Goal: Task Accomplishment & Management: Use online tool/utility

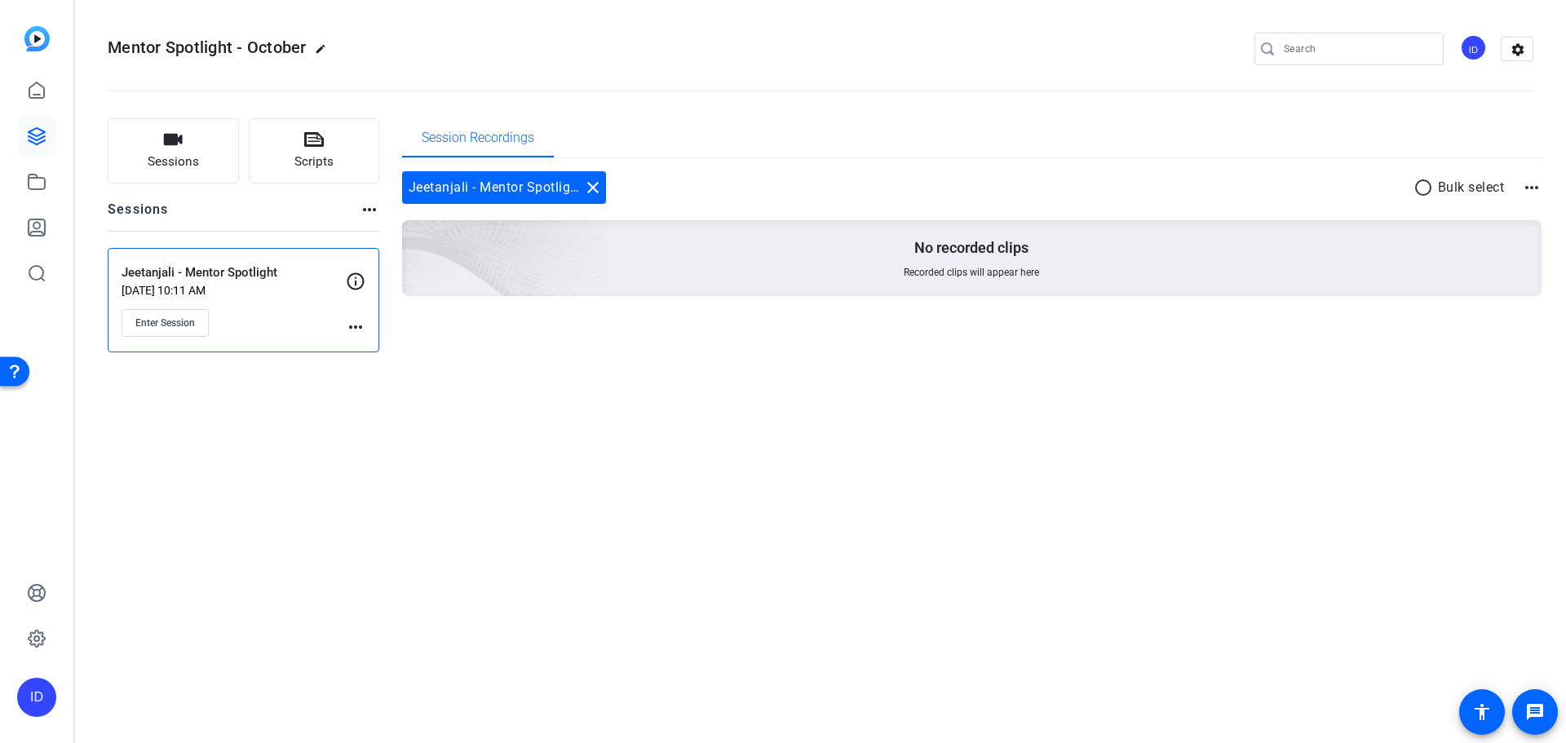
click at [368, 320] on div "Jeetanjali - Mentor Spotlight Sep 30, 2025 @ 10:11 AM Enter Session more_horiz" at bounding box center [244, 300] width 272 height 104
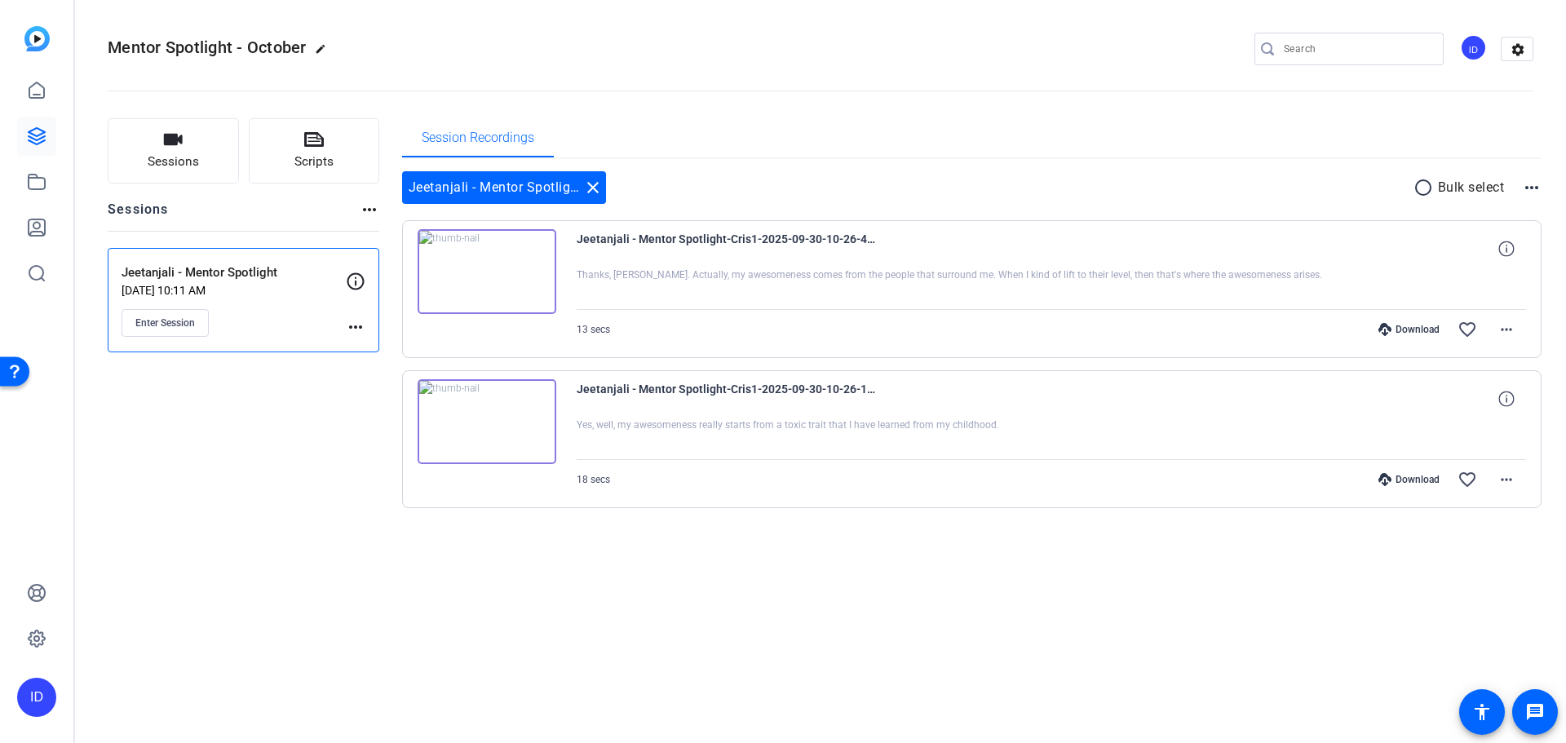
click at [353, 323] on mat-icon "more_horiz" at bounding box center [356, 327] width 20 height 20
click at [356, 344] on button "Edit Session" at bounding box center [396, 351] width 100 height 20
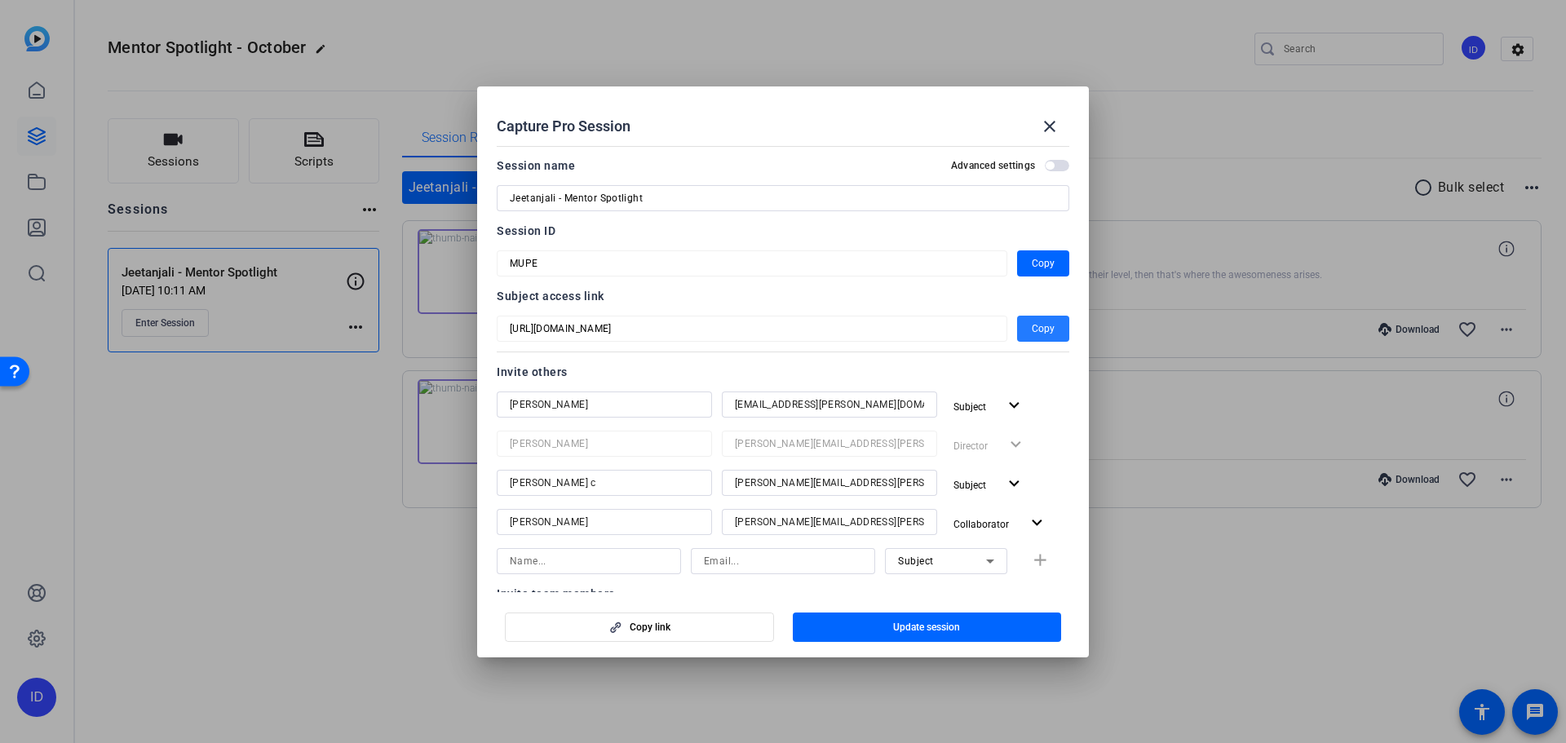
click at [1044, 337] on span "Copy" at bounding box center [1043, 329] width 23 height 20
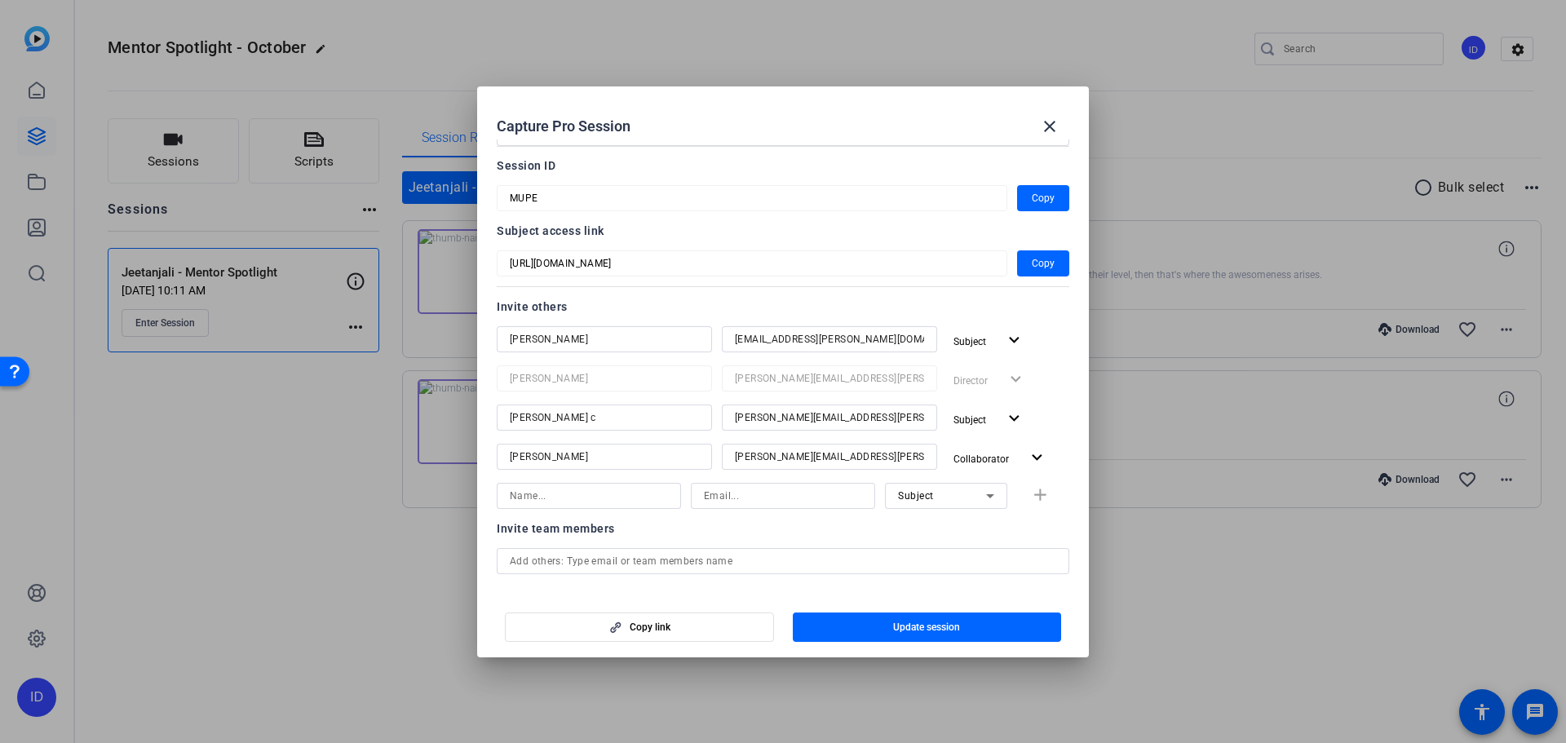
scroll to position [139, 0]
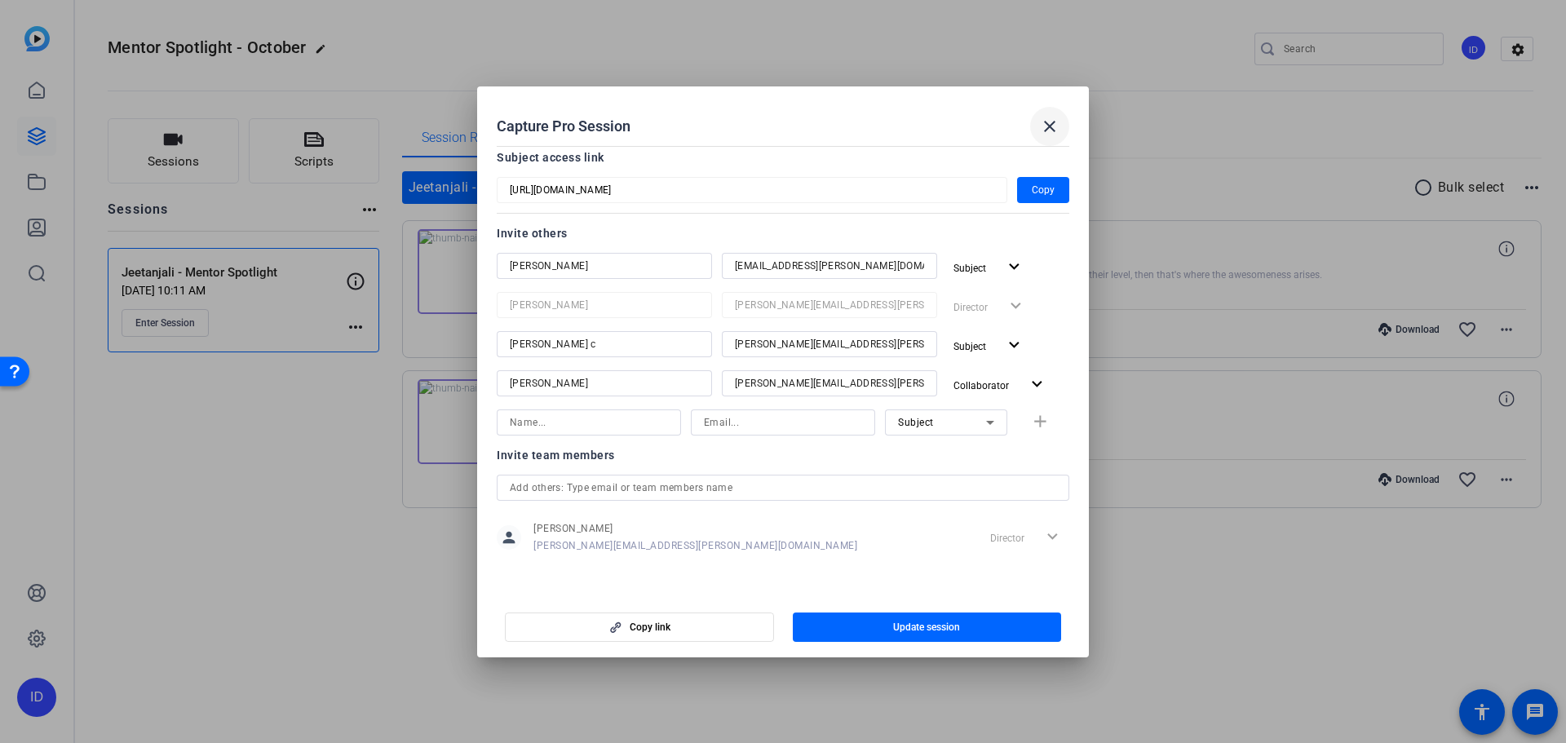
click at [1050, 131] on mat-icon "close" at bounding box center [1050, 127] width 20 height 20
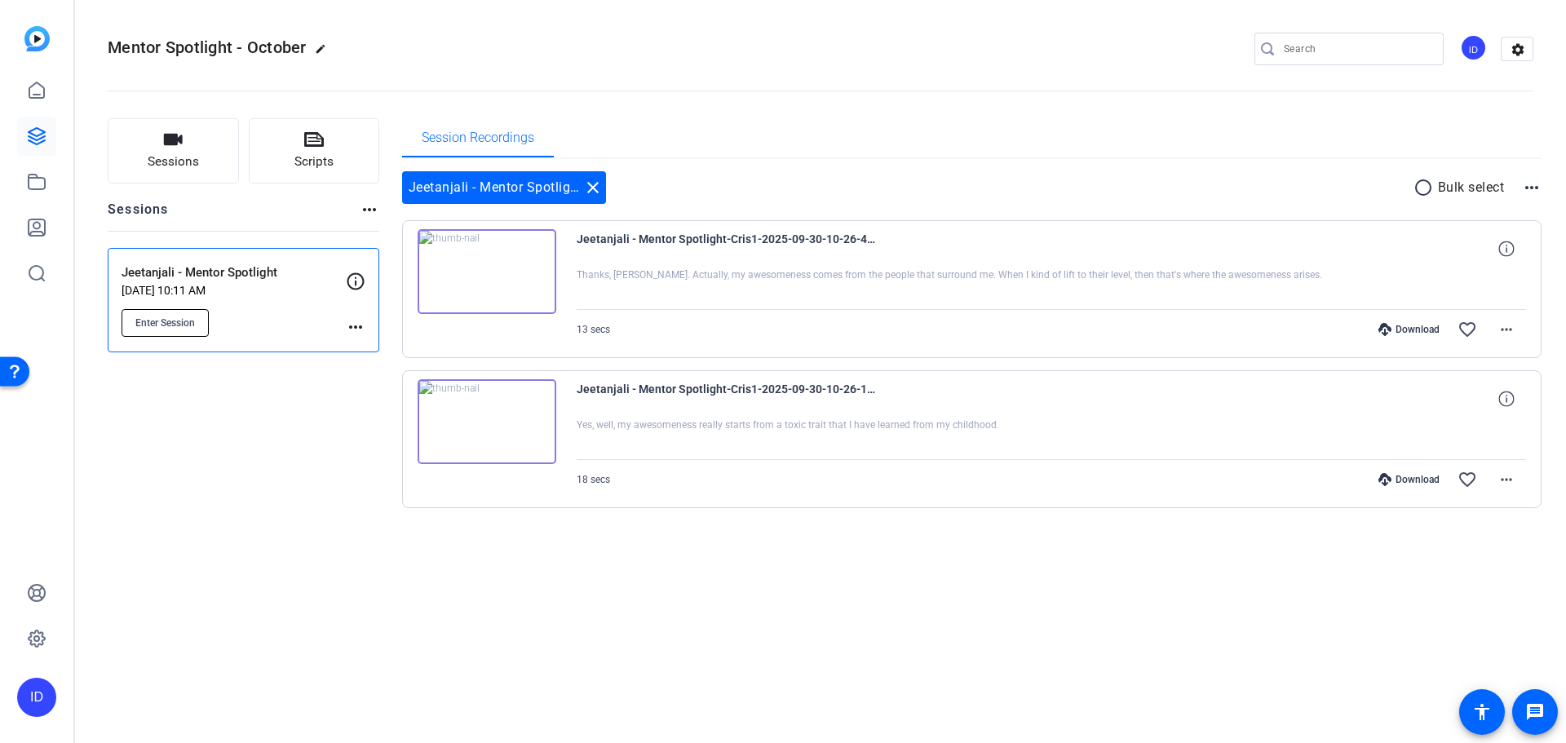
click at [143, 312] on button "Enter Session" at bounding box center [165, 323] width 87 height 28
drag, startPoint x: 151, startPoint y: 648, endPoint x: 206, endPoint y: 629, distance: 58.8
click at [151, 650] on div "Mentor Spotlight - October edit ID settings Sessions Scripts Sessions more_hori…" at bounding box center [820, 371] width 1491 height 743
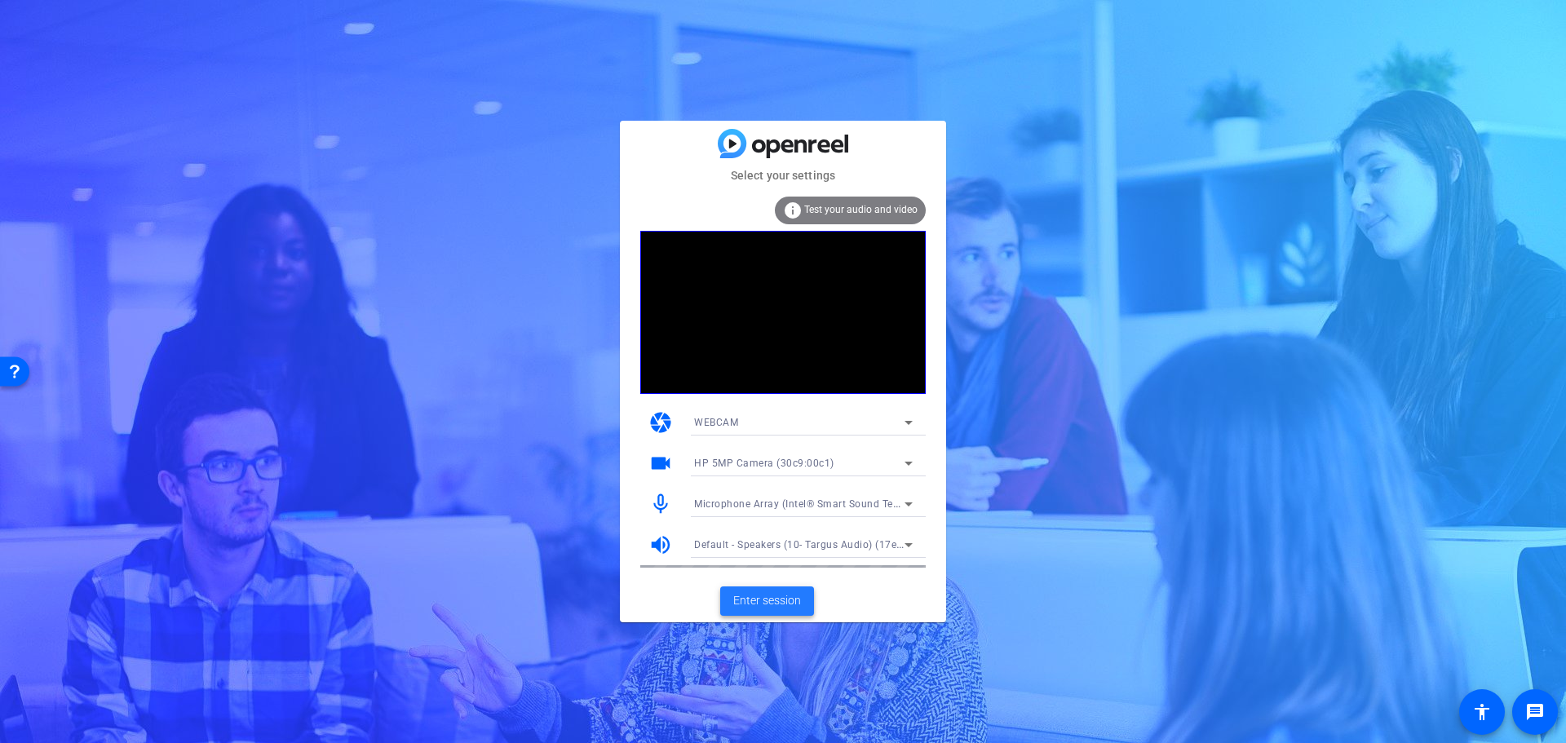
click at [775, 600] on span "Enter session" at bounding box center [767, 600] width 68 height 17
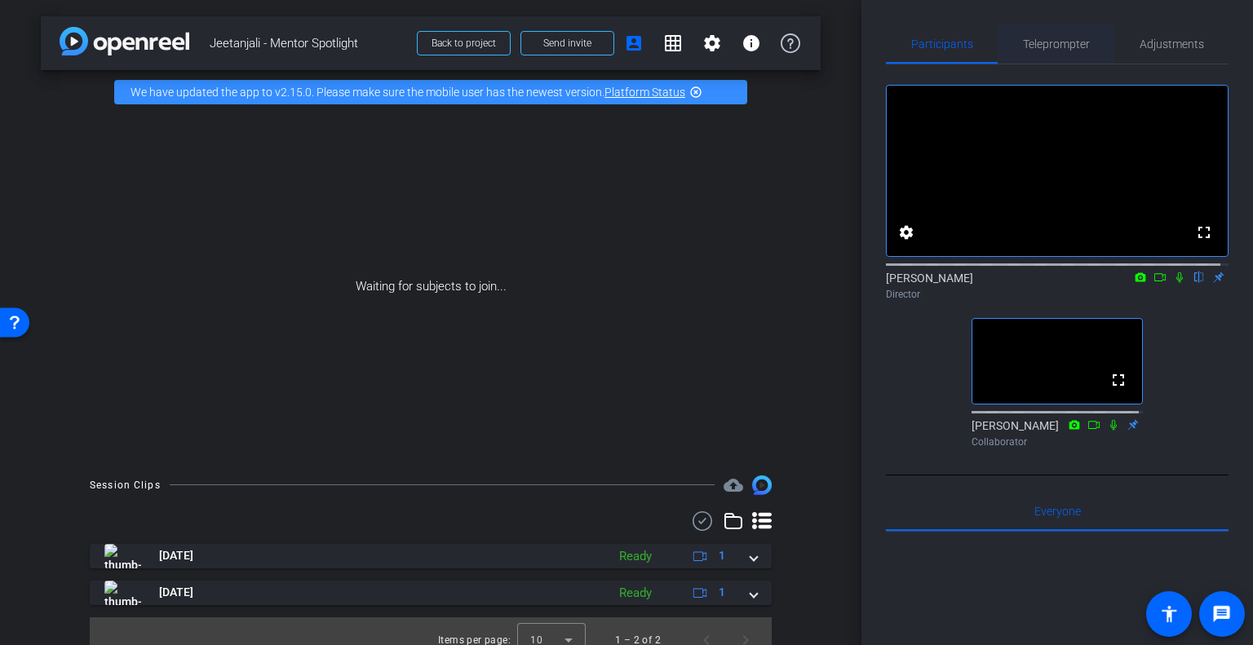
click at [1042, 53] on span "Teleprompter" at bounding box center [1056, 43] width 67 height 39
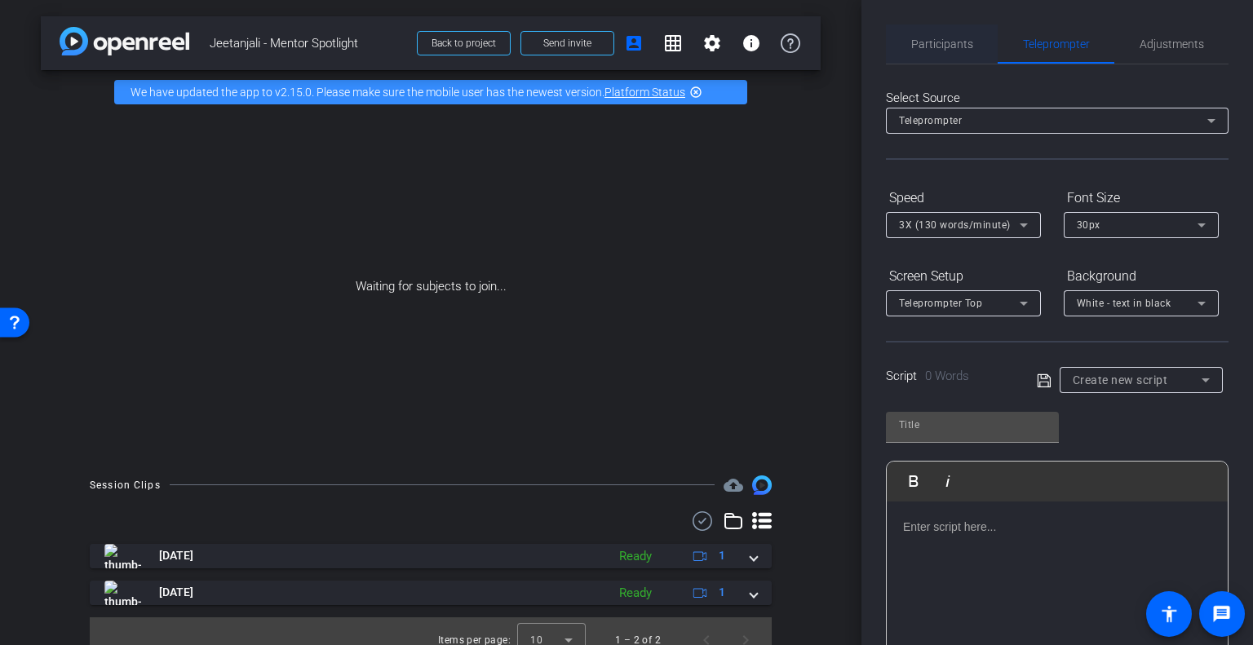
click at [948, 49] on span "Participants" at bounding box center [942, 43] width 62 height 11
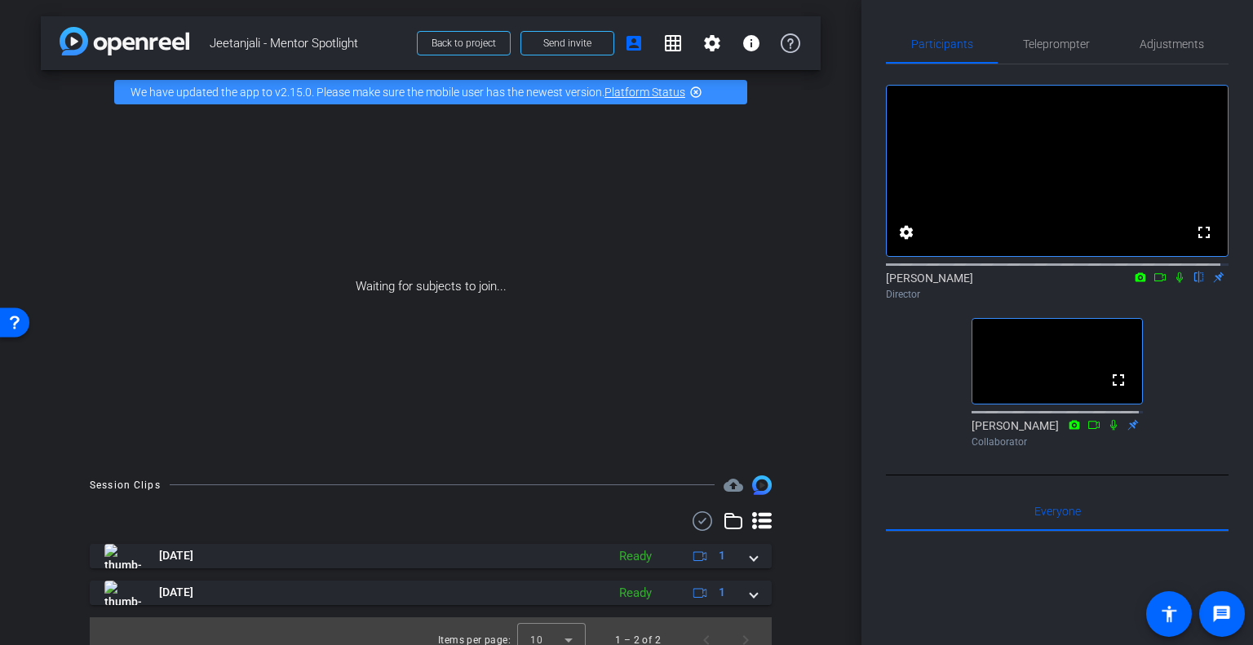
click at [696, 87] on mat-icon "highlight_off" at bounding box center [695, 92] width 13 height 13
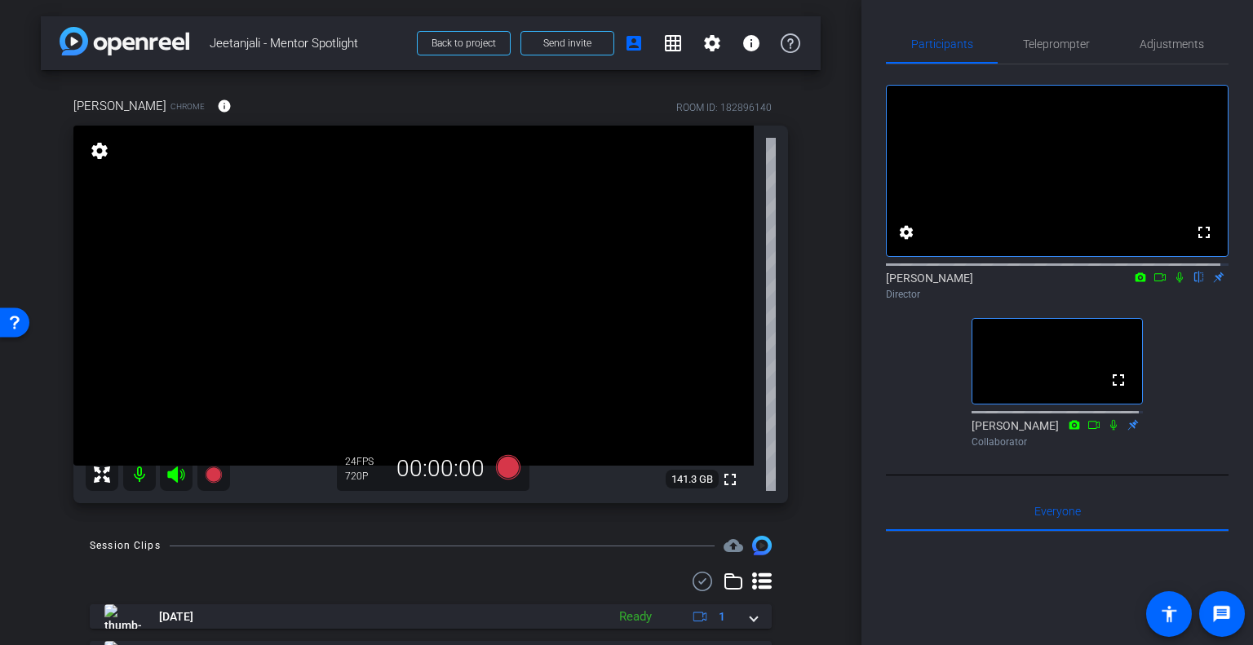
click at [91, 151] on mat-icon "settings" at bounding box center [99, 151] width 23 height 20
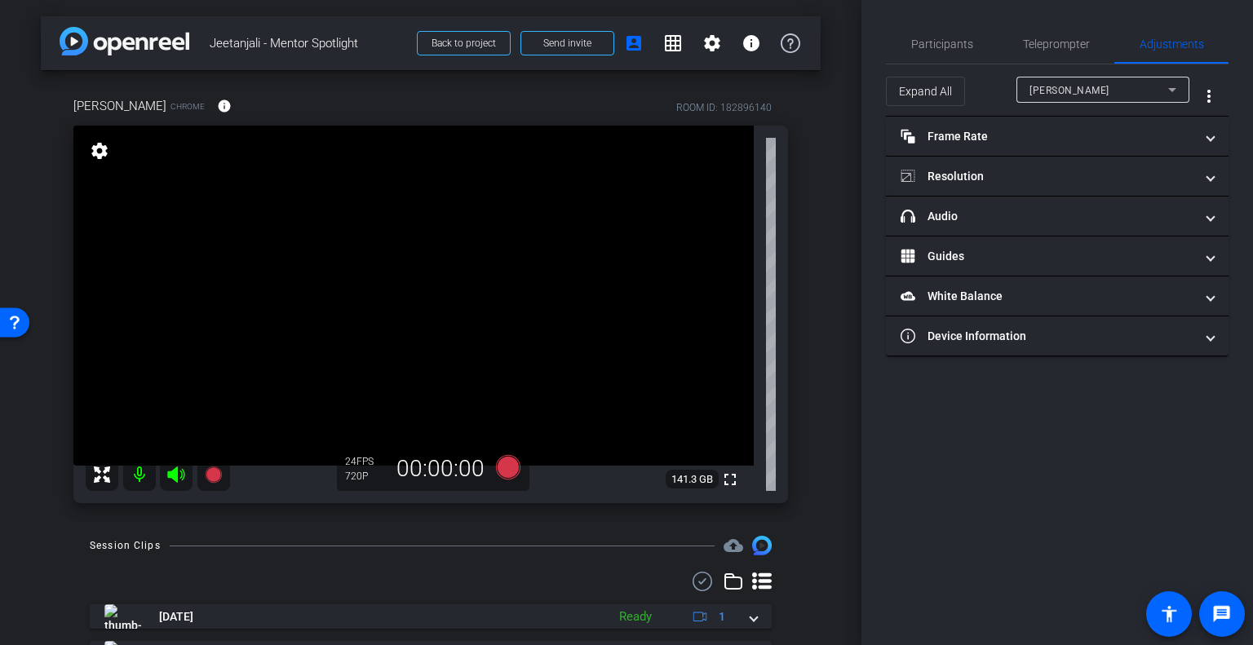
click at [91, 151] on mat-icon "settings" at bounding box center [99, 151] width 23 height 20
click at [7, 217] on div "arrow_back Jeetanjali - Mentor Spotlight Back to project Send invite account_bo…" at bounding box center [430, 322] width 861 height 645
click at [842, 100] on div "arrow_back Jeetanjali - Mentor Spotlight Back to project Send invite account_bo…" at bounding box center [430, 322] width 861 height 645
click at [938, 55] on span "Participants" at bounding box center [942, 43] width 62 height 39
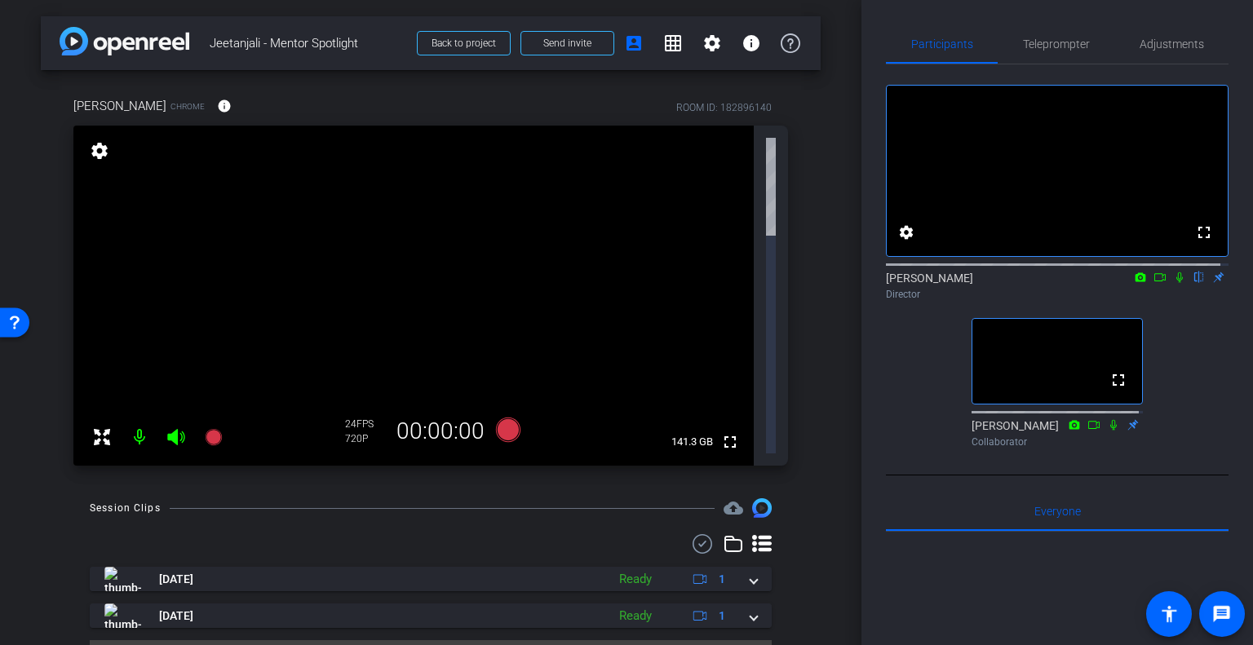
click at [92, 427] on icon at bounding box center [102, 437] width 20 height 20
click at [95, 429] on icon at bounding box center [102, 437] width 16 height 16
click at [45, 237] on div "[PERSON_NAME] Chrome info ROOM ID: 182896140 fullscreen settings 141.3 GB 24 FP…" at bounding box center [431, 276] width 780 height 412
click at [785, 168] on div "fullscreen settings 141.3 GB" at bounding box center [430, 296] width 714 height 340
drag, startPoint x: 725, startPoint y: 219, endPoint x: 724, endPoint y: 320, distance: 100.3
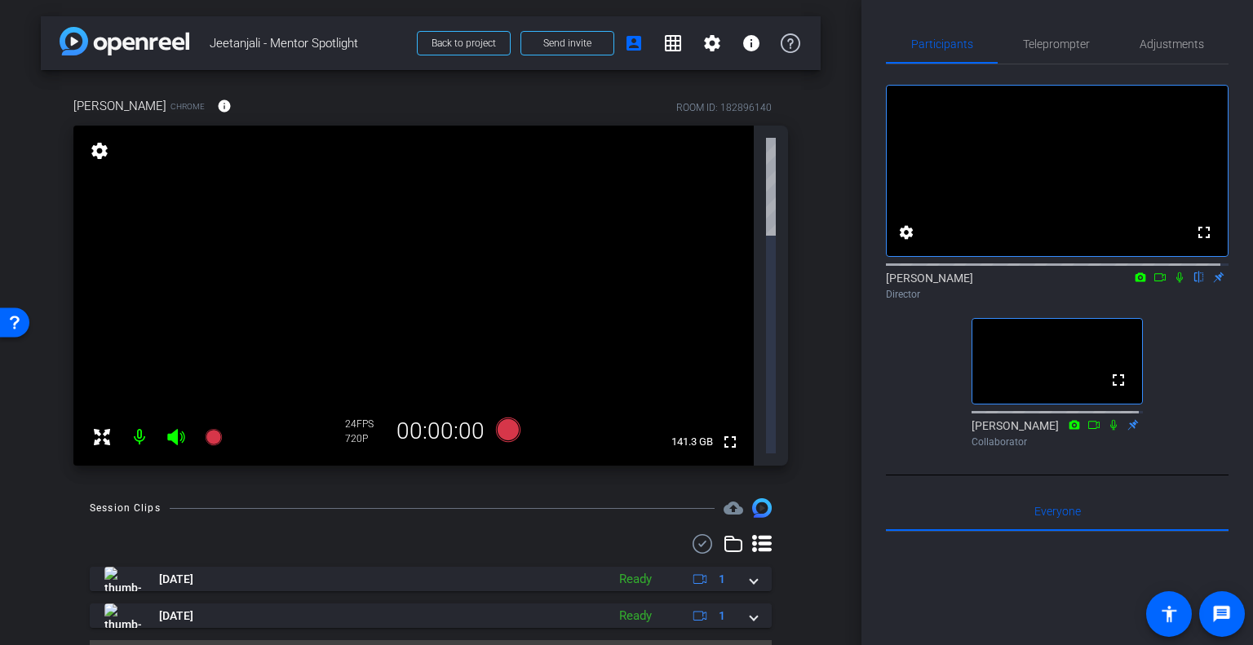
click at [725, 432] on mat-icon "fullscreen" at bounding box center [730, 442] width 20 height 20
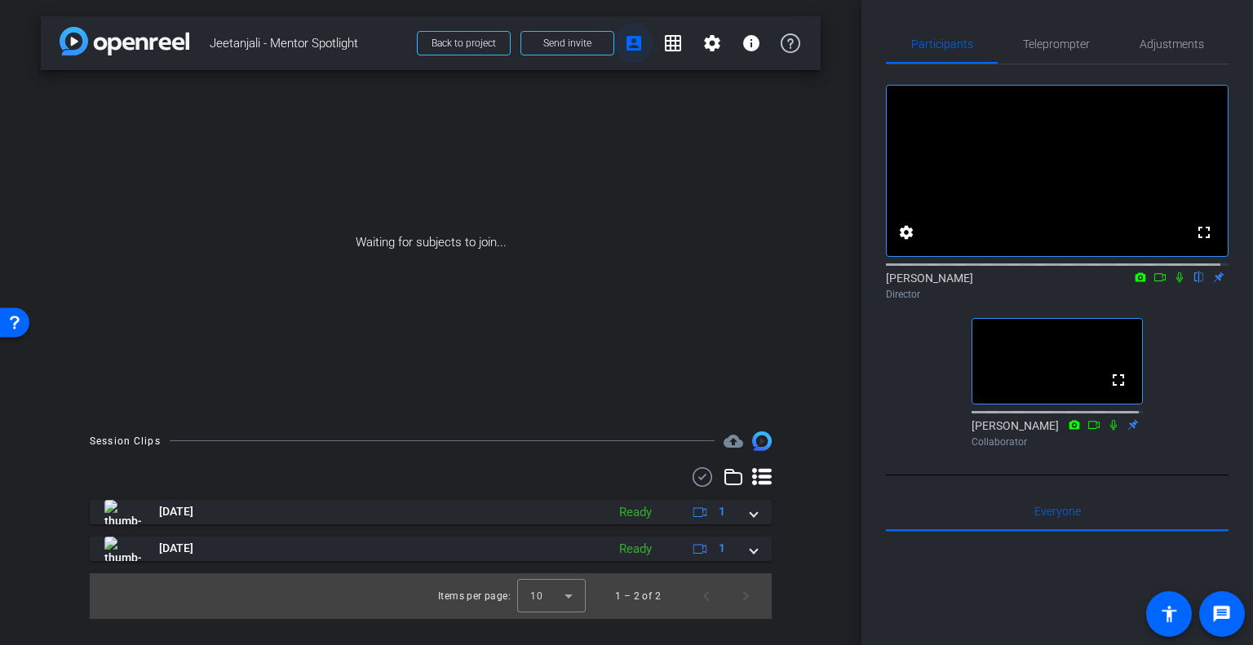
click at [639, 41] on mat-icon "account_box" at bounding box center [634, 43] width 20 height 20
click at [781, 45] on icon at bounding box center [791, 43] width 20 height 20
click at [1057, 50] on span "Teleprompter" at bounding box center [1056, 43] width 67 height 11
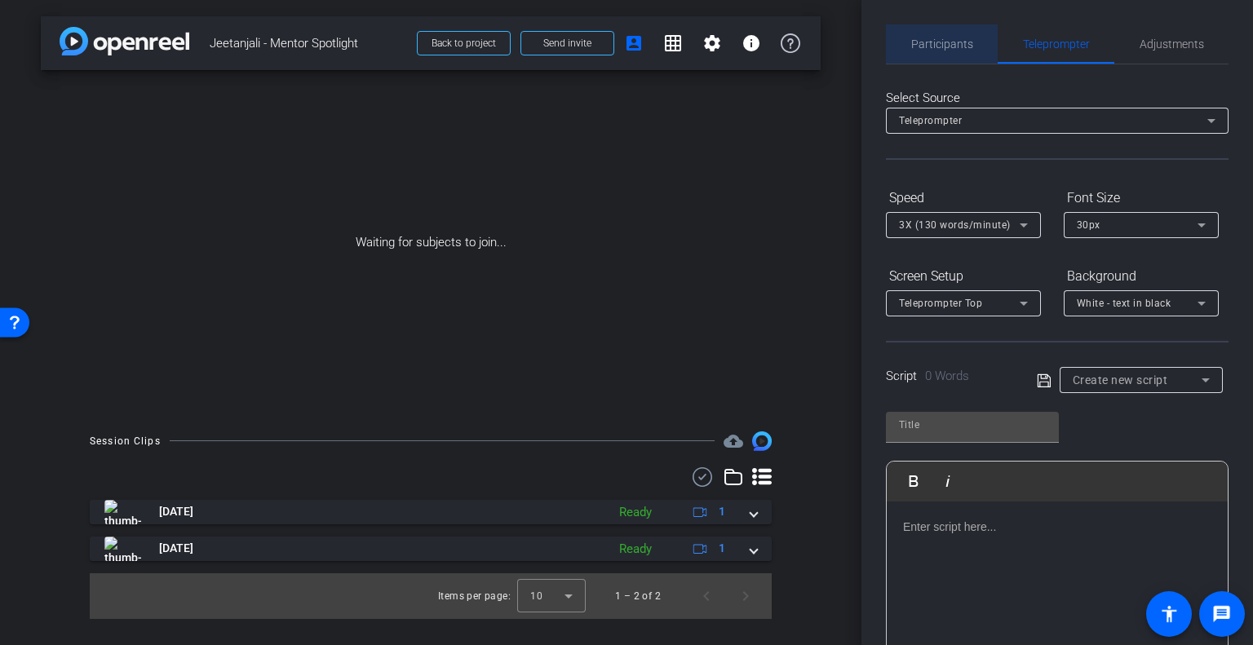
click at [982, 52] on div "Participants" at bounding box center [942, 43] width 112 height 39
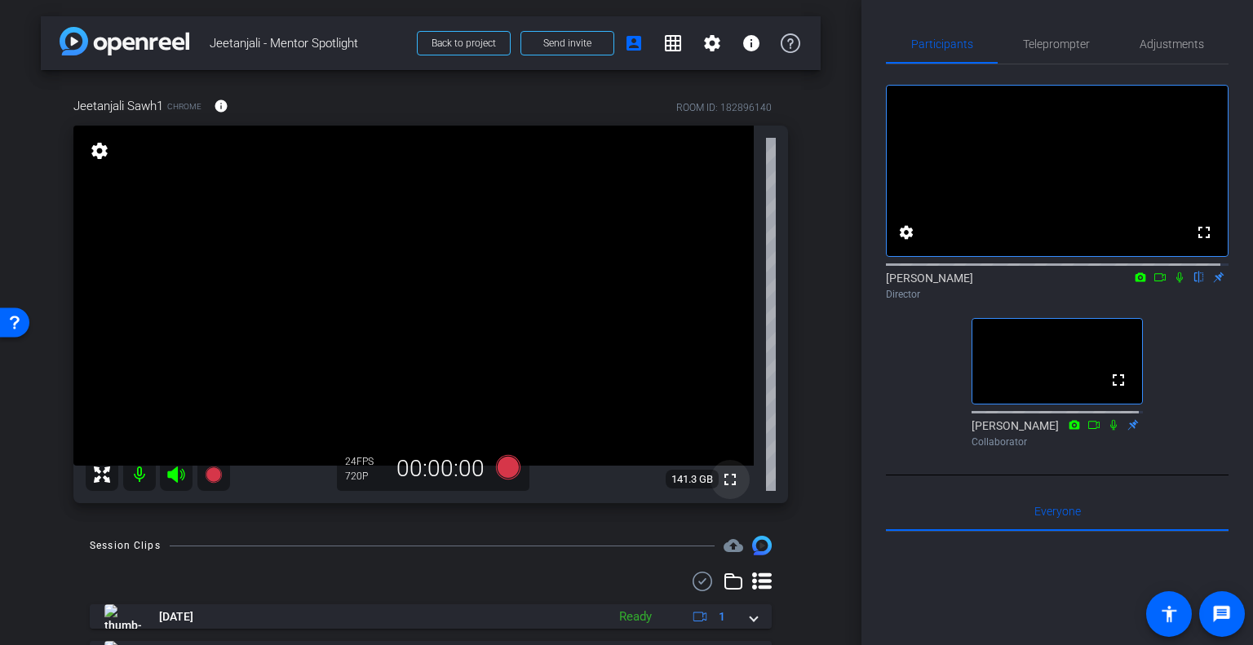
click at [726, 472] on mat-icon "fullscreen" at bounding box center [730, 480] width 20 height 20
click at [671, 481] on span "141.3 GB" at bounding box center [692, 480] width 53 height 20
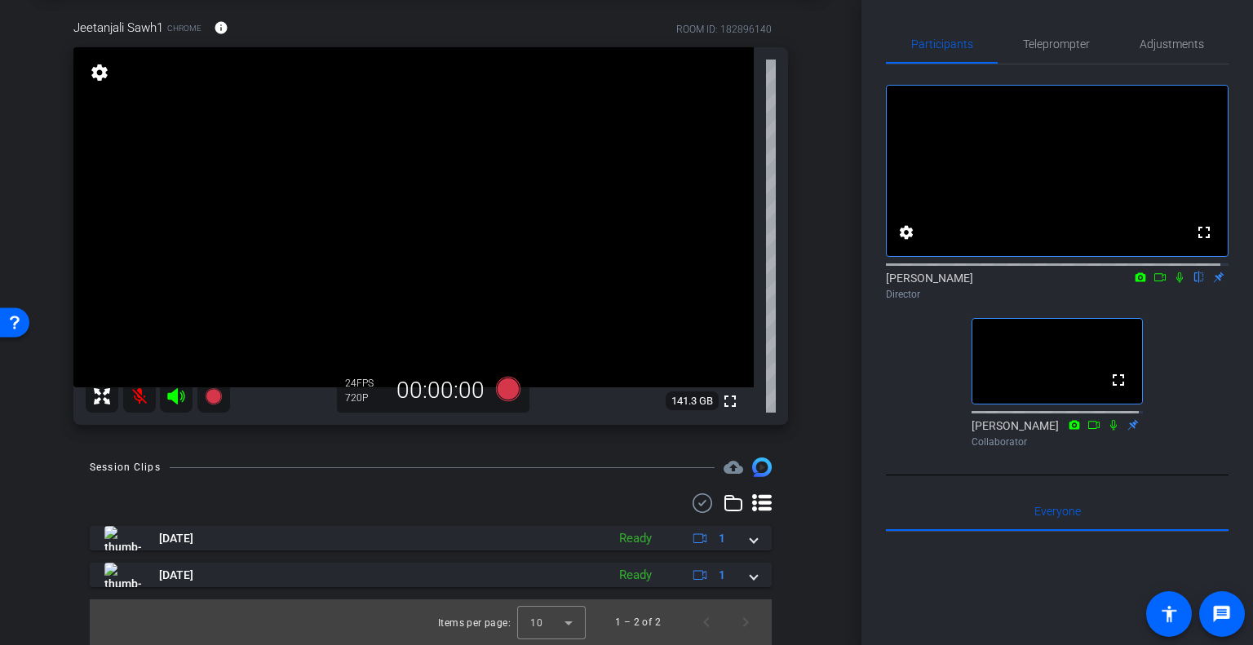
click at [134, 393] on mat-icon at bounding box center [139, 396] width 33 height 33
click at [135, 398] on mat-icon at bounding box center [139, 396] width 33 height 33
click at [1112, 431] on icon at bounding box center [1113, 424] width 13 height 11
click at [1109, 431] on icon at bounding box center [1113, 424] width 13 height 11
click at [1107, 431] on icon at bounding box center [1113, 424] width 13 height 11
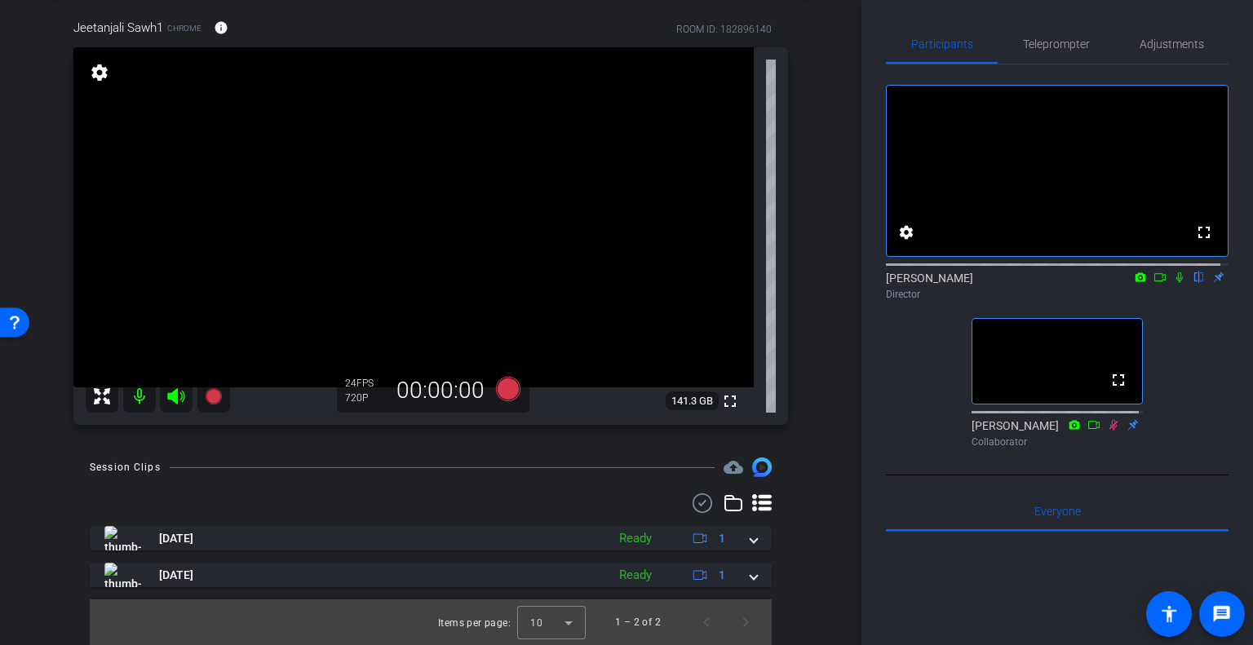
click at [1107, 449] on div "Collaborator" at bounding box center [1056, 442] width 171 height 15
click at [1108, 431] on icon at bounding box center [1113, 424] width 13 height 11
click at [210, 391] on icon at bounding box center [213, 396] width 16 height 16
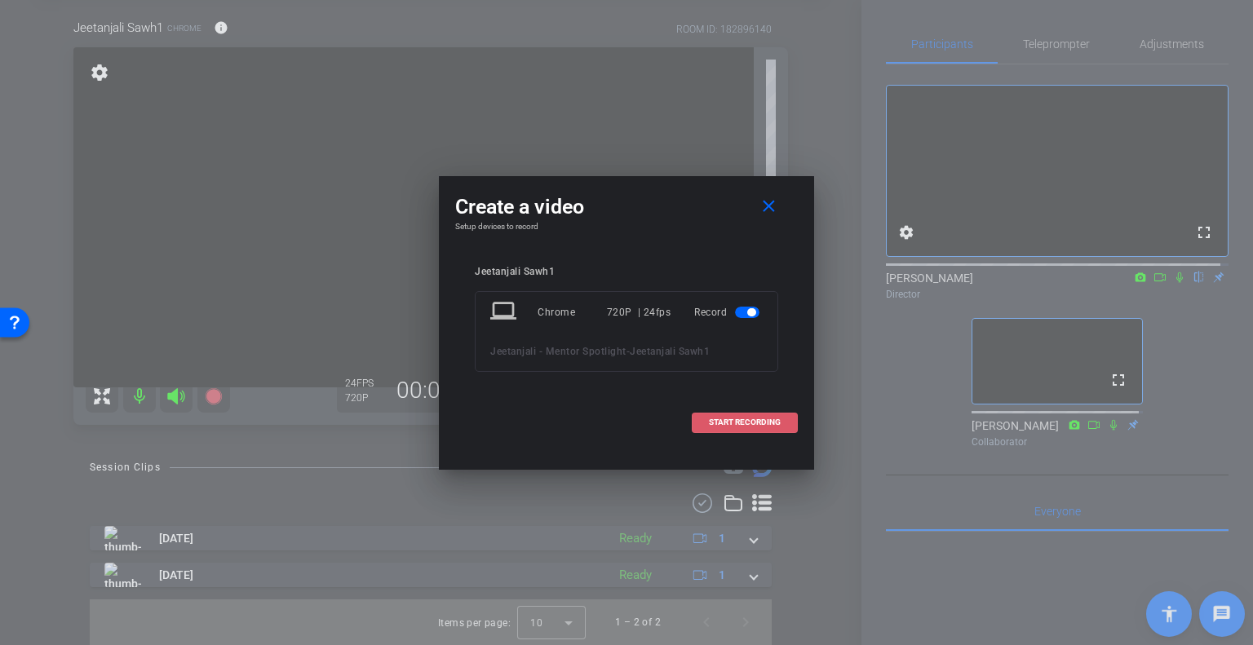
click at [734, 429] on span at bounding box center [744, 422] width 104 height 39
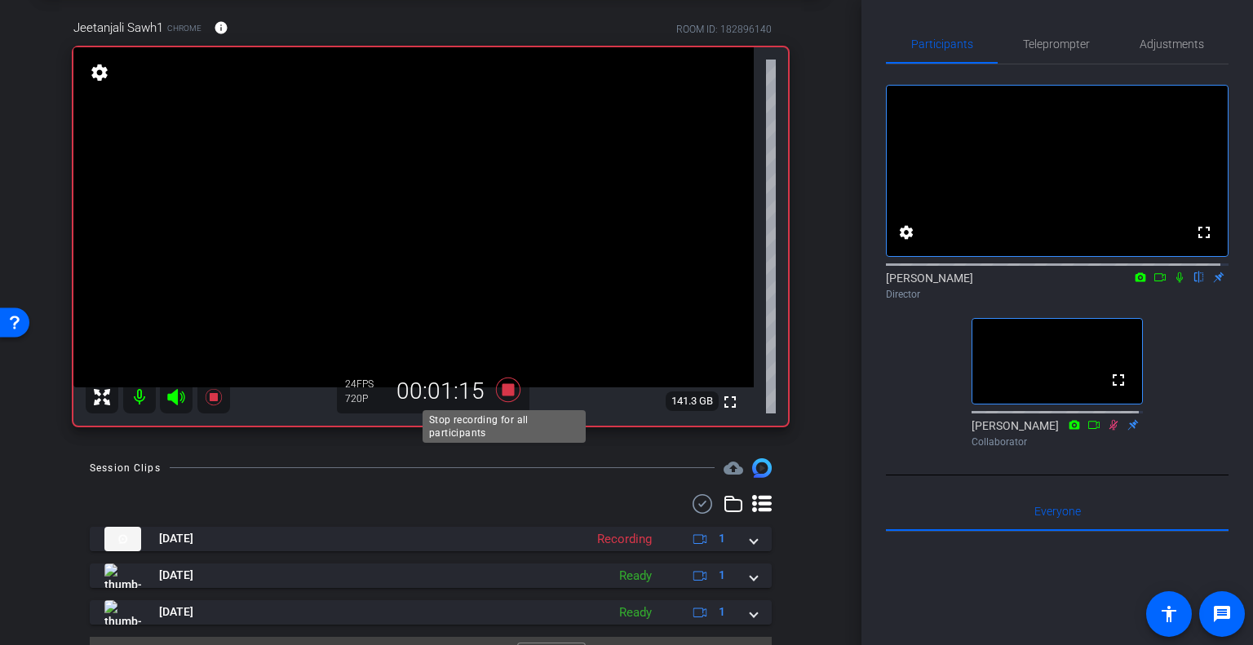
click at [504, 392] on icon at bounding box center [508, 390] width 24 height 24
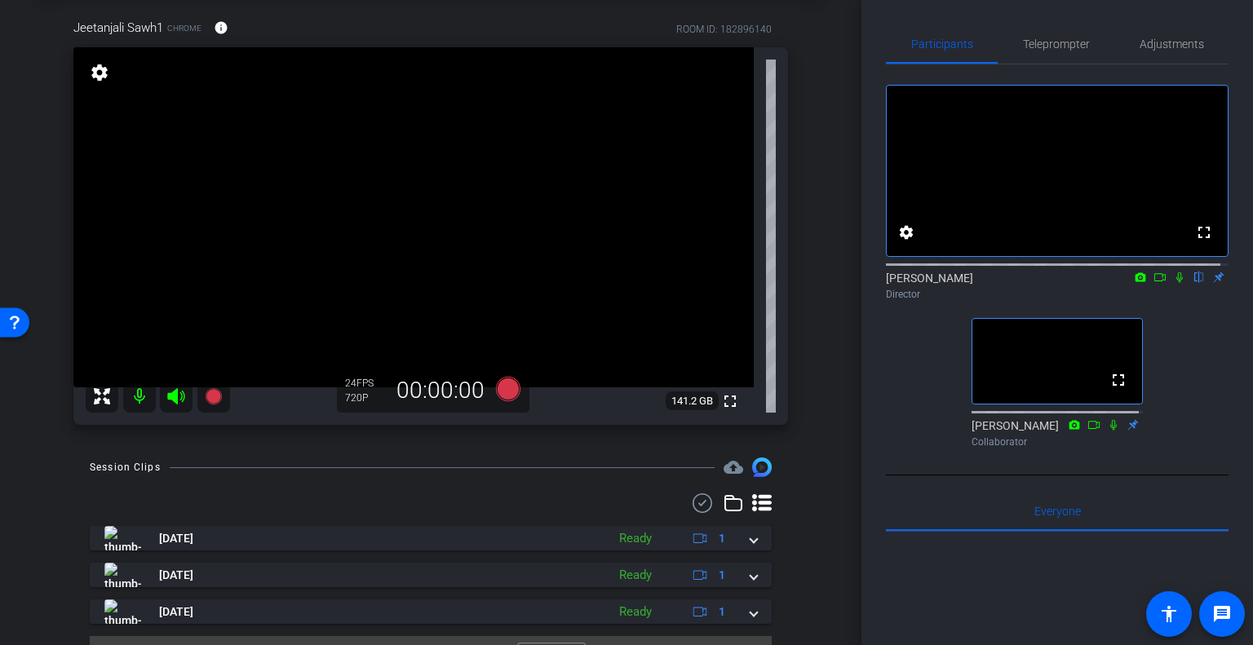
drag, startPoint x: 210, startPoint y: 402, endPoint x: 339, endPoint y: 492, distance: 157.0
click at [339, 492] on div "arrow_back Jeetanjali - Mentor Spotlight Back to project Send invite account_bo…" at bounding box center [430, 244] width 861 height 645
click at [208, 401] on icon at bounding box center [214, 397] width 20 height 20
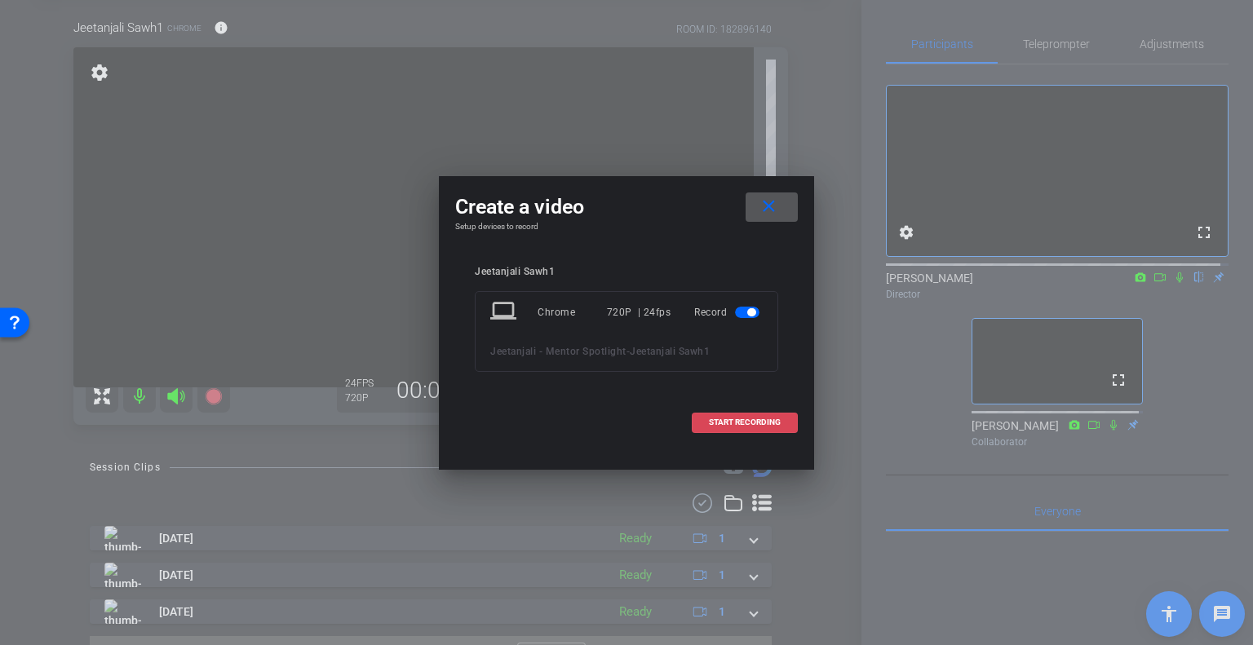
click at [697, 411] on span at bounding box center [744, 422] width 104 height 39
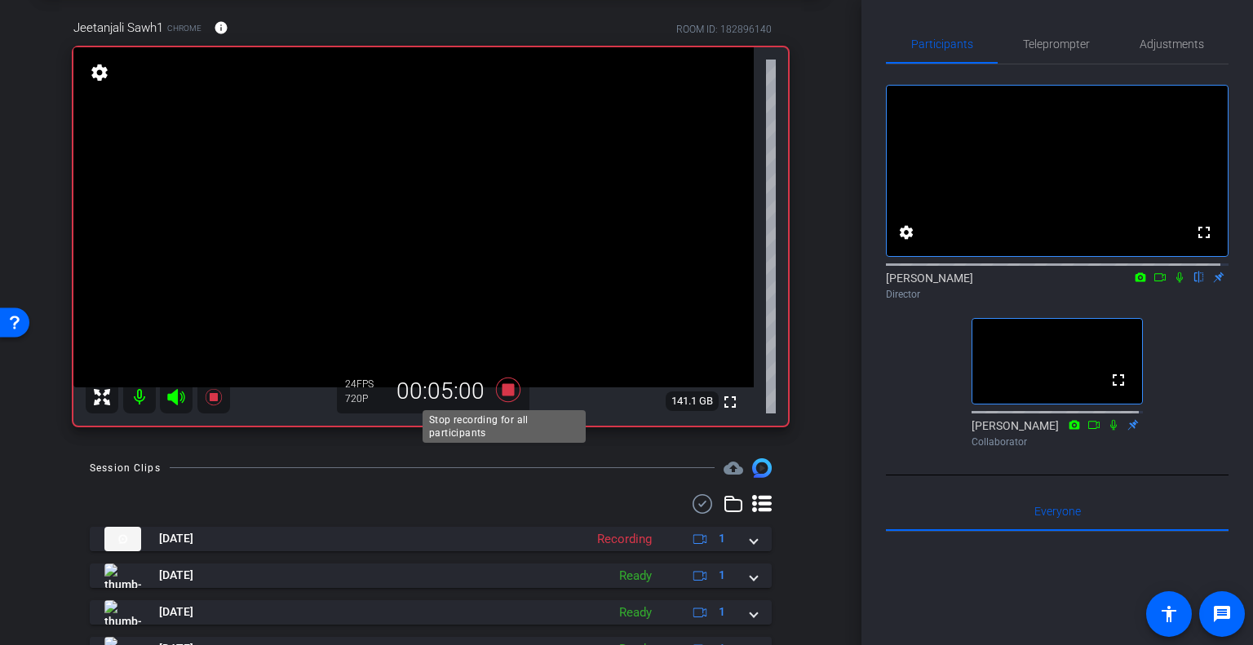
click at [502, 386] on icon at bounding box center [508, 390] width 24 height 24
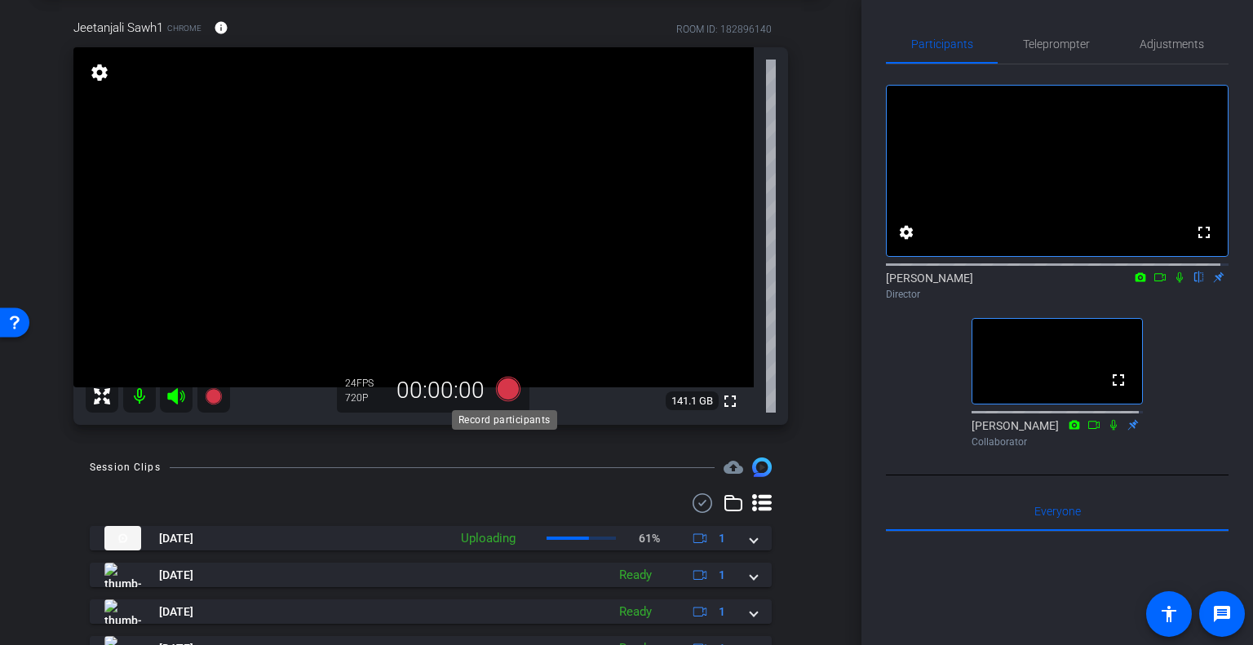
click at [502, 398] on icon at bounding box center [508, 389] width 24 height 24
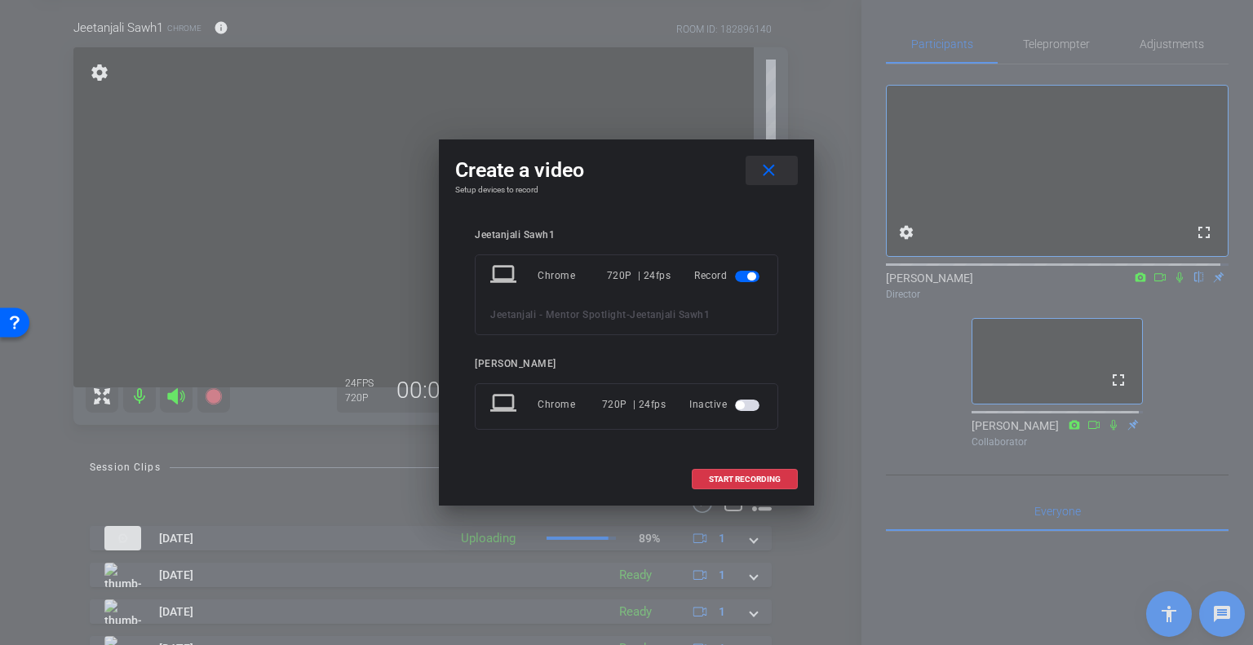
drag, startPoint x: 600, startPoint y: 170, endPoint x: 748, endPoint y: 190, distance: 149.0
click at [750, 195] on div "Create a video close Setup devices to record Jeetanjali Sawh1 laptop Chrome 720…" at bounding box center [626, 322] width 375 height 366
click at [776, 166] on mat-icon "close" at bounding box center [769, 171] width 20 height 20
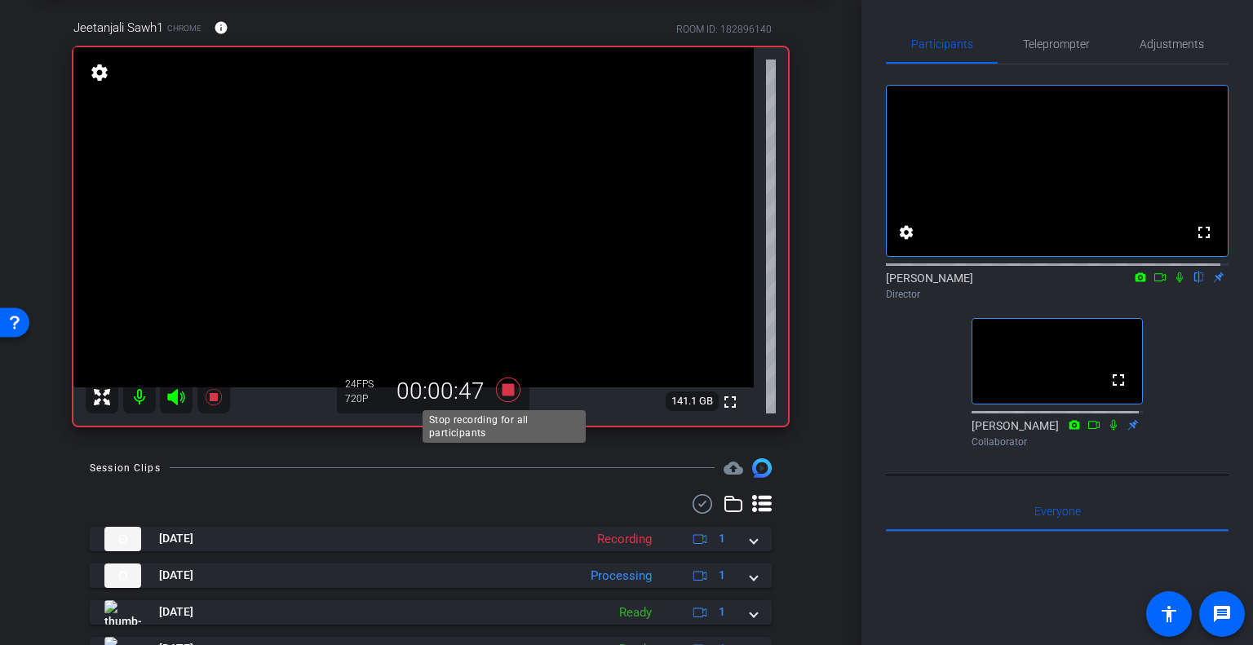
click at [511, 397] on icon at bounding box center [508, 389] width 39 height 29
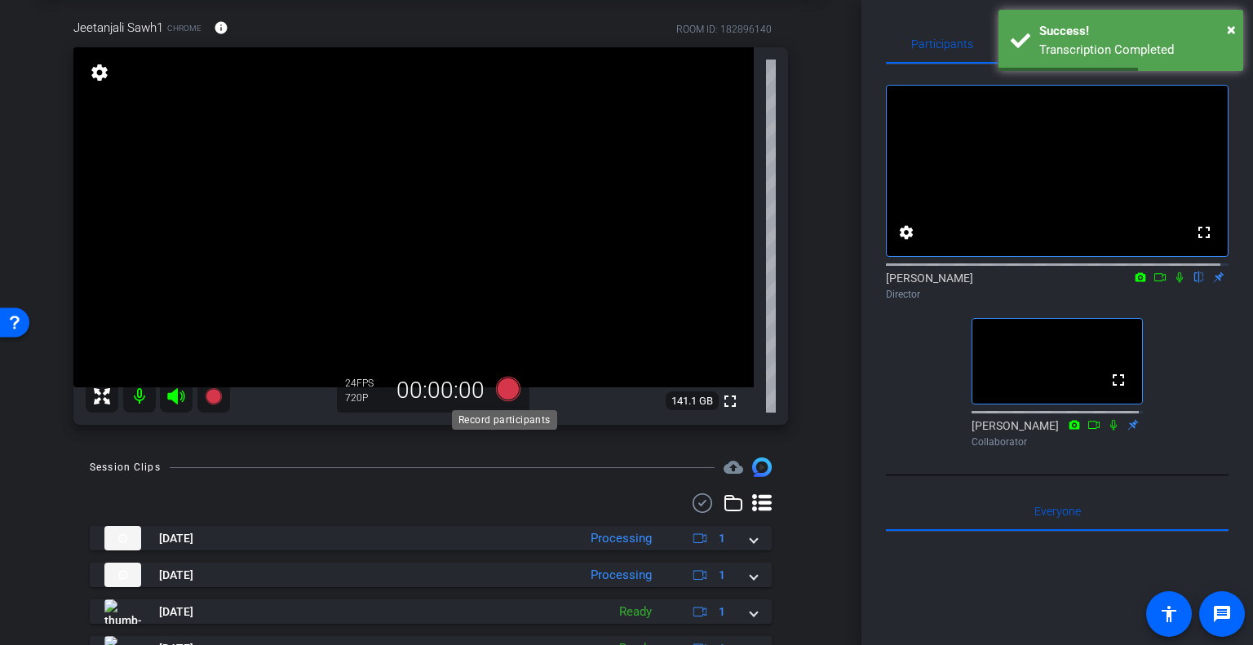
click at [507, 392] on icon at bounding box center [508, 389] width 24 height 24
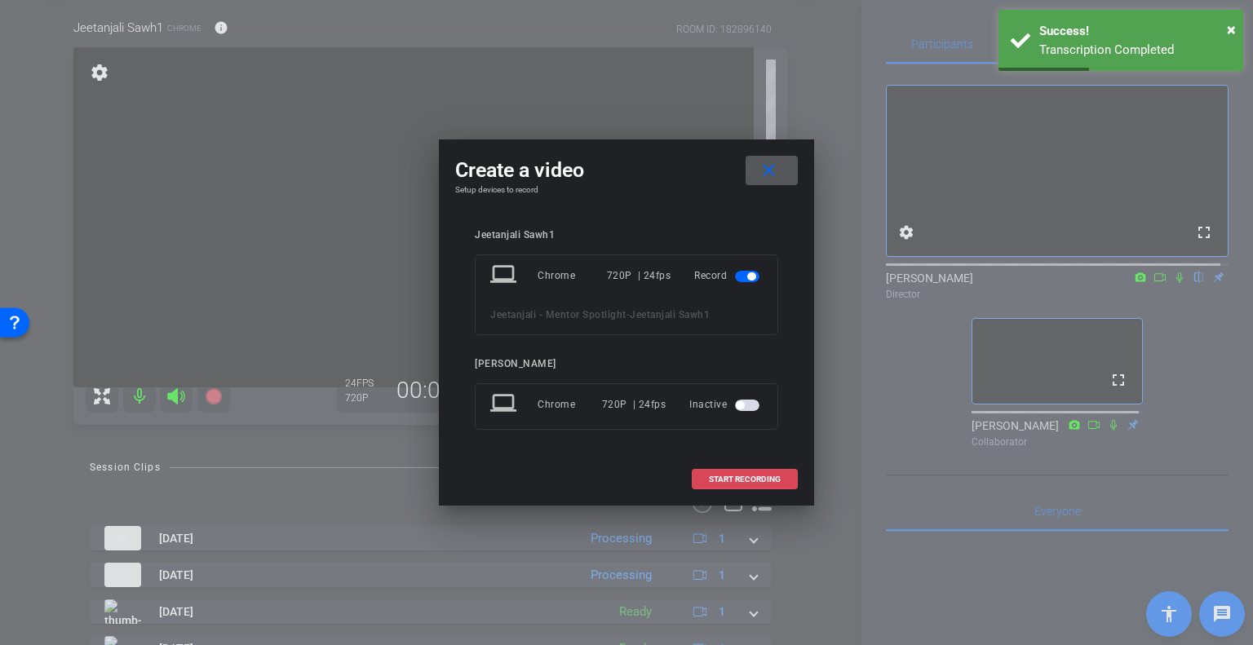
click at [723, 476] on span "START RECORDING" at bounding box center [745, 480] width 72 height 8
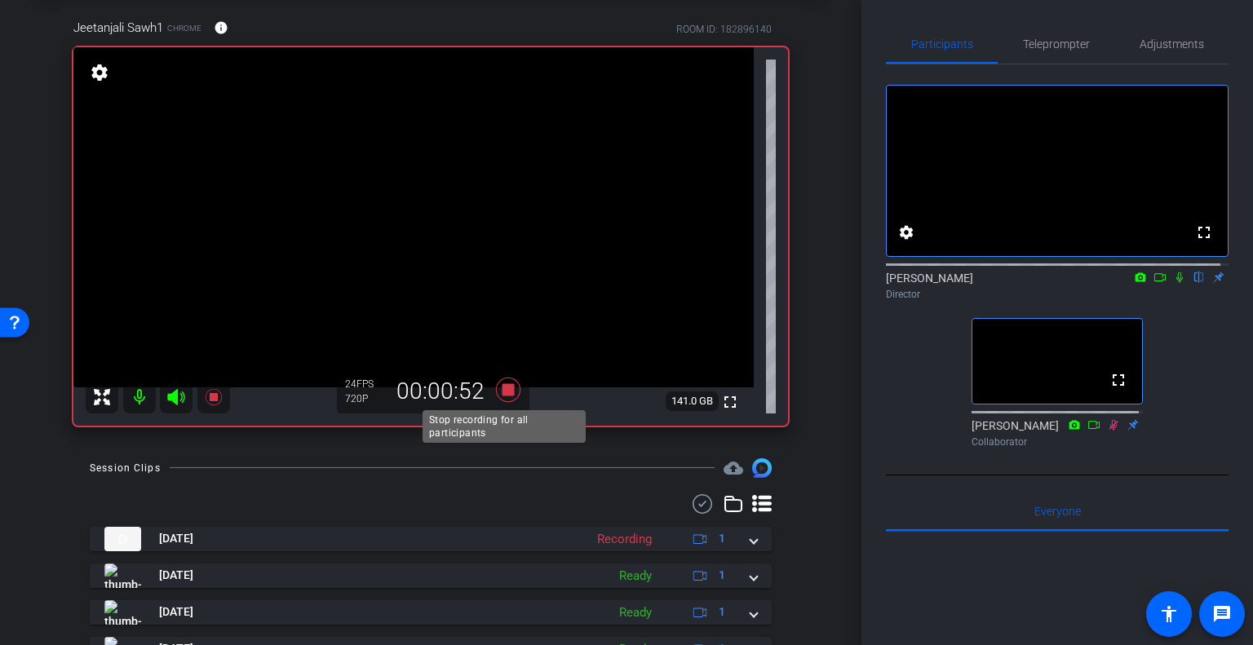
click at [498, 387] on icon at bounding box center [508, 390] width 24 height 24
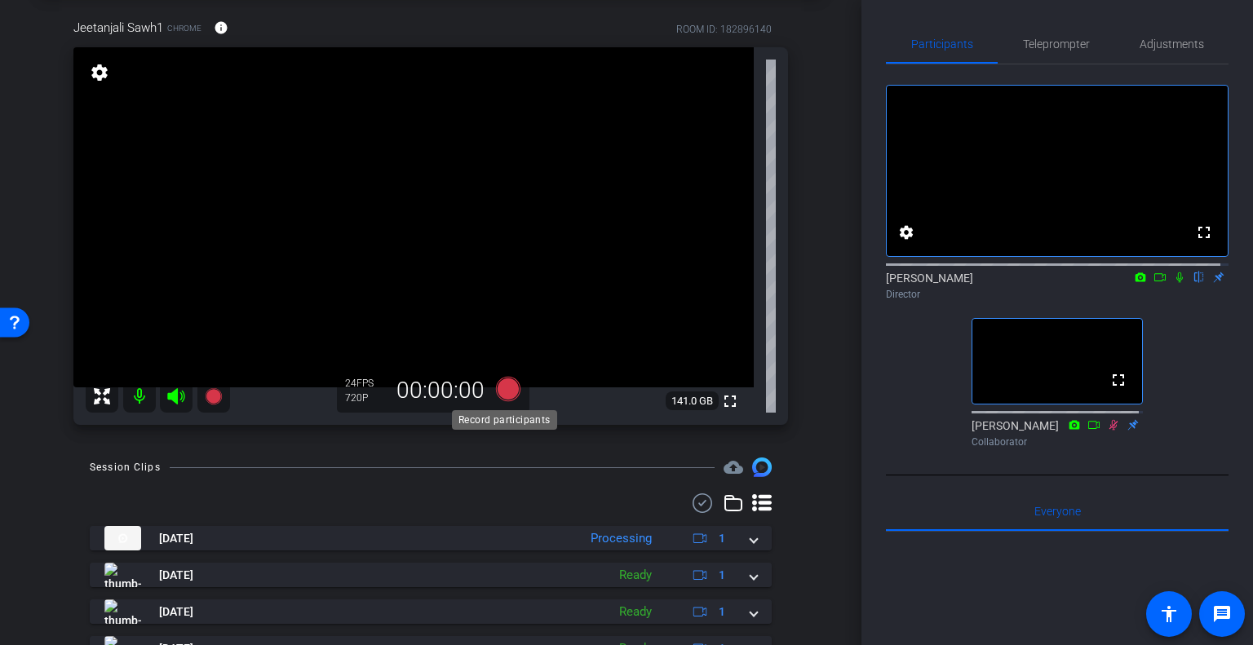
click at [498, 387] on icon at bounding box center [508, 389] width 24 height 24
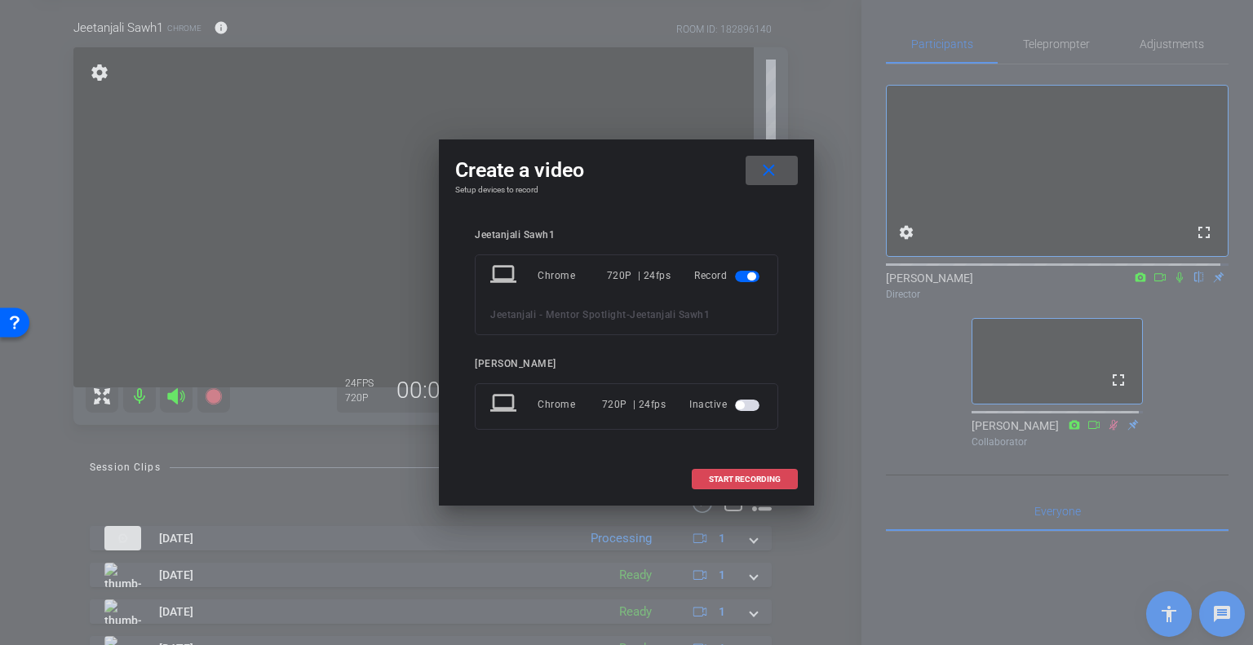
click at [714, 485] on span at bounding box center [744, 479] width 104 height 39
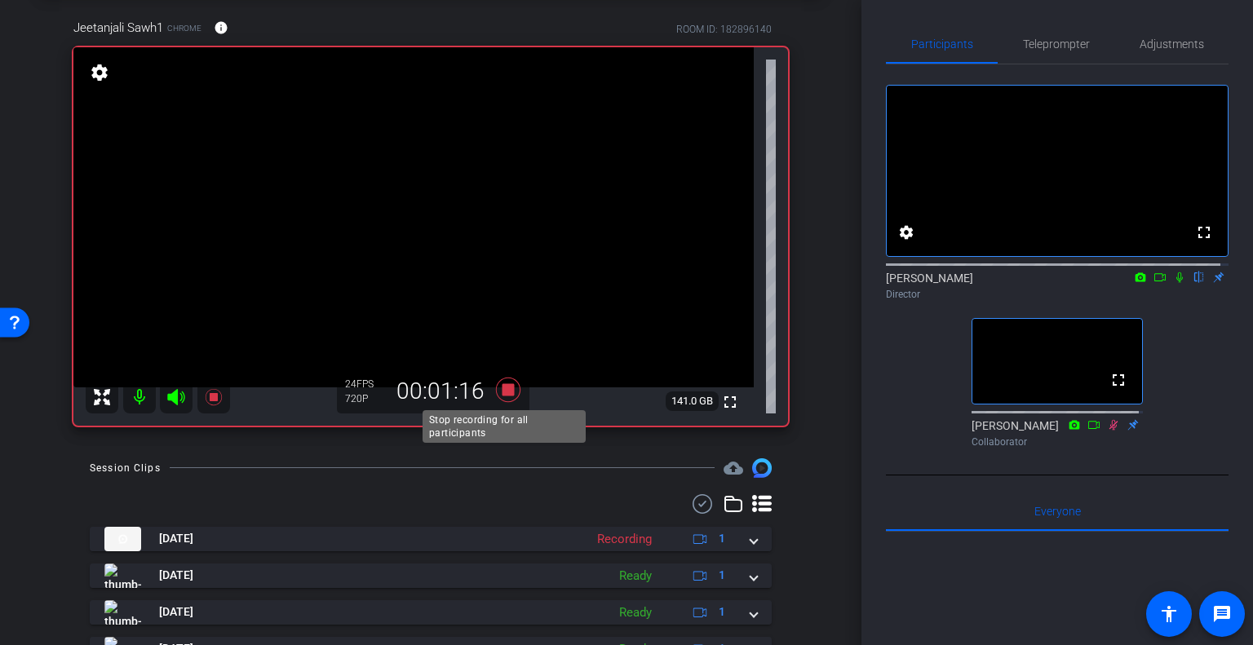
click at [508, 393] on icon at bounding box center [508, 390] width 24 height 24
click at [496, 384] on icon at bounding box center [508, 389] width 39 height 29
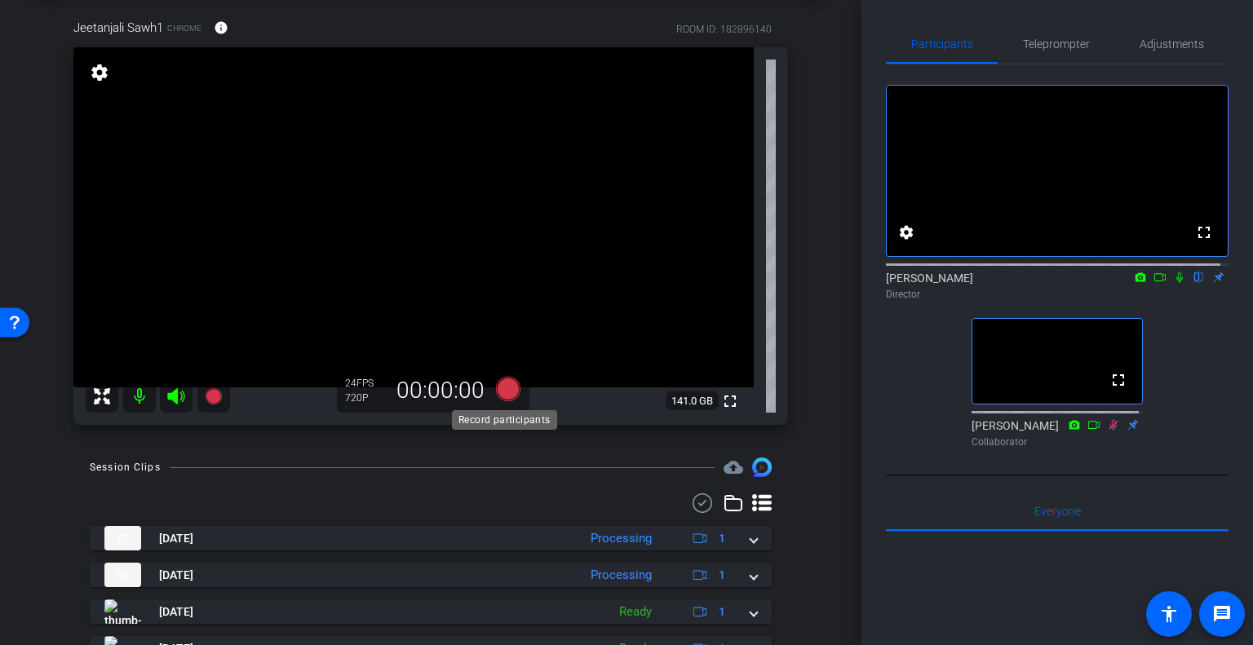
click at [506, 388] on icon at bounding box center [508, 389] width 24 height 24
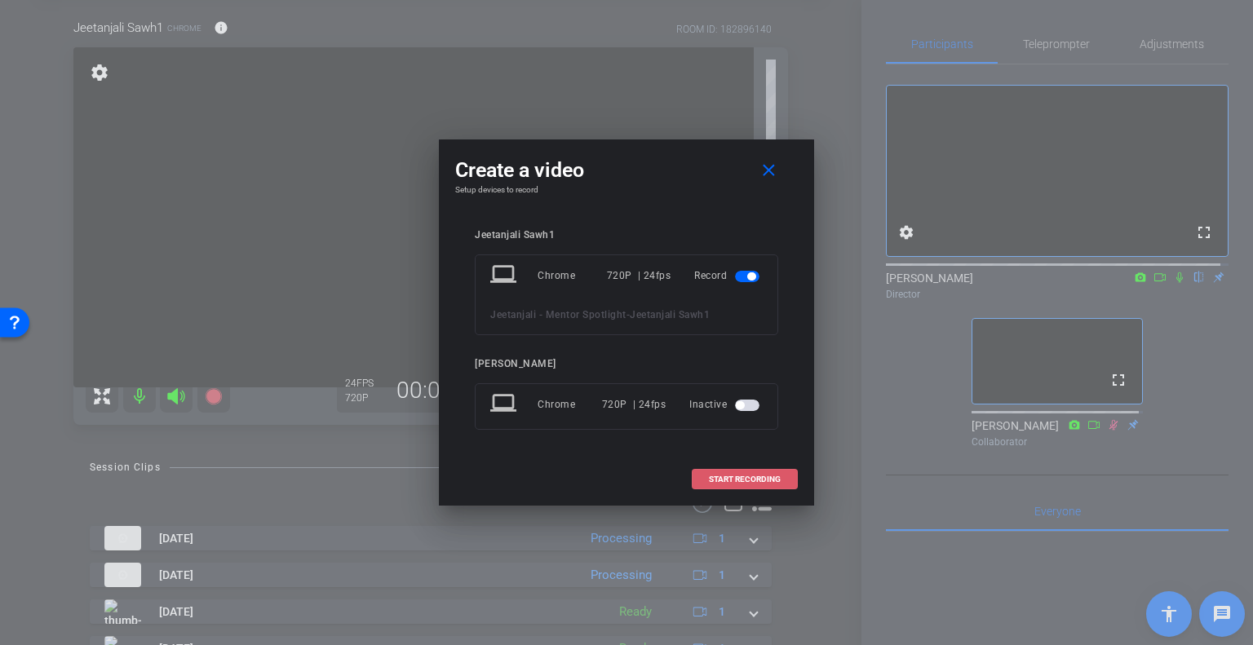
click at [747, 480] on span "START RECORDING" at bounding box center [745, 480] width 72 height 8
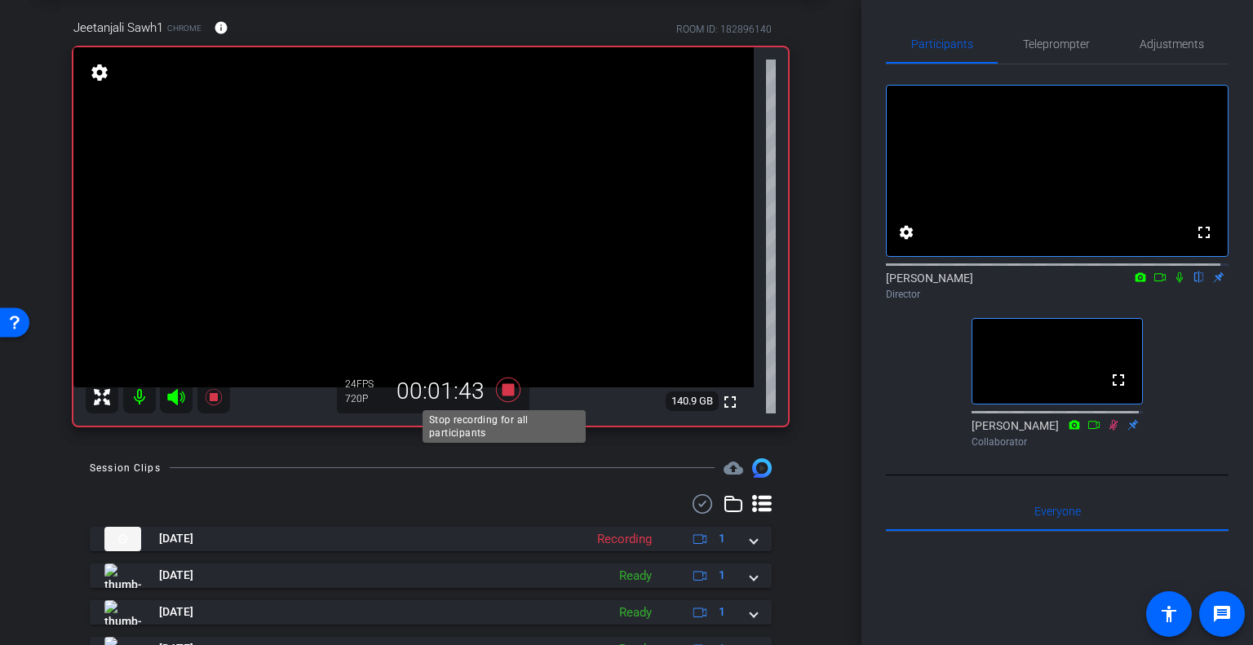
click at [498, 382] on icon at bounding box center [508, 389] width 39 height 29
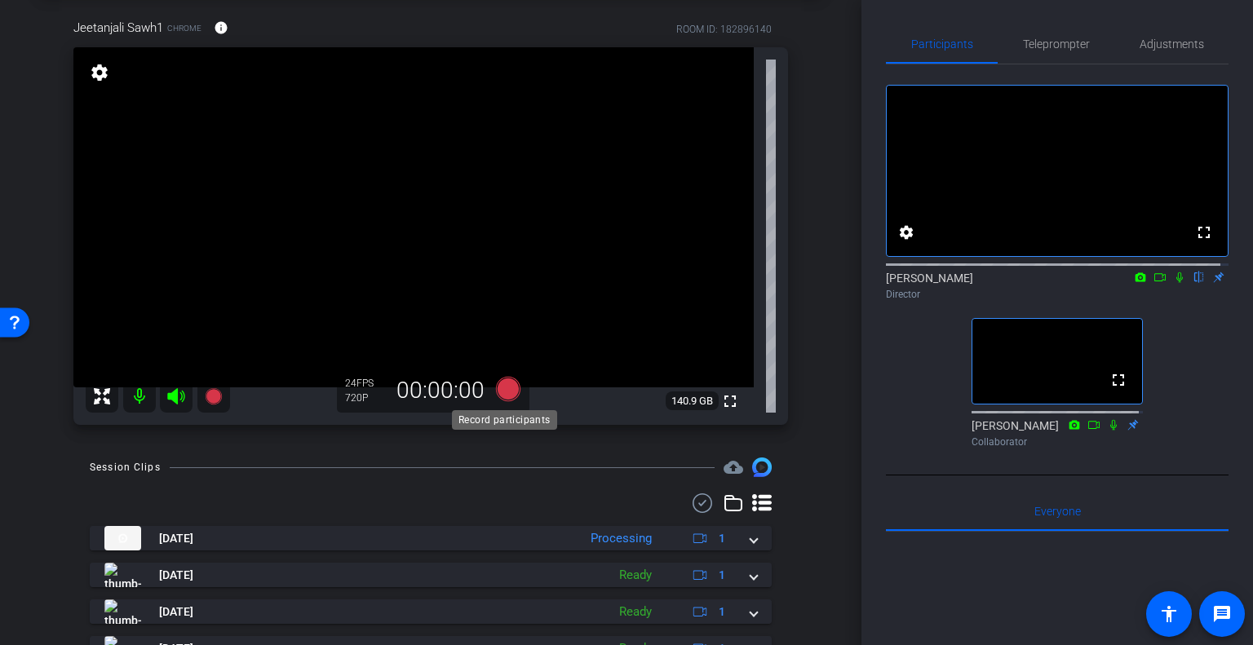
click at [509, 390] on icon at bounding box center [508, 389] width 24 height 24
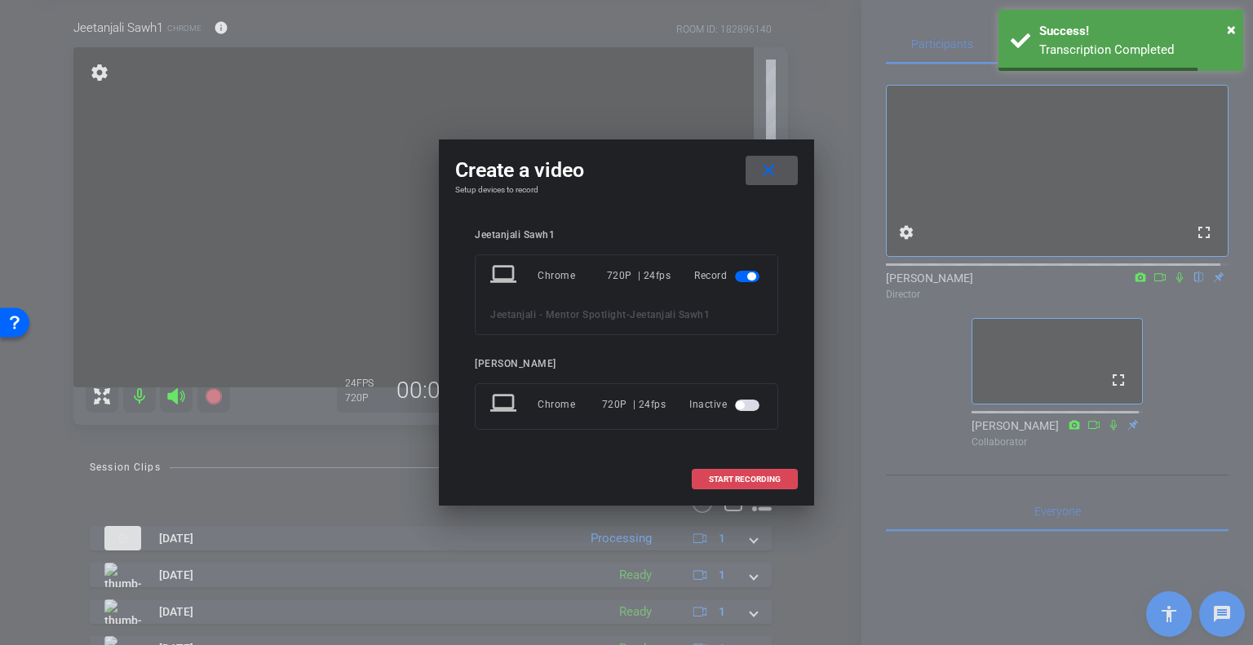
click at [721, 477] on span "START RECORDING" at bounding box center [745, 480] width 72 height 8
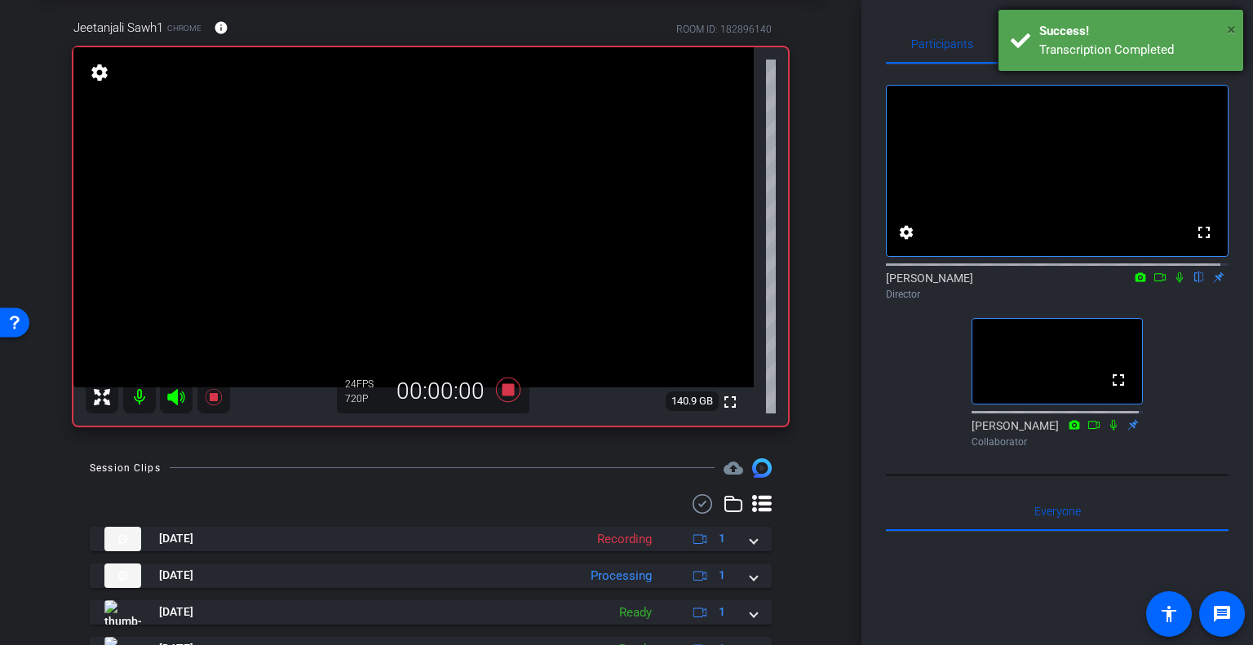
click at [1230, 25] on span "×" at bounding box center [1231, 30] width 9 height 20
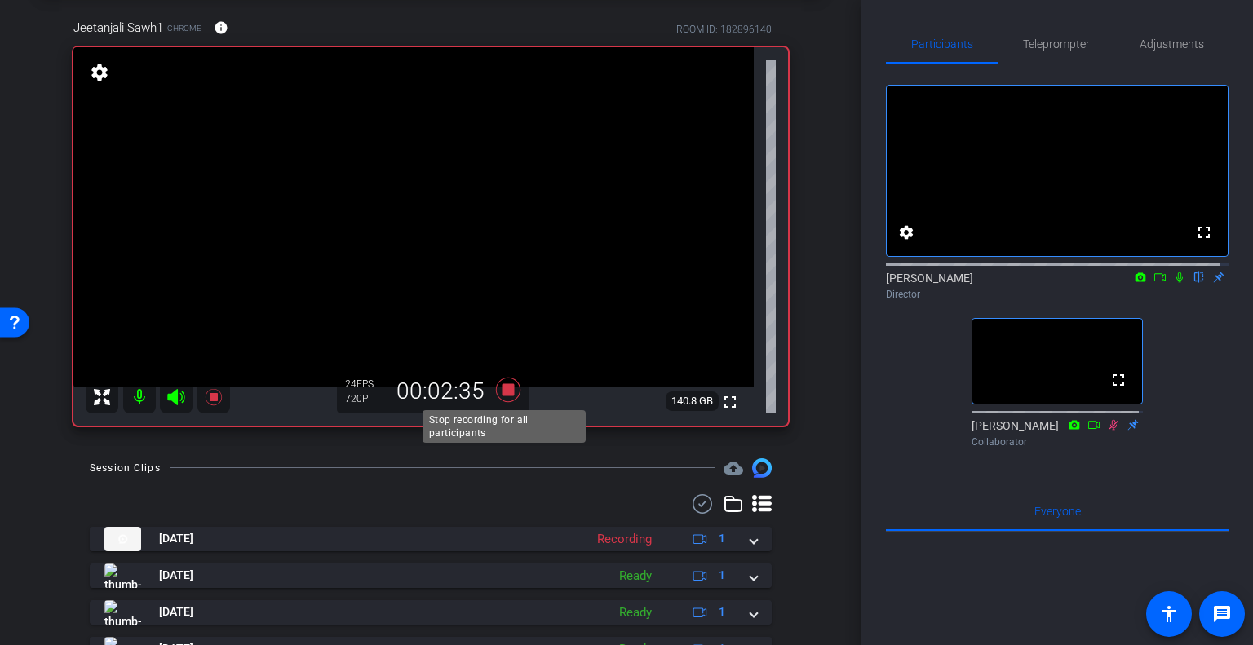
click at [510, 392] on icon at bounding box center [508, 389] width 39 height 29
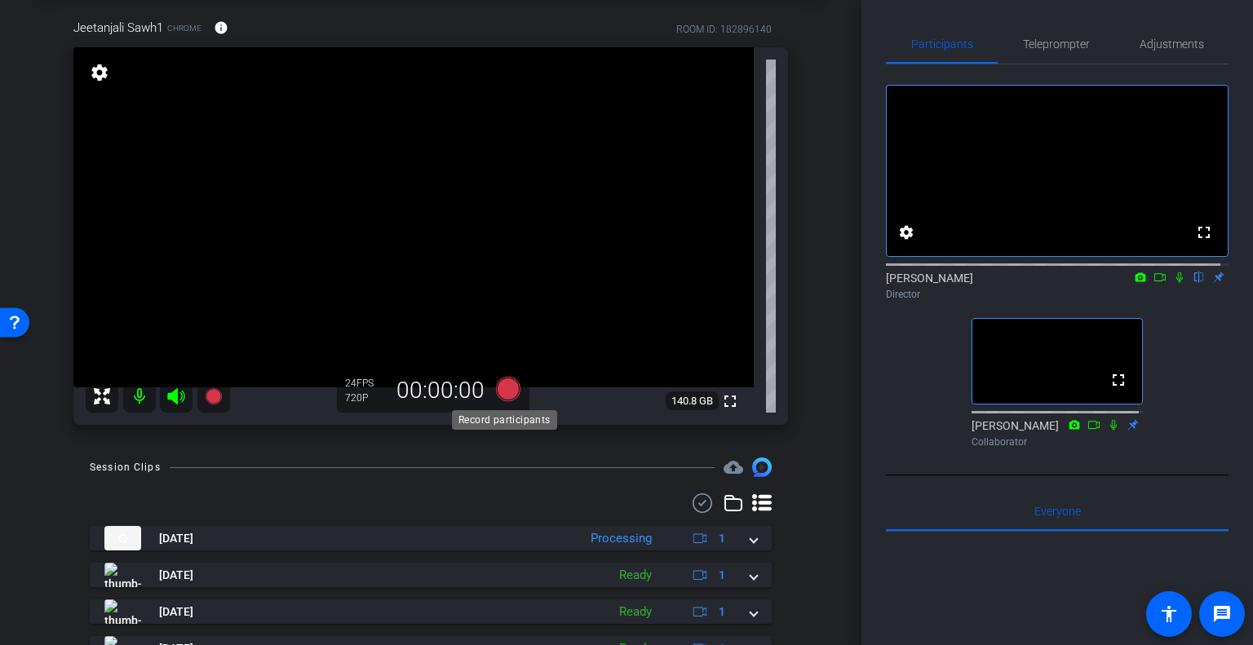
click at [502, 396] on icon at bounding box center [508, 389] width 24 height 24
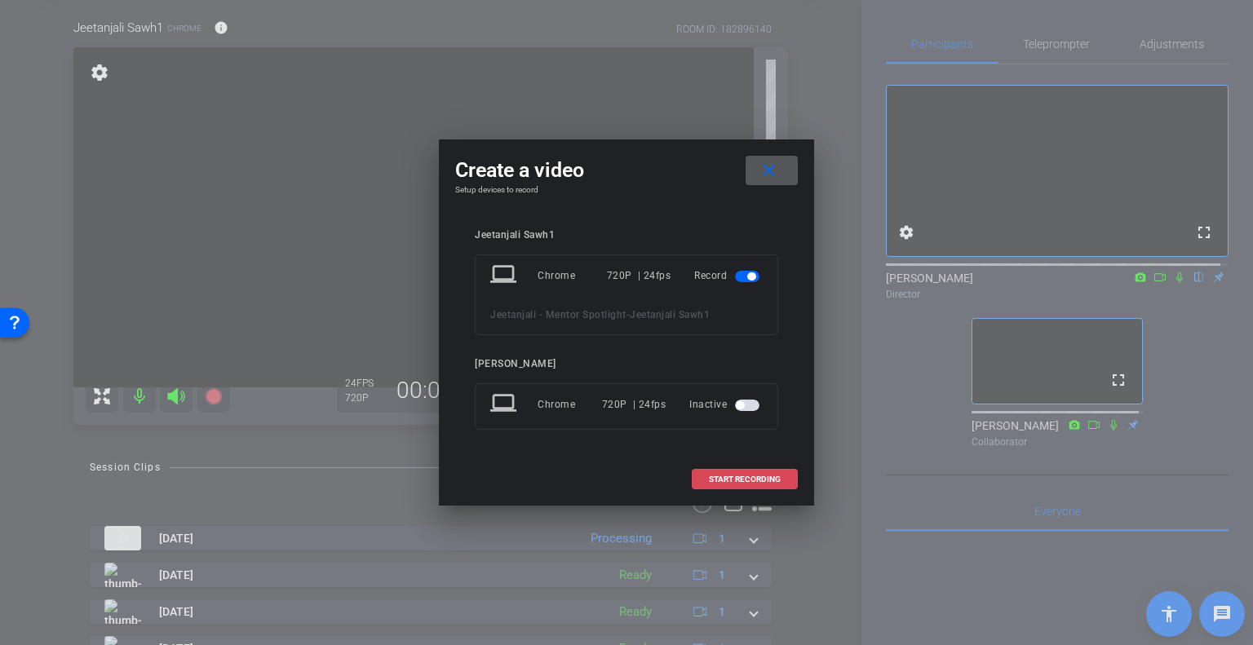
click at [731, 482] on span "START RECORDING" at bounding box center [745, 480] width 72 height 8
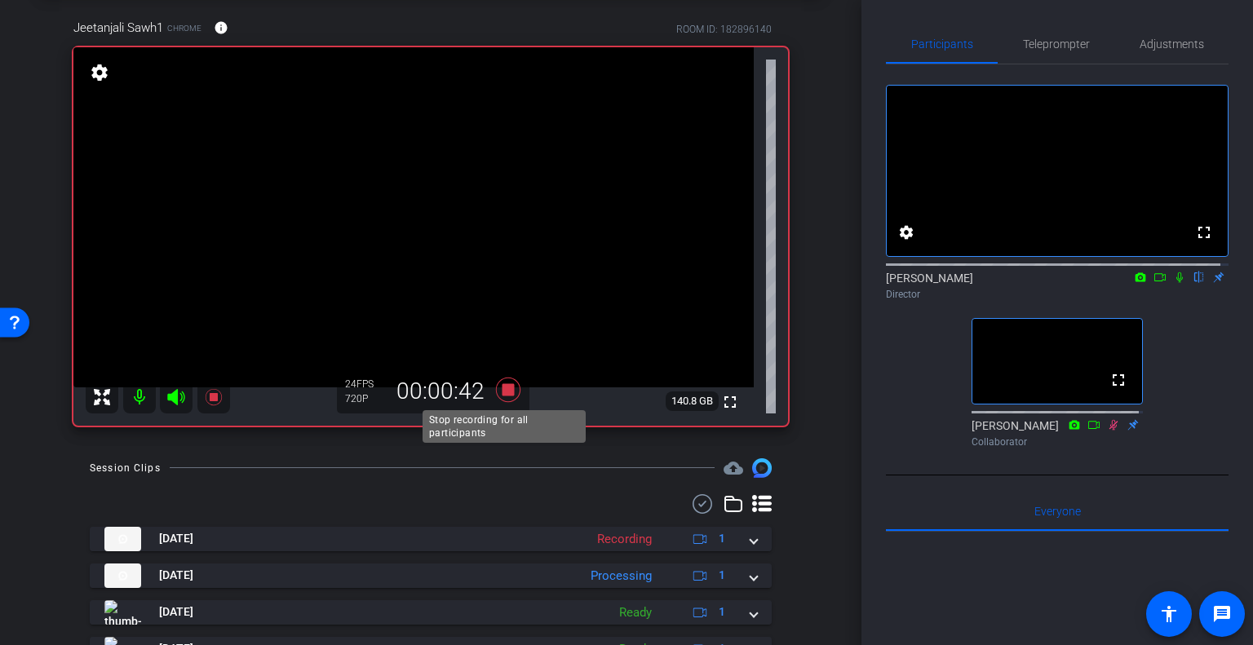
click at [507, 391] on icon at bounding box center [508, 390] width 24 height 24
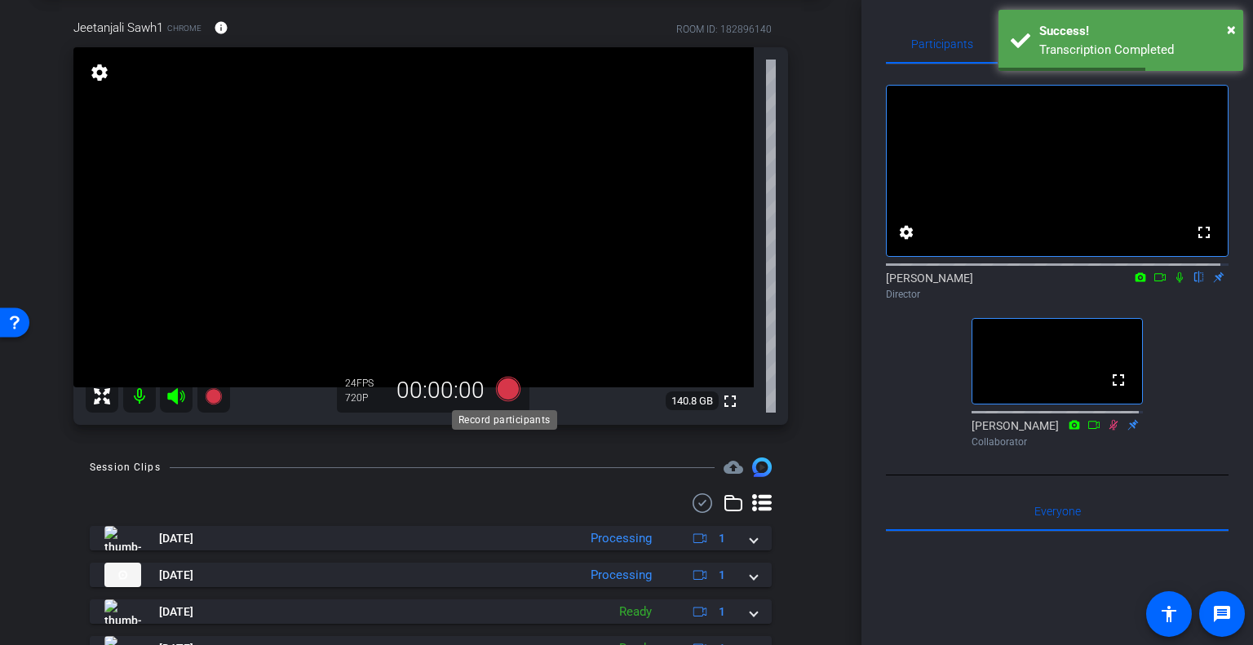
click at [509, 392] on icon at bounding box center [508, 389] width 24 height 24
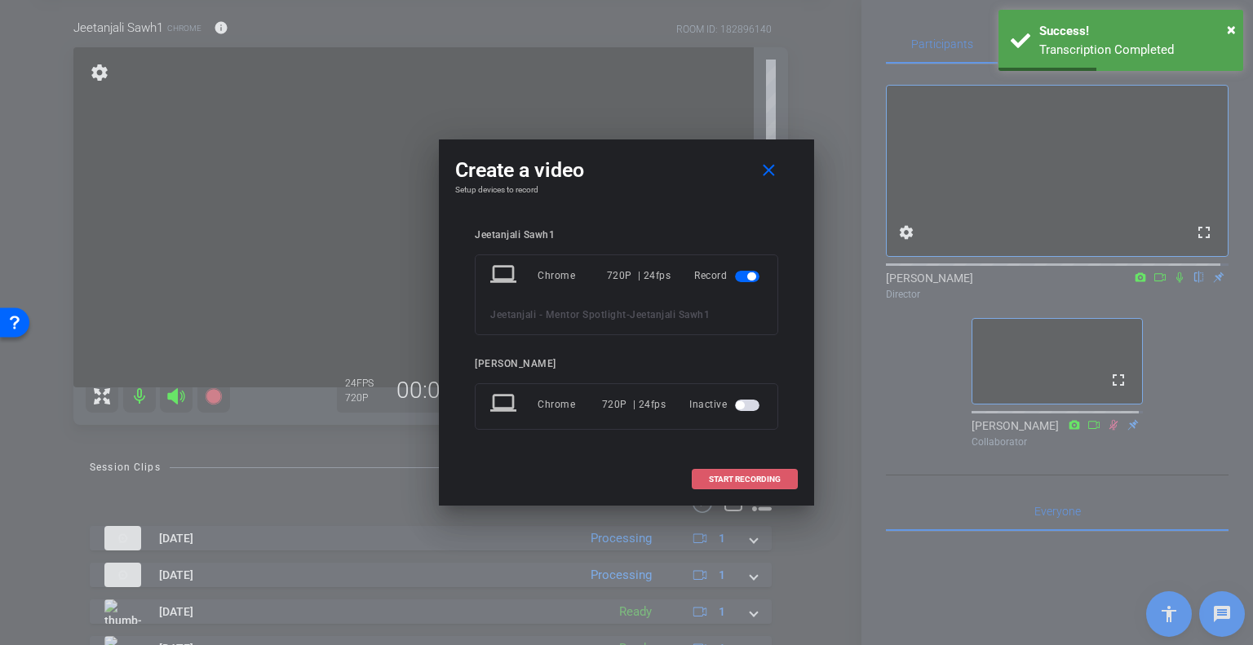
click at [779, 471] on span at bounding box center [744, 479] width 104 height 39
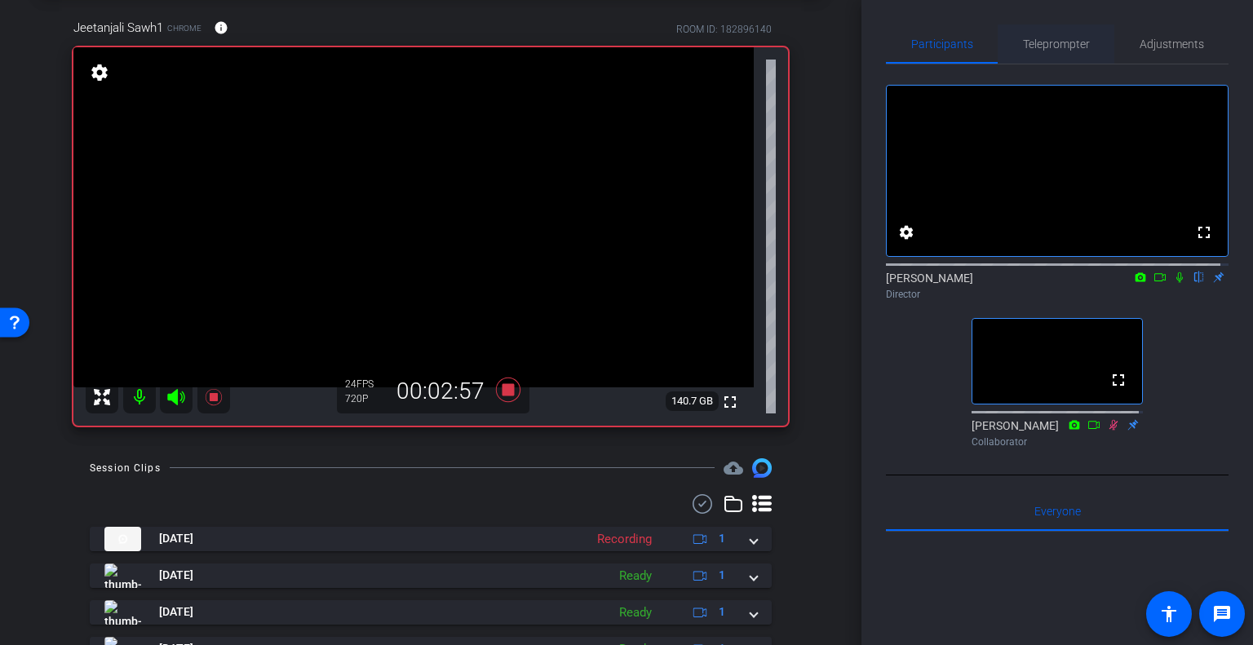
click at [1042, 48] on span "Teleprompter" at bounding box center [1056, 43] width 67 height 11
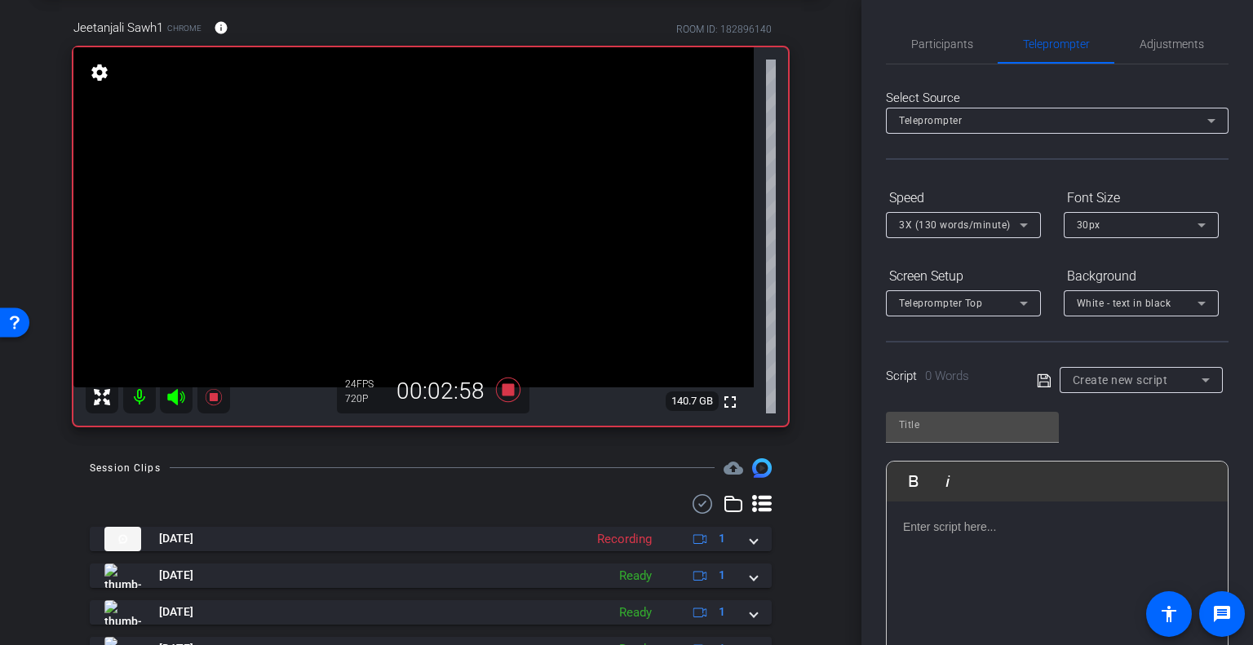
click at [972, 513] on div at bounding box center [1057, 583] width 341 height 163
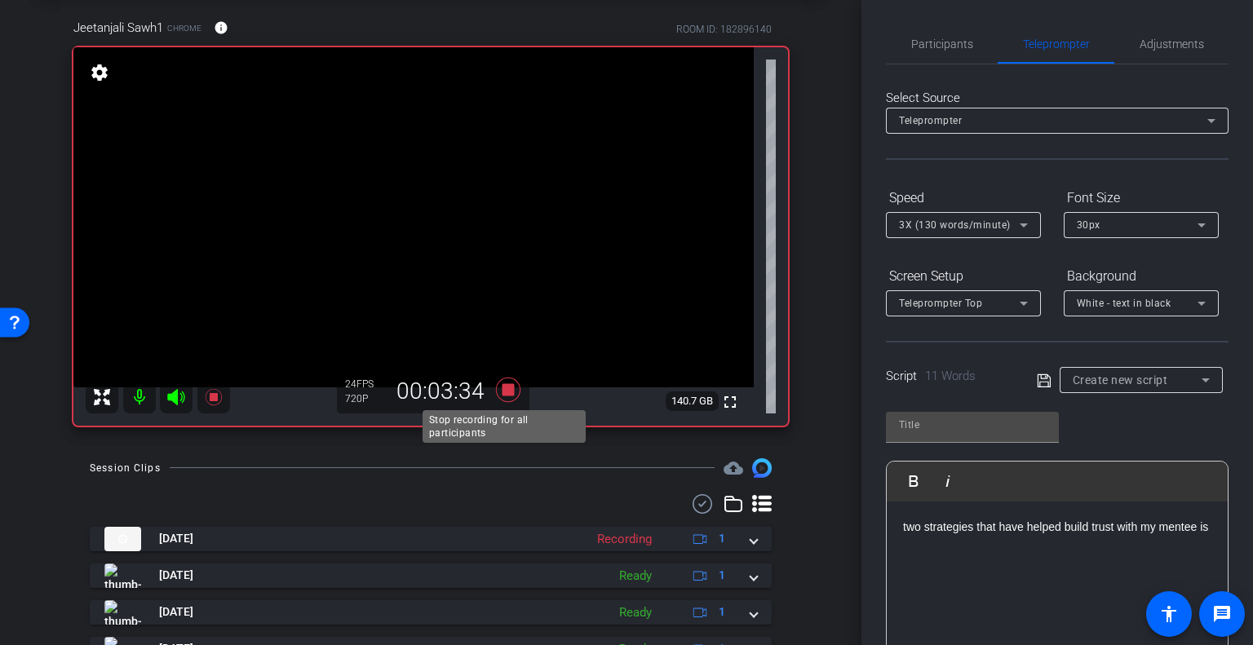
click at [504, 388] on icon at bounding box center [508, 390] width 24 height 24
click at [979, 536] on p "two strategies that have helped build trust with my mentee is" at bounding box center [1057, 527] width 308 height 18
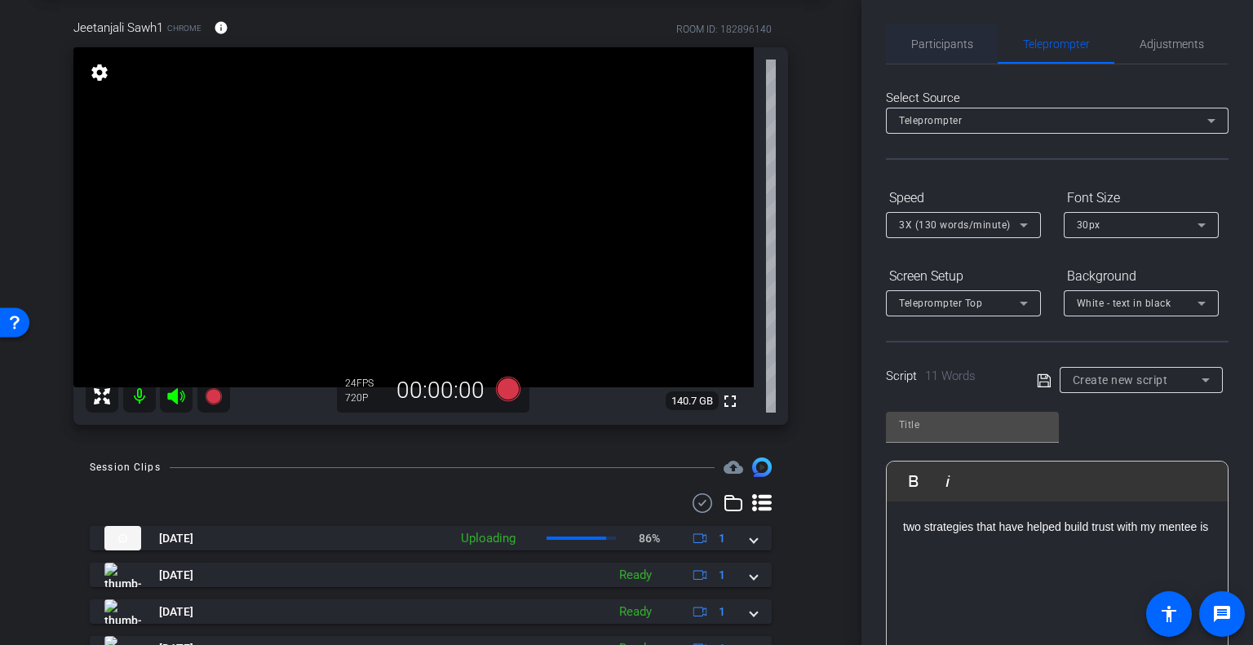
click at [944, 45] on span "Participants" at bounding box center [942, 43] width 62 height 11
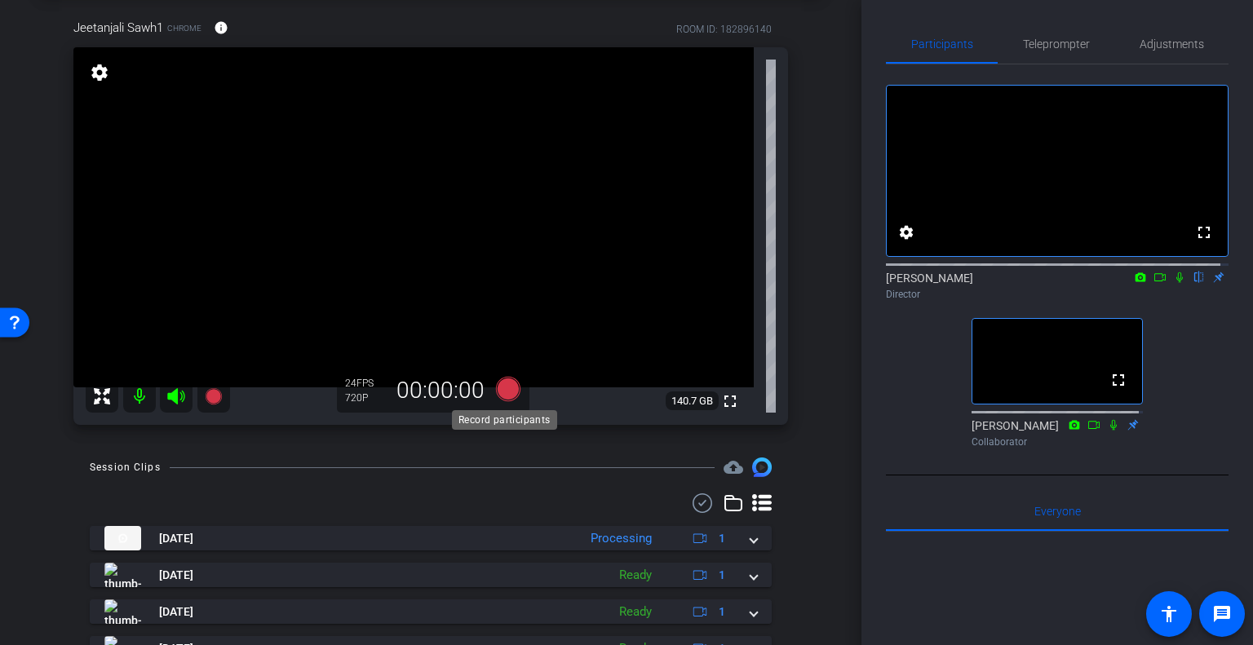
click at [499, 399] on icon at bounding box center [508, 389] width 24 height 24
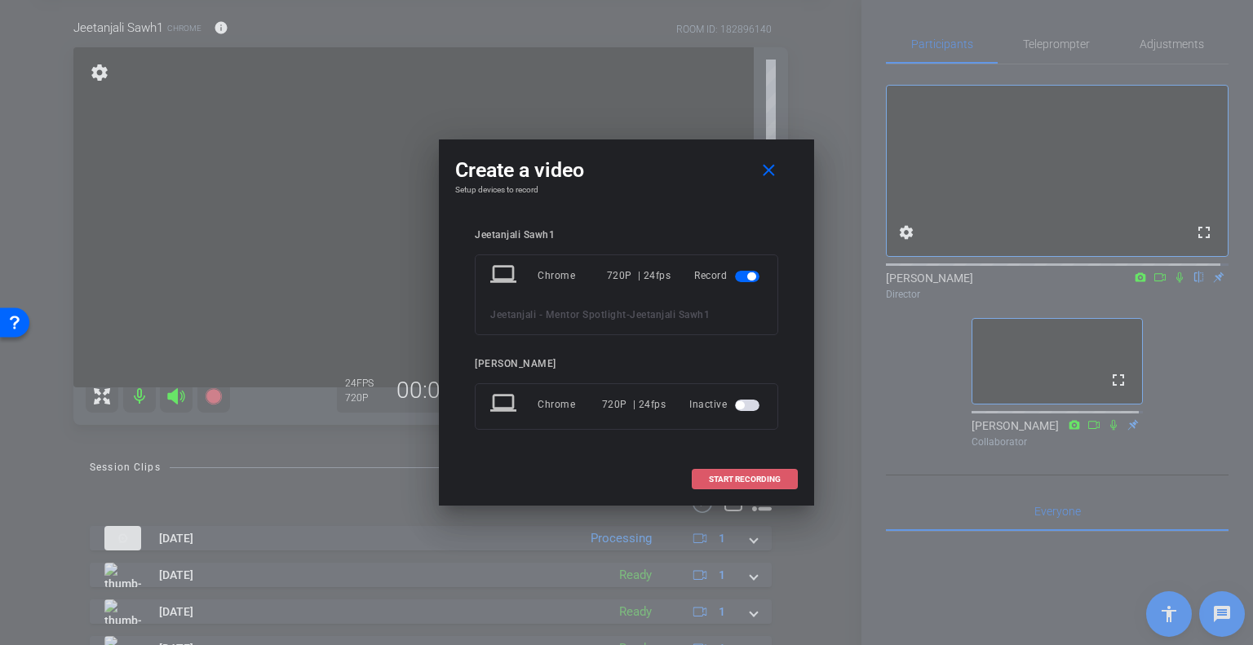
click at [739, 478] on span "START RECORDING" at bounding box center [745, 480] width 72 height 8
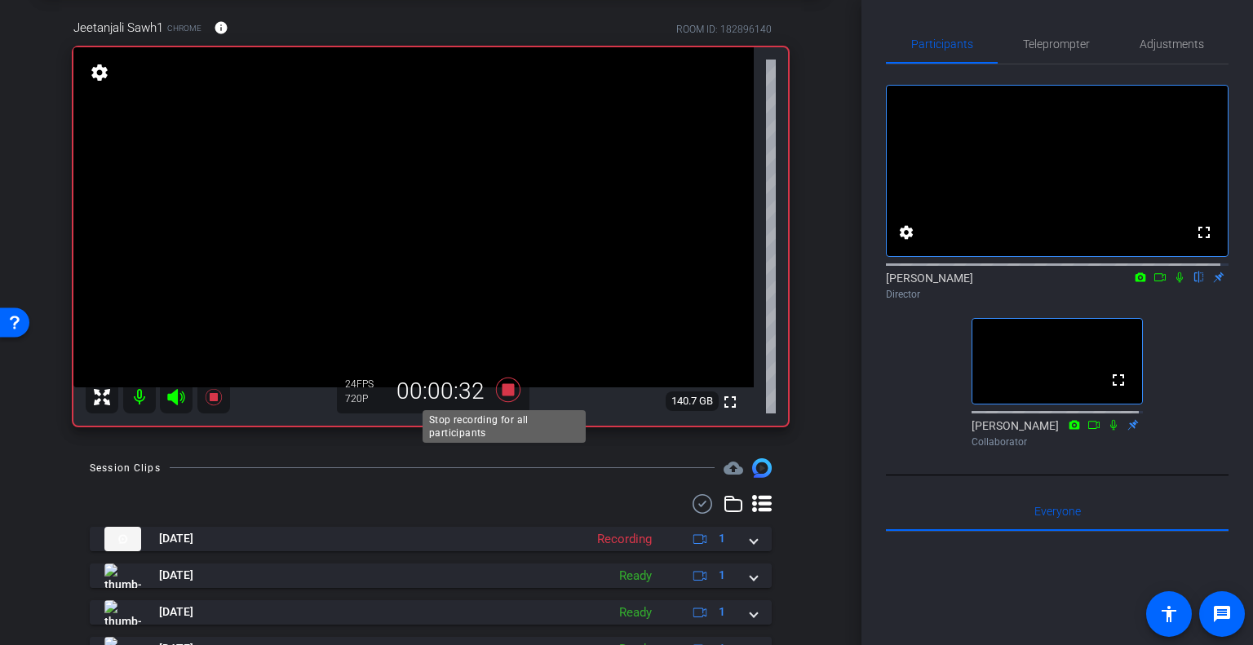
click at [509, 396] on icon at bounding box center [508, 389] width 39 height 29
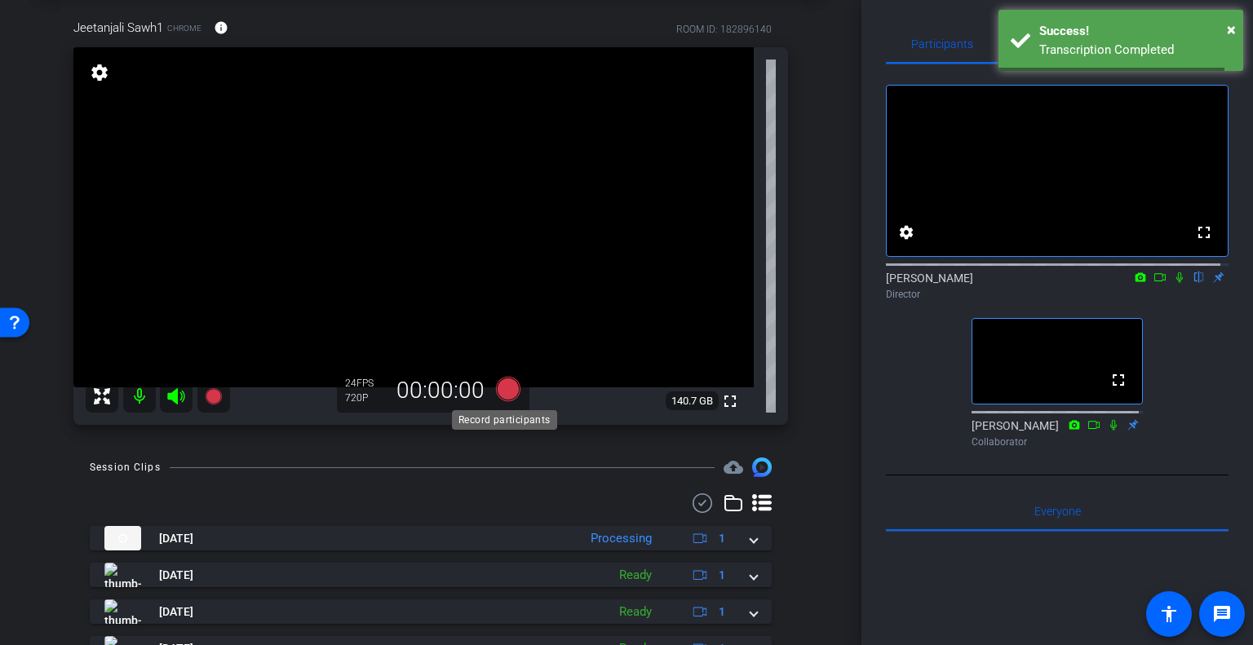
click at [509, 391] on icon at bounding box center [508, 389] width 24 height 24
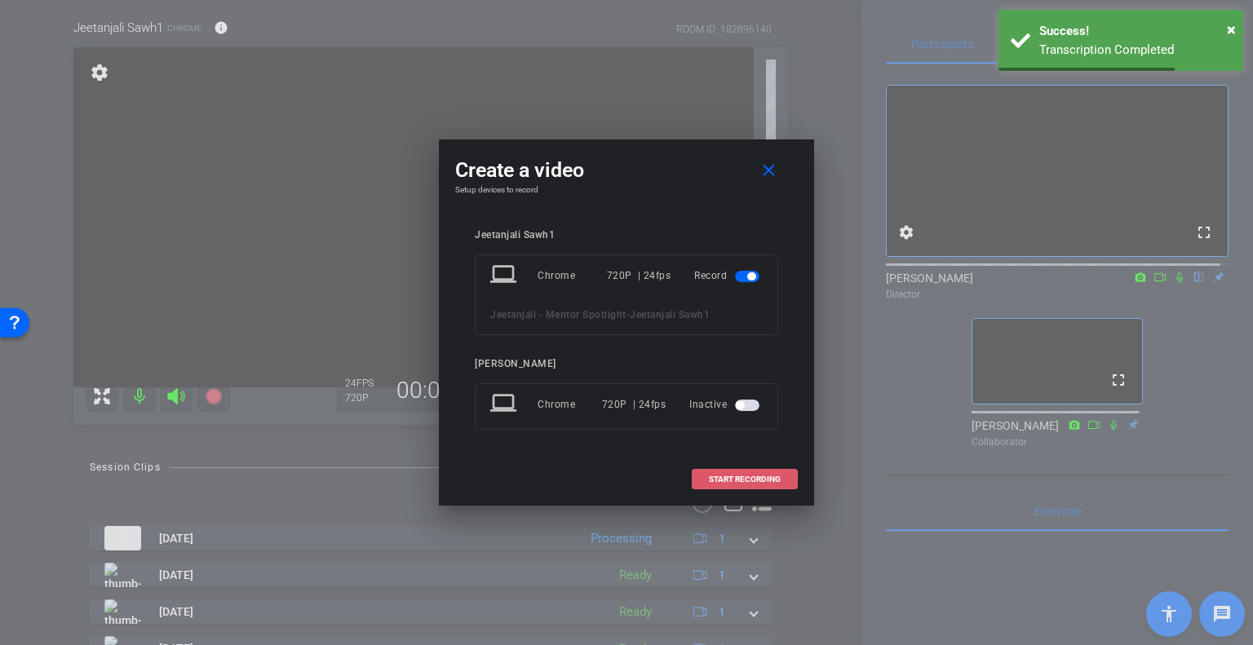
click at [707, 479] on span at bounding box center [744, 479] width 104 height 39
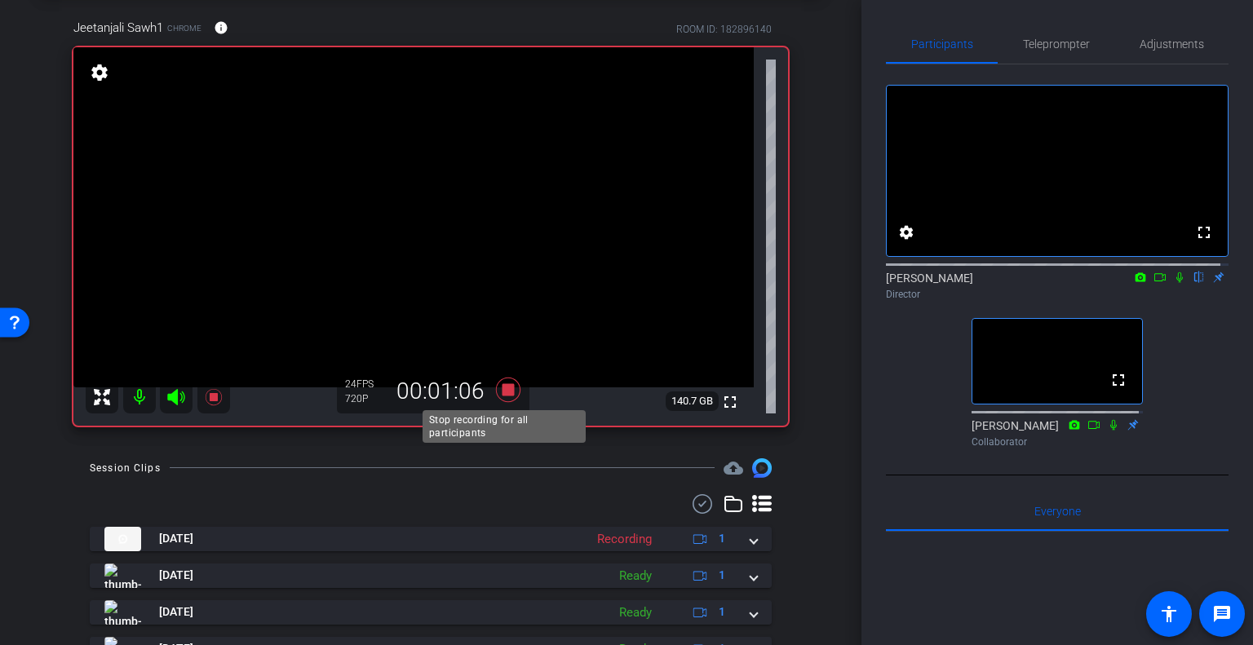
click at [511, 394] on icon at bounding box center [508, 389] width 39 height 29
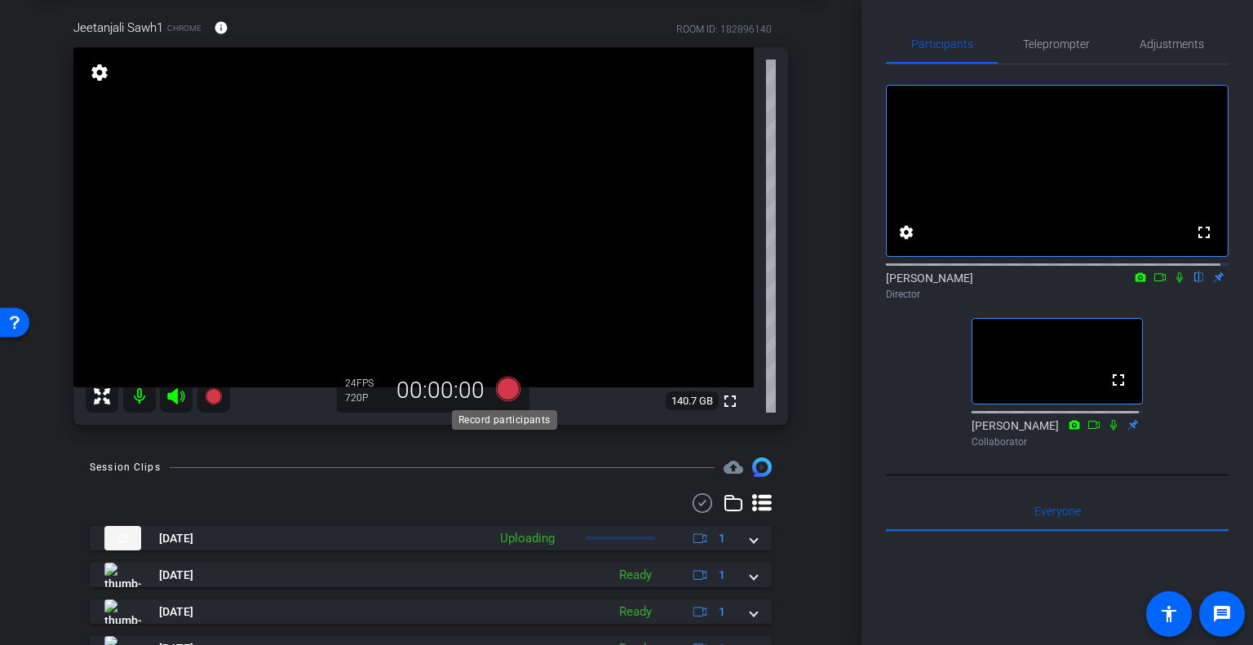
click at [508, 389] on icon at bounding box center [508, 389] width 24 height 24
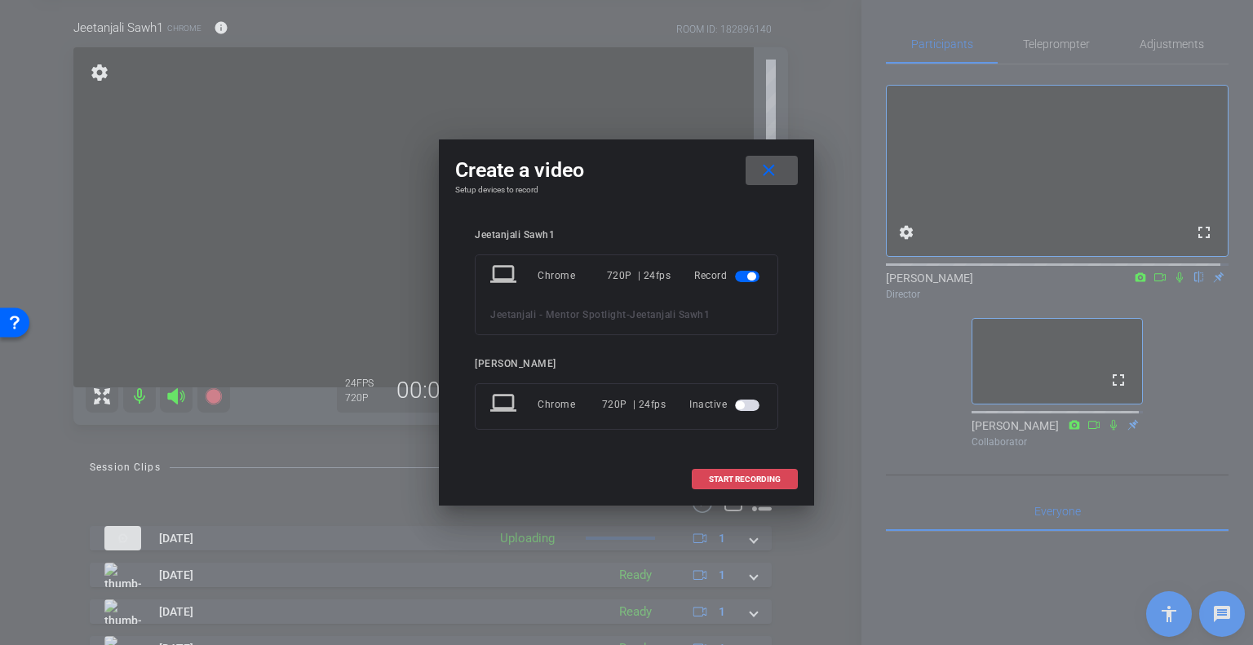
click at [730, 476] on span "START RECORDING" at bounding box center [745, 480] width 72 height 8
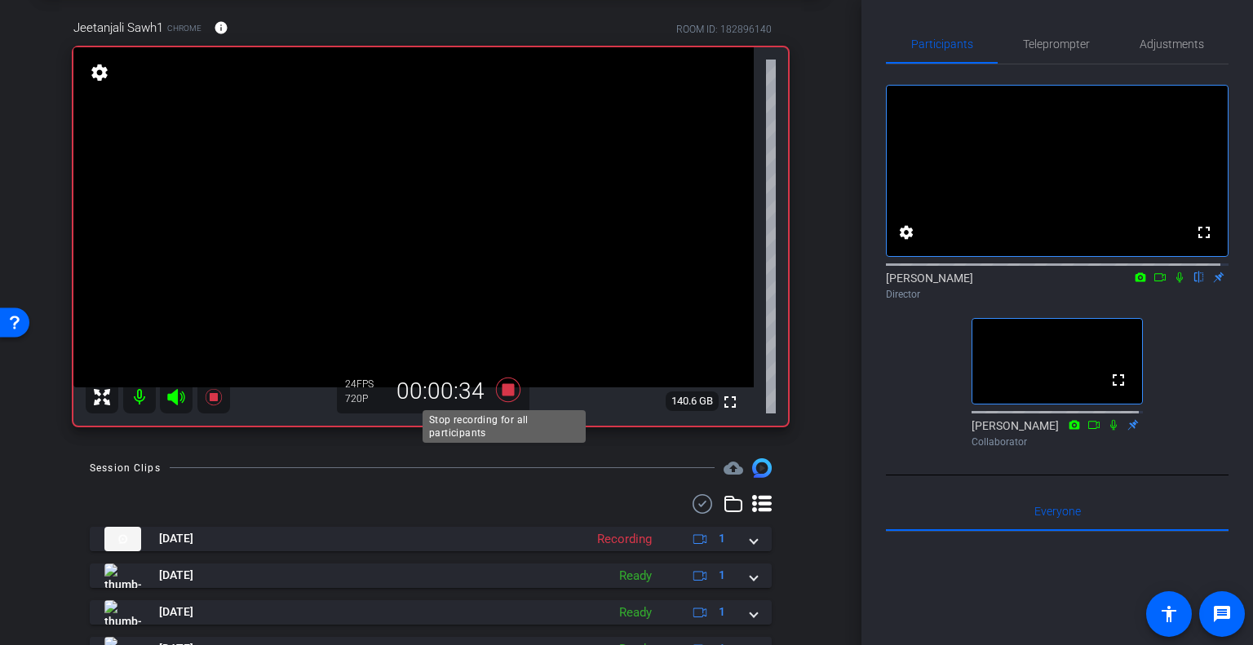
click at [502, 394] on icon at bounding box center [508, 390] width 24 height 24
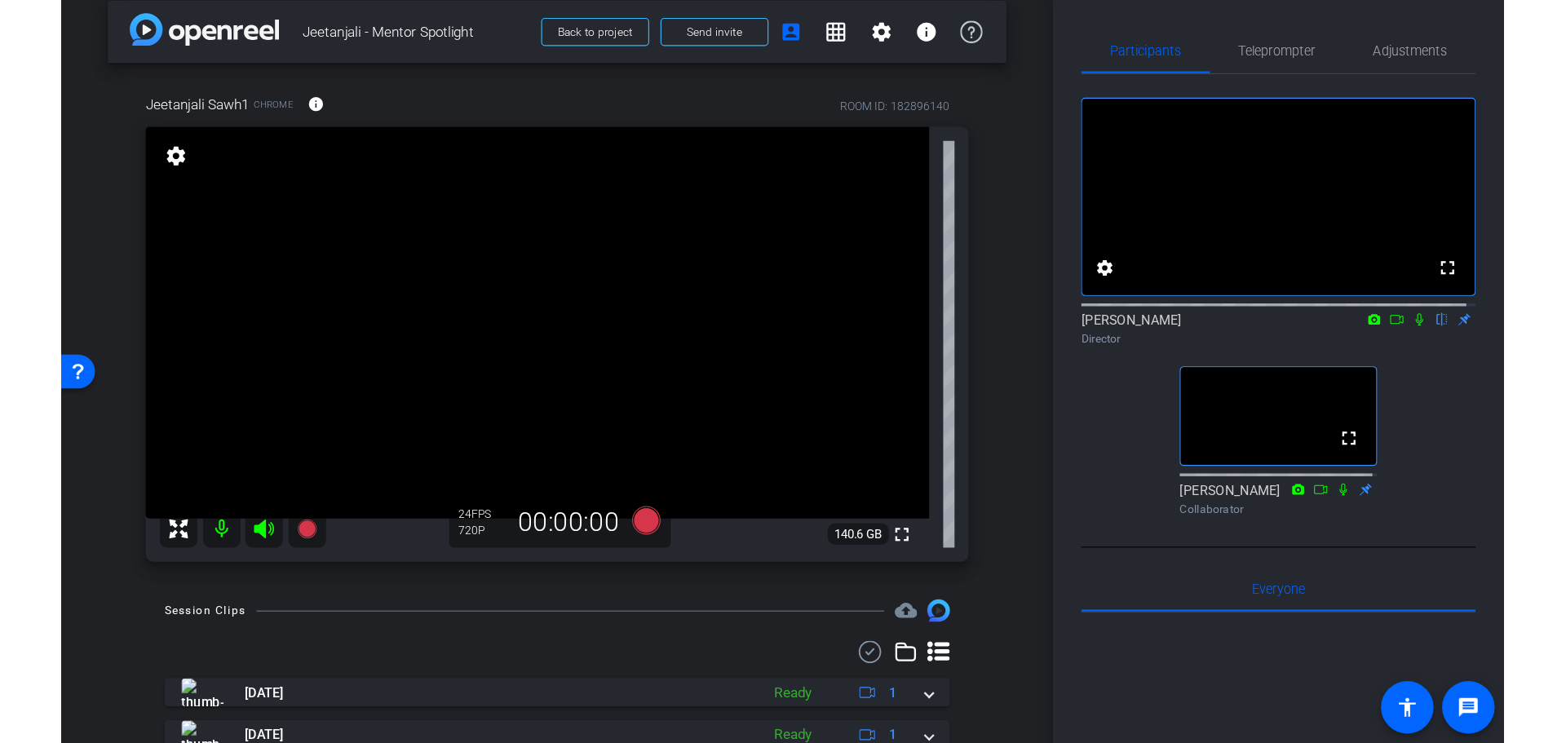
scroll to position [0, 0]
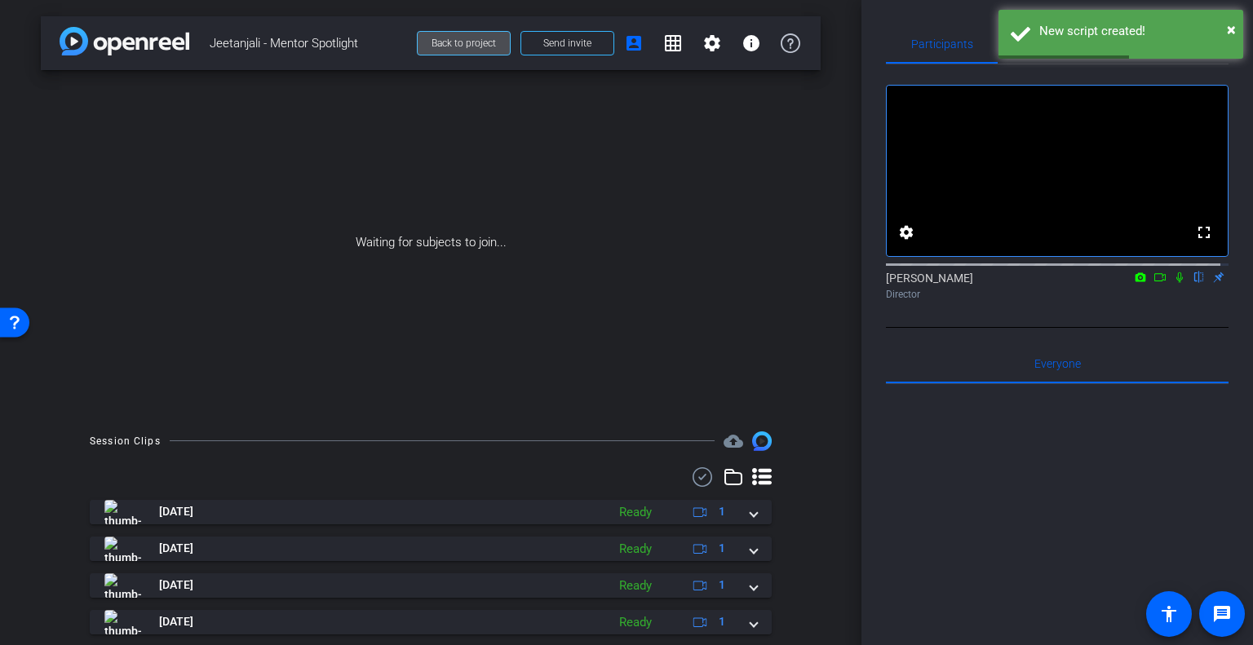
click at [465, 48] on span "Back to project" at bounding box center [463, 43] width 64 height 11
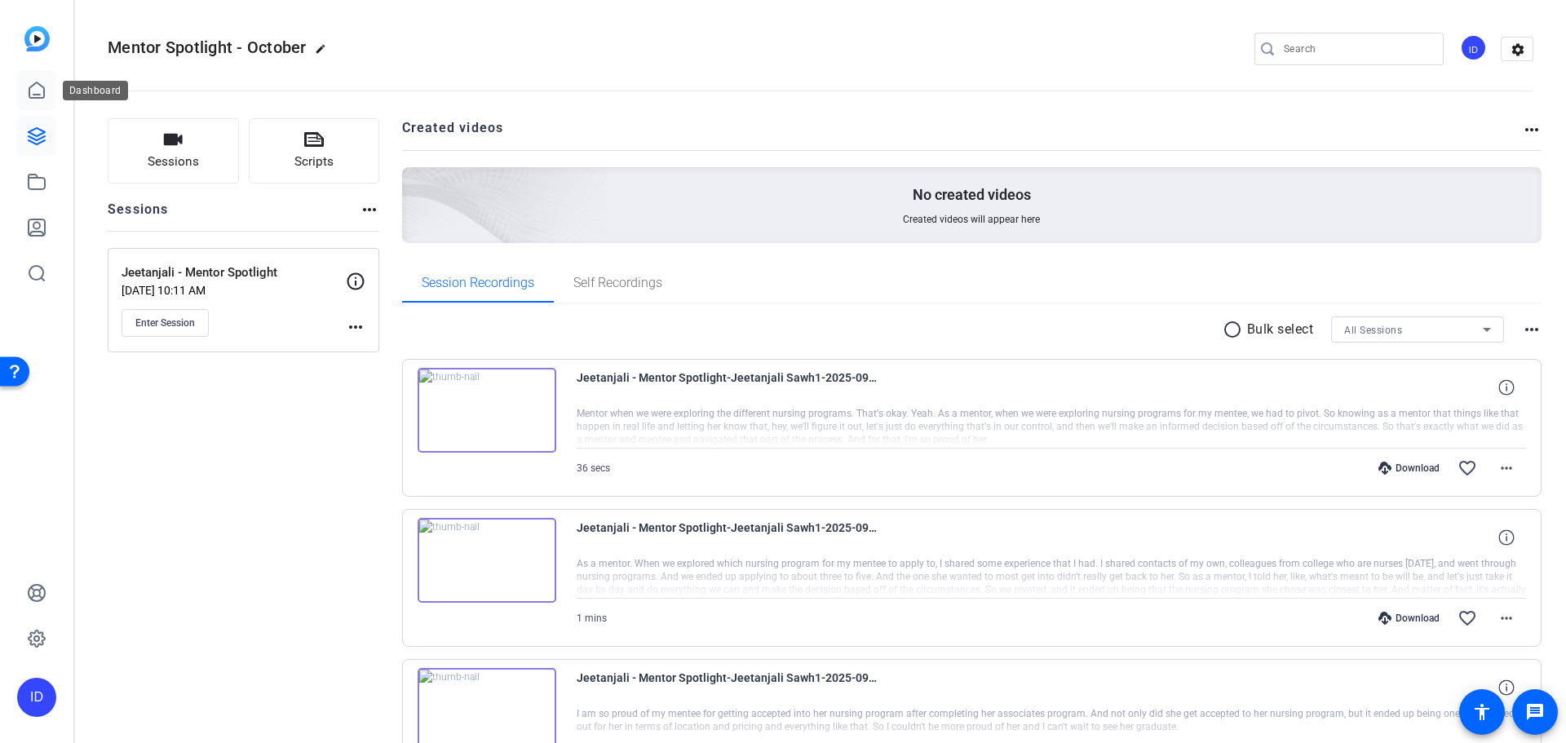
click at [46, 87] on icon at bounding box center [37, 91] width 20 height 20
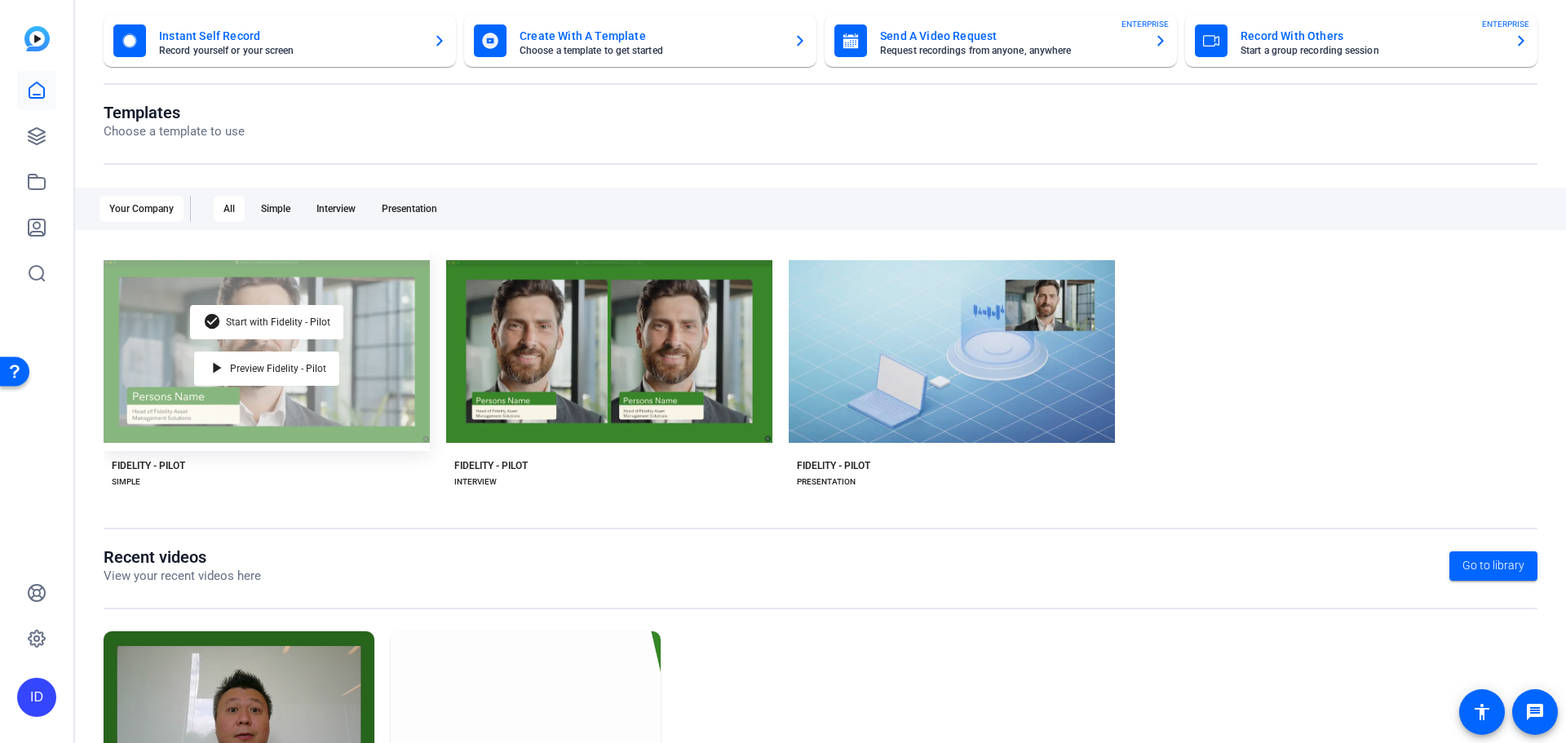
scroll to position [221, 0]
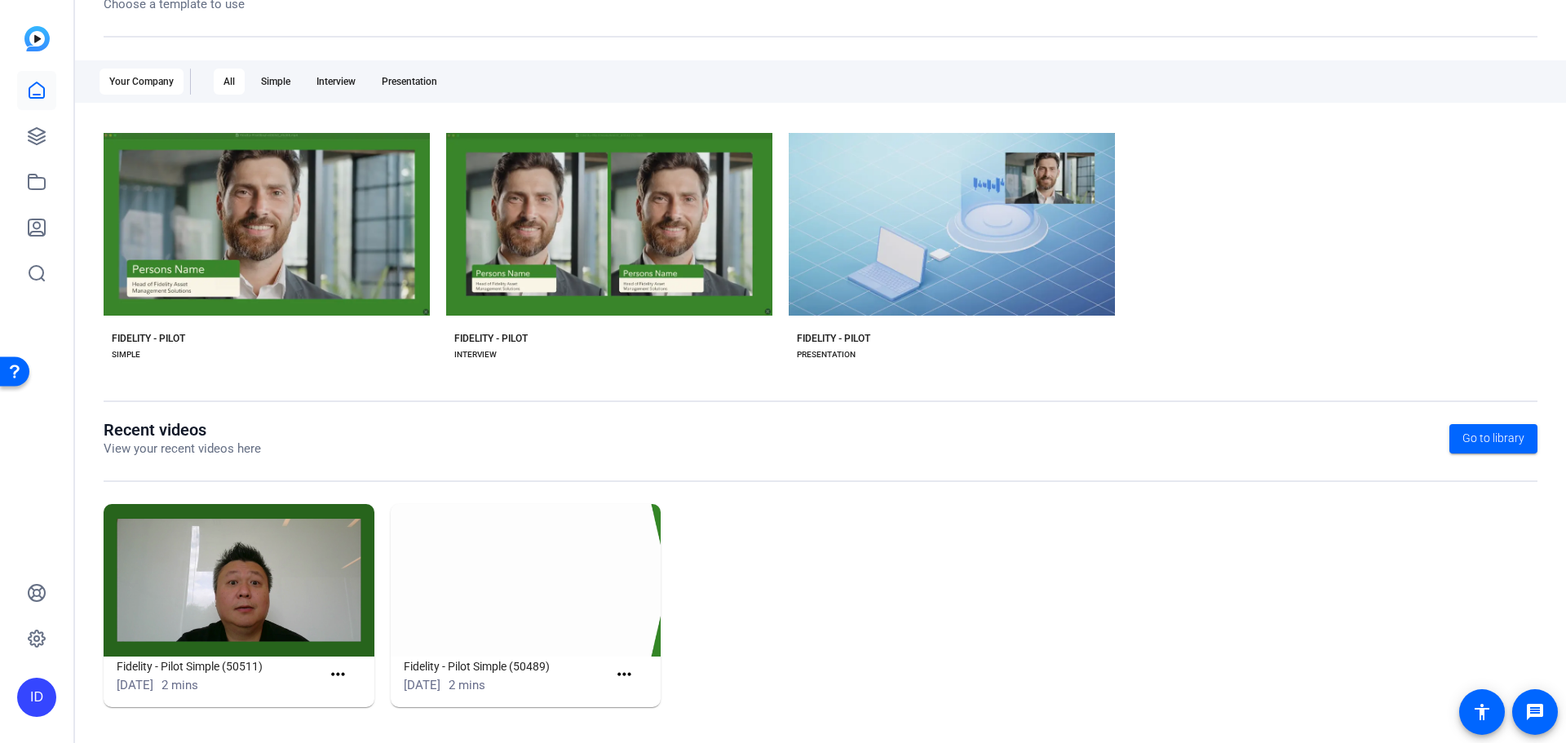
click at [154, 580] on img at bounding box center [239, 580] width 271 height 153
click at [350, 679] on span at bounding box center [341, 675] width 40 height 39
click at [333, 669] on mat-icon "more_horiz" at bounding box center [338, 675] width 20 height 20
click at [350, 698] on span "View" at bounding box center [371, 699] width 65 height 20
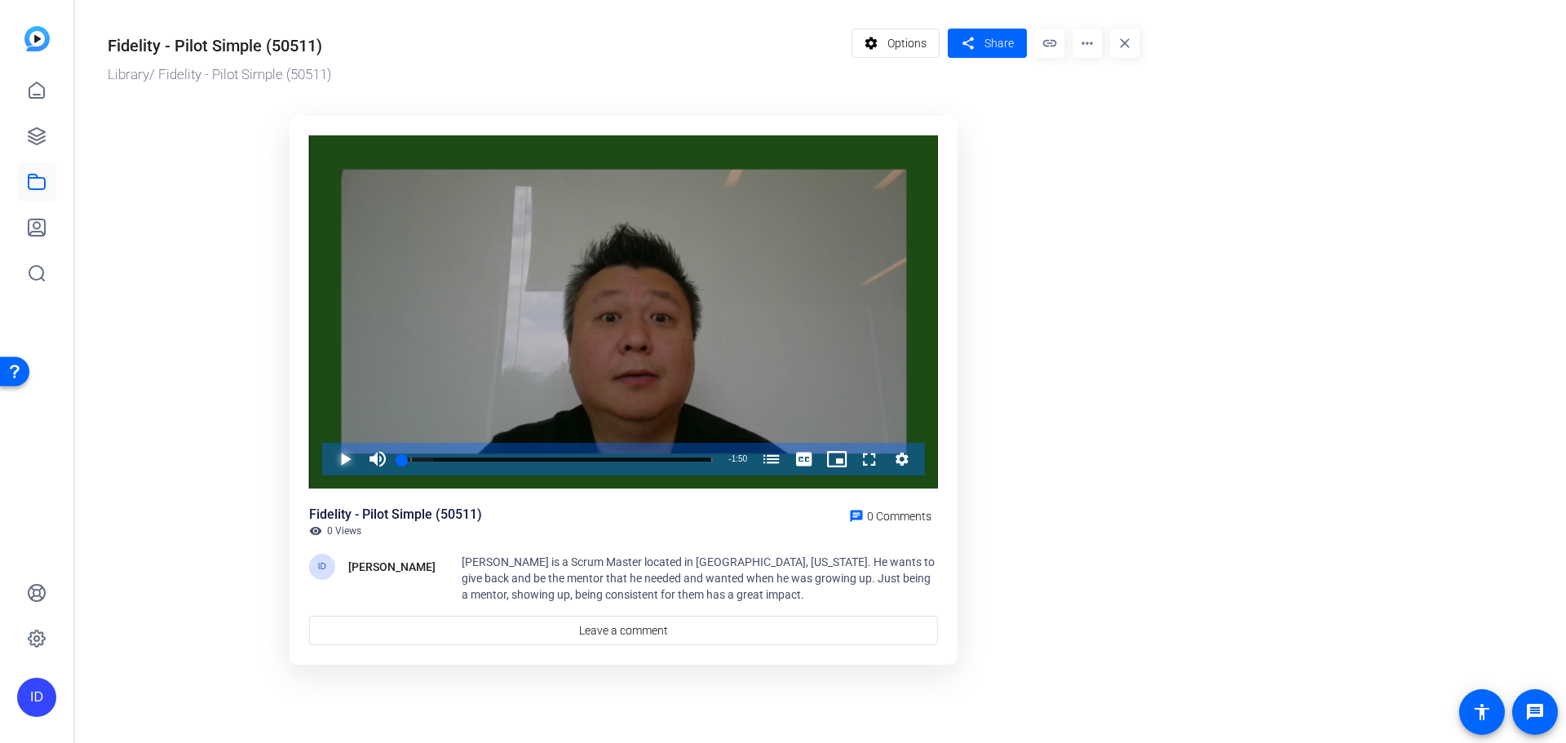
click at [329, 462] on span "Video Player" at bounding box center [329, 459] width 0 height 33
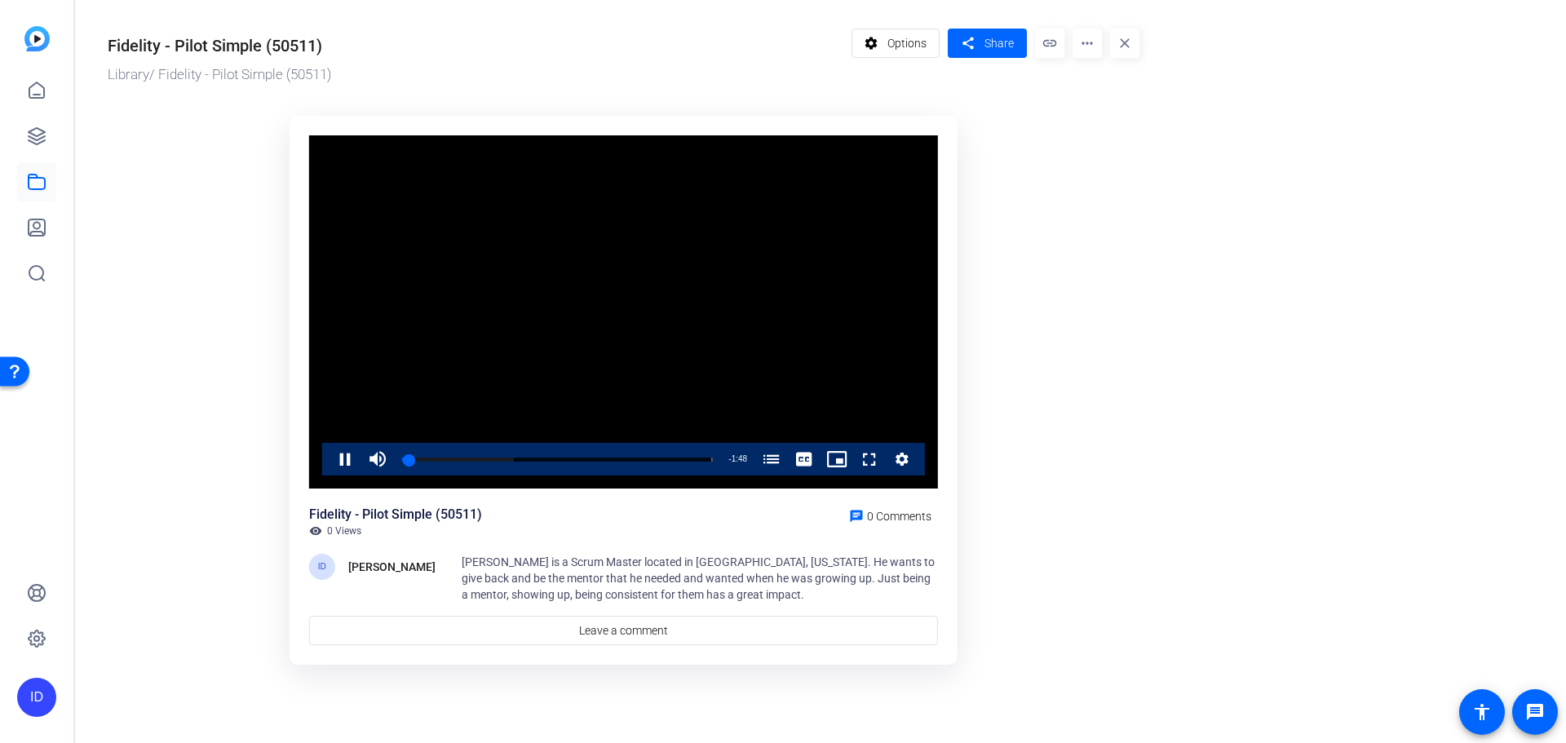
click at [1104, 45] on div "settings Options share Share link more_horiz close" at bounding box center [996, 57] width 289 height 57
click at [1084, 46] on mat-icon "more_horiz" at bounding box center [1087, 43] width 29 height 29
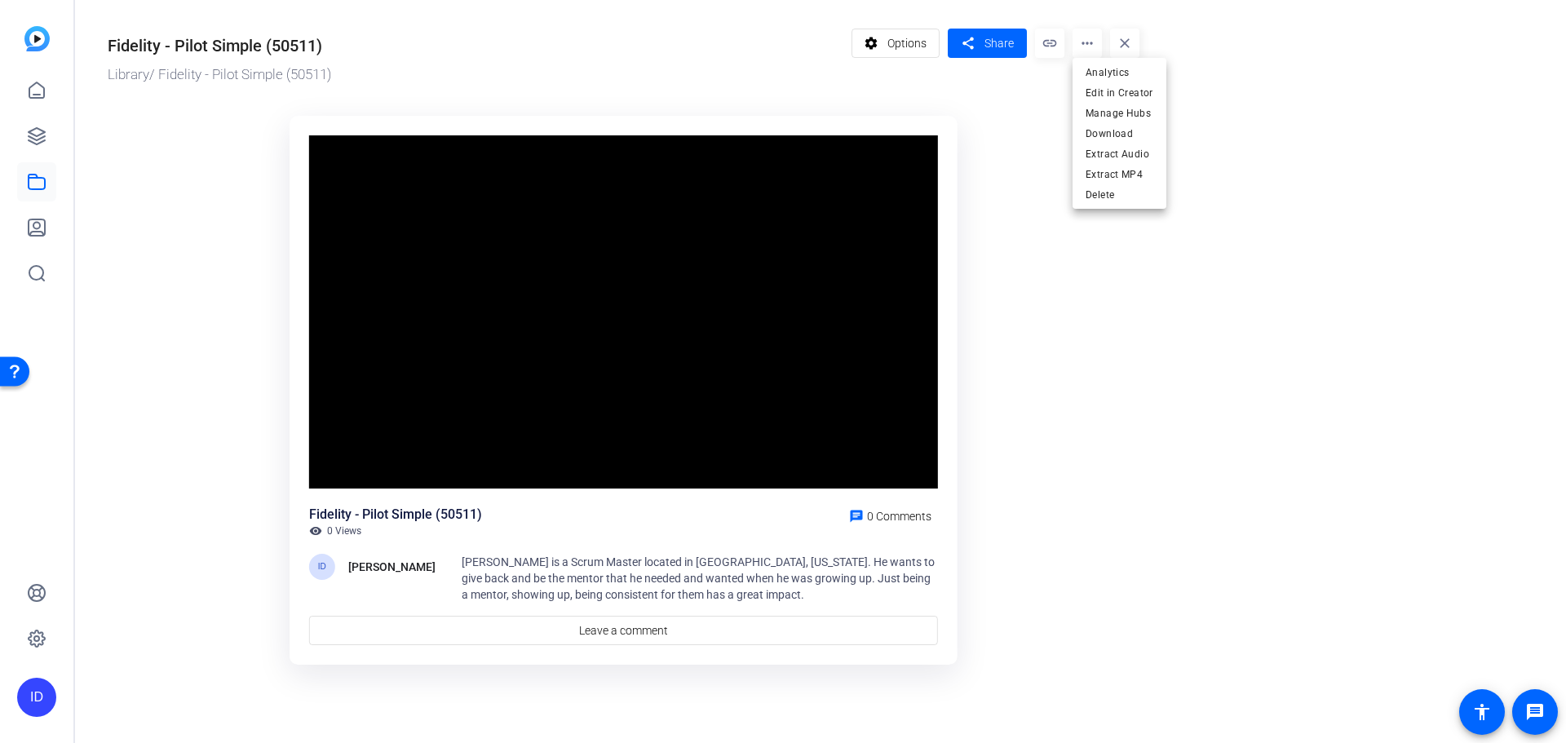
click at [512, 581] on div at bounding box center [783, 371] width 1566 height 743
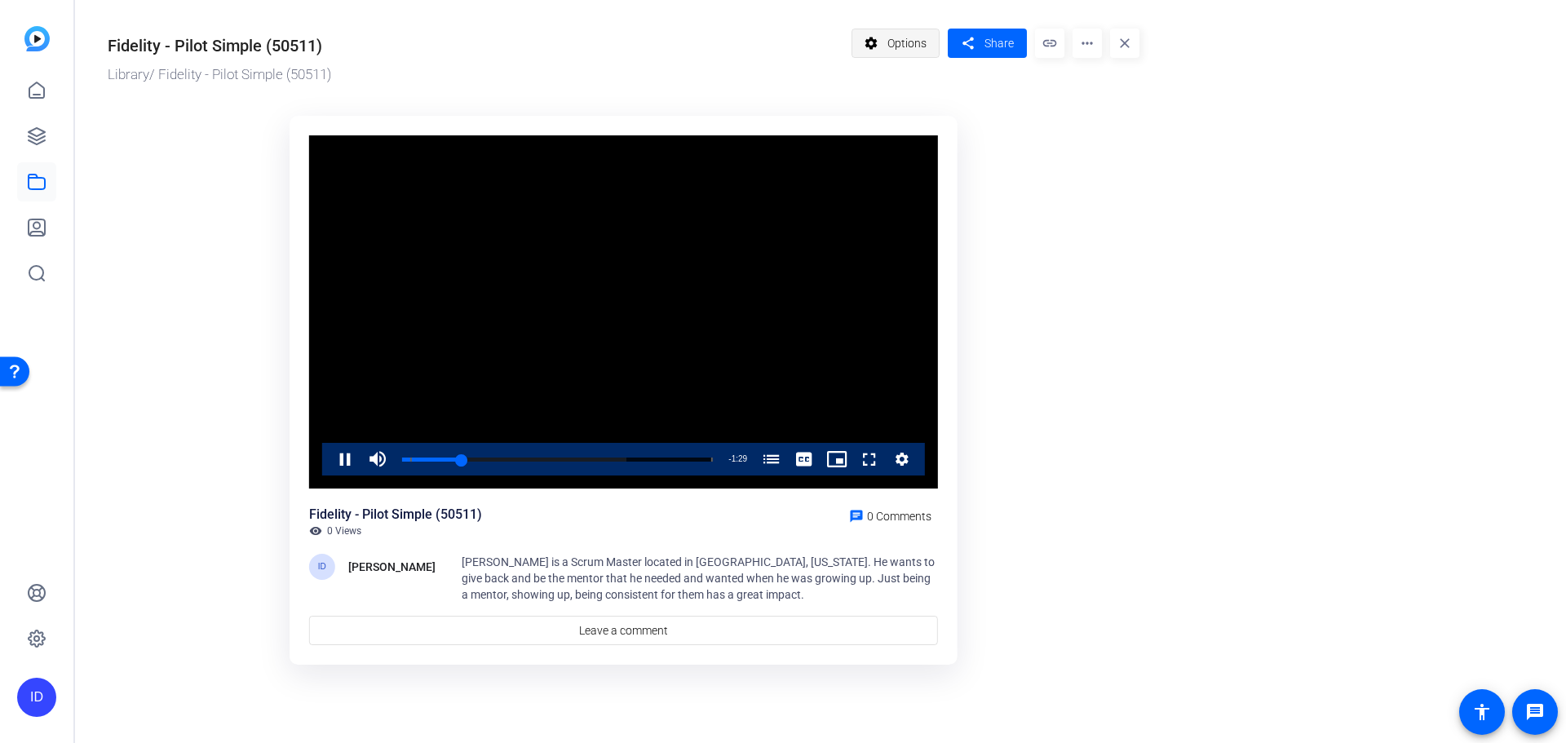
click at [900, 51] on span "Options" at bounding box center [906, 43] width 39 height 31
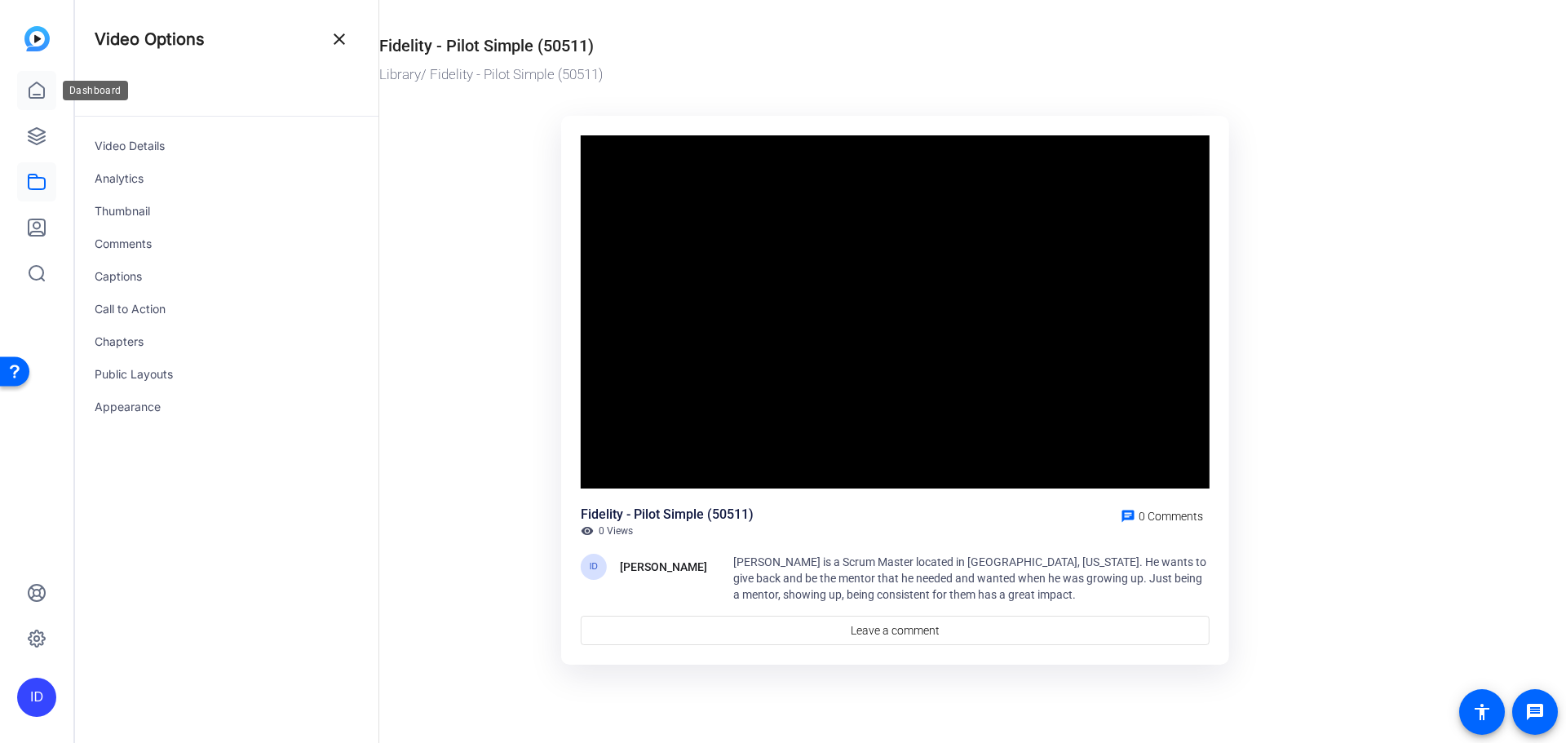
click at [29, 83] on icon at bounding box center [37, 91] width 20 height 20
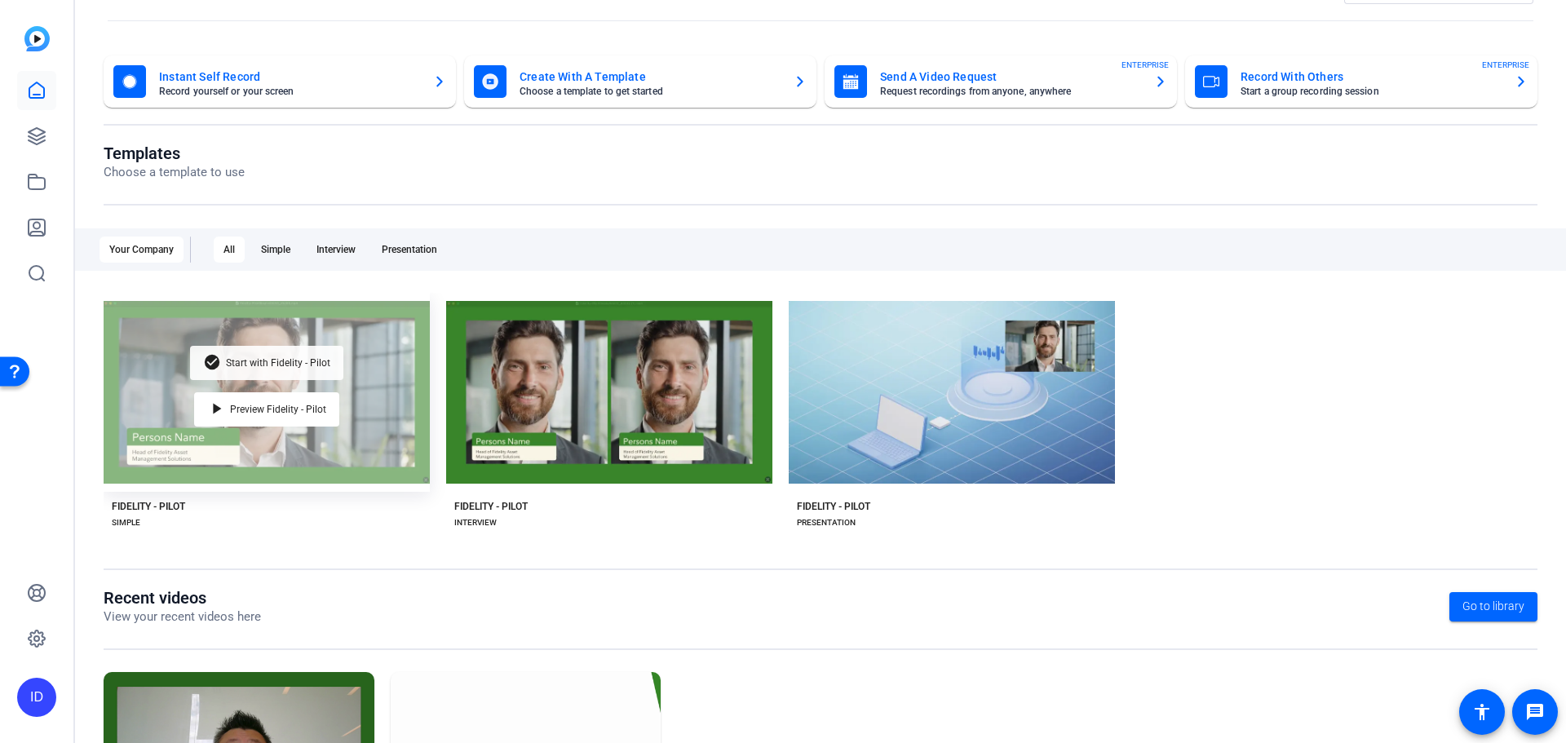
scroll to position [82, 0]
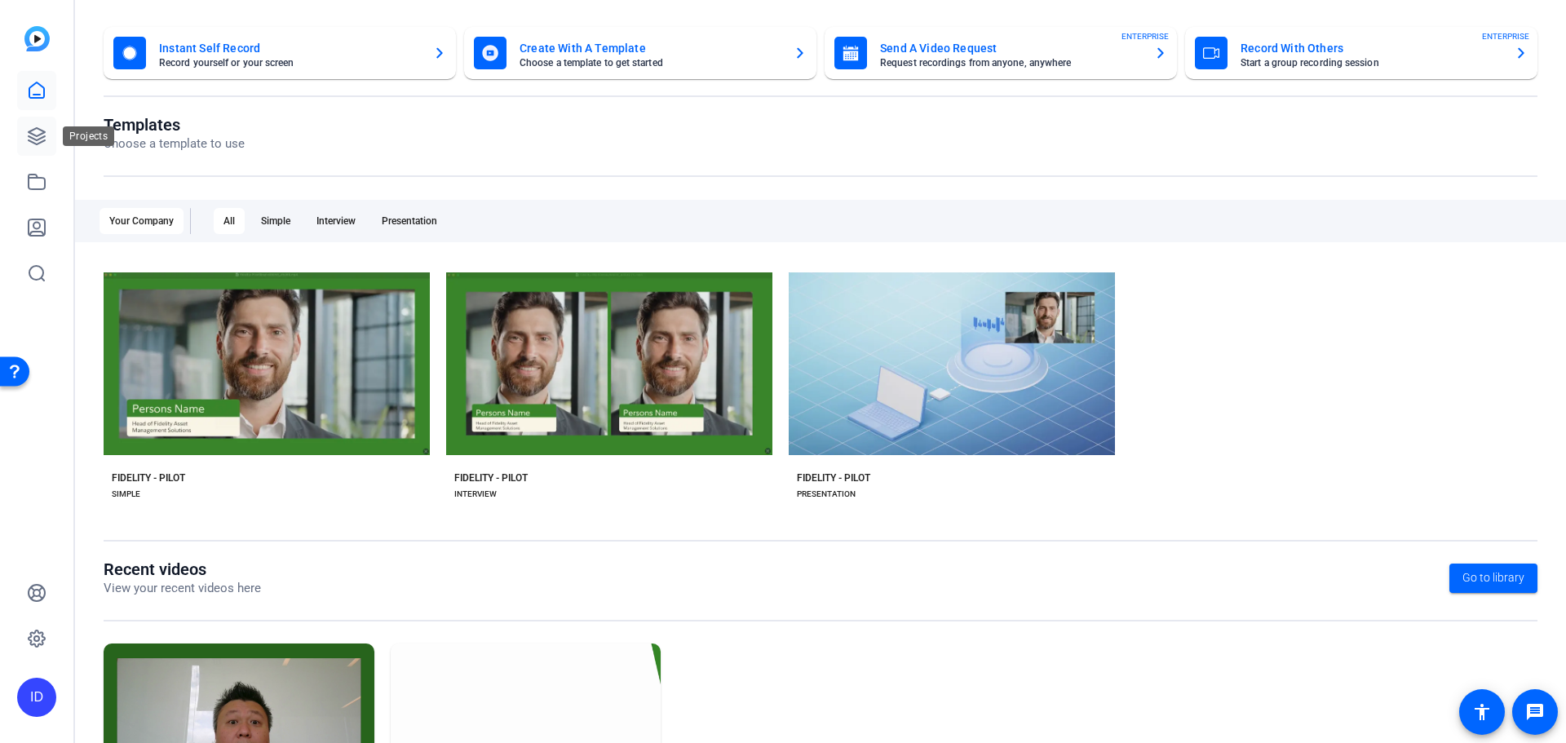
click at [35, 139] on icon at bounding box center [37, 136] width 20 height 20
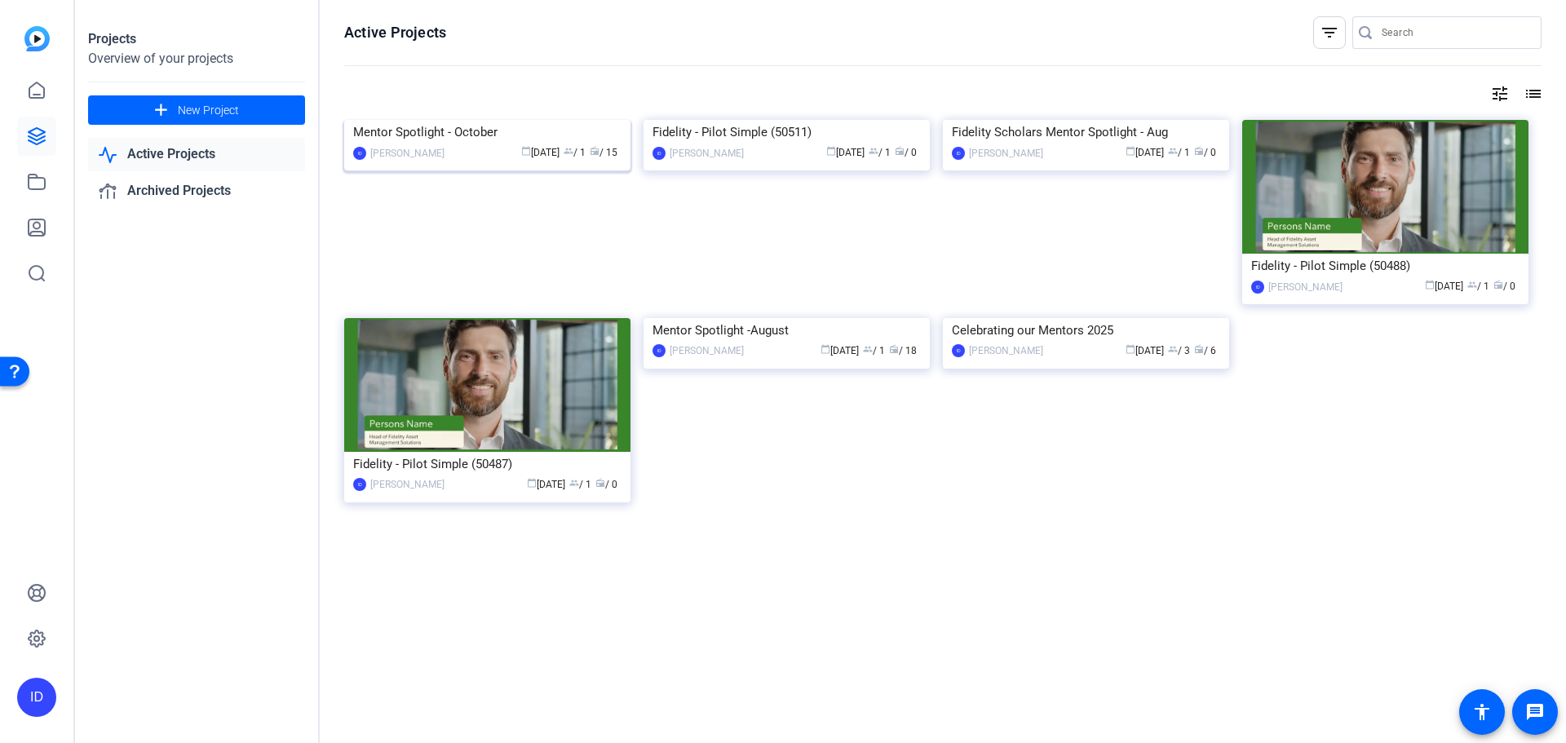
click at [431, 120] on img at bounding box center [487, 120] width 286 height 0
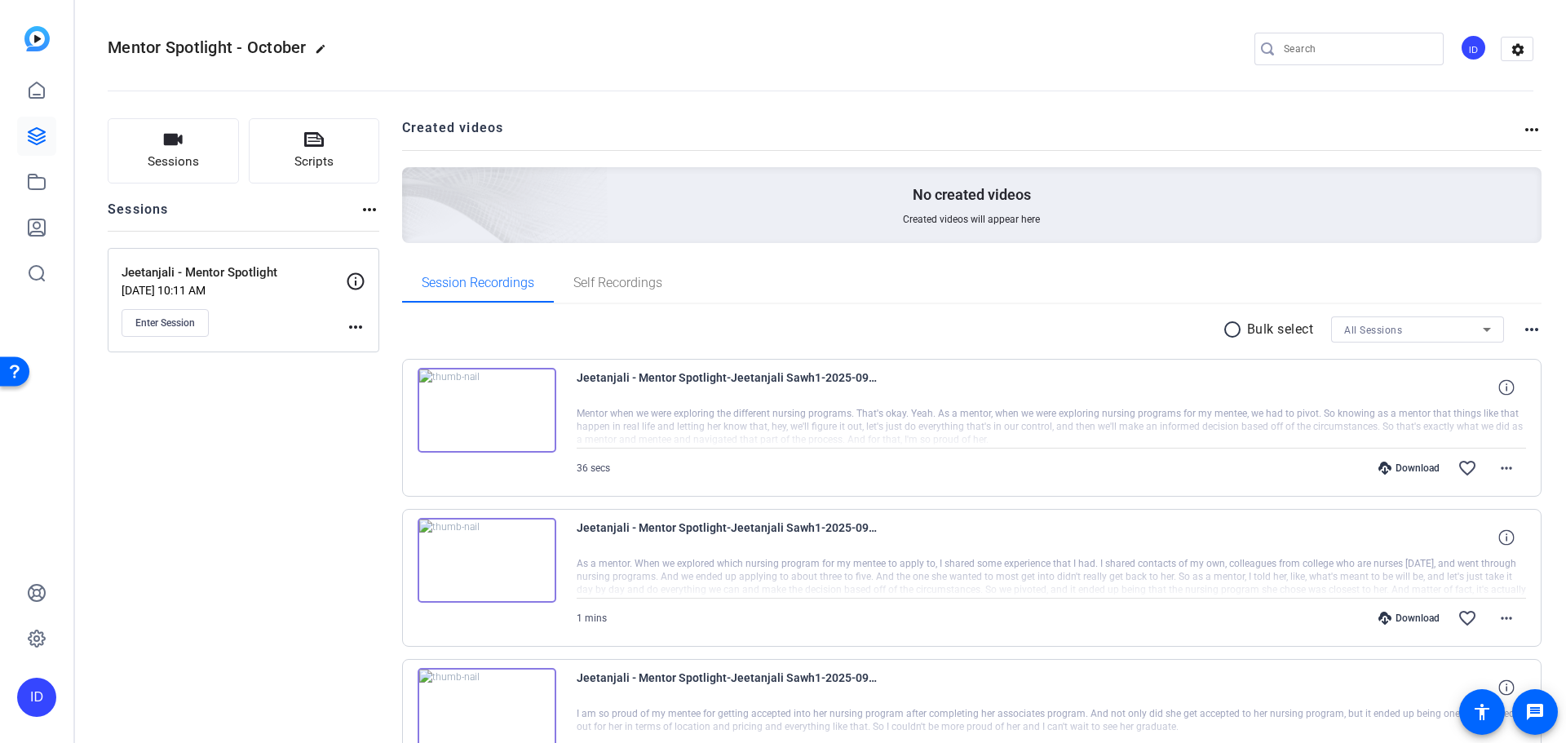
click at [358, 206] on div "Sessions more_horiz" at bounding box center [244, 215] width 272 height 31
click at [369, 206] on mat-icon "more_horiz" at bounding box center [370, 210] width 20 height 20
click at [369, 206] on div at bounding box center [783, 371] width 1566 height 743
click at [1522, 131] on mat-icon "more_horiz" at bounding box center [1532, 130] width 20 height 20
click at [1103, 109] on div at bounding box center [783, 371] width 1566 height 743
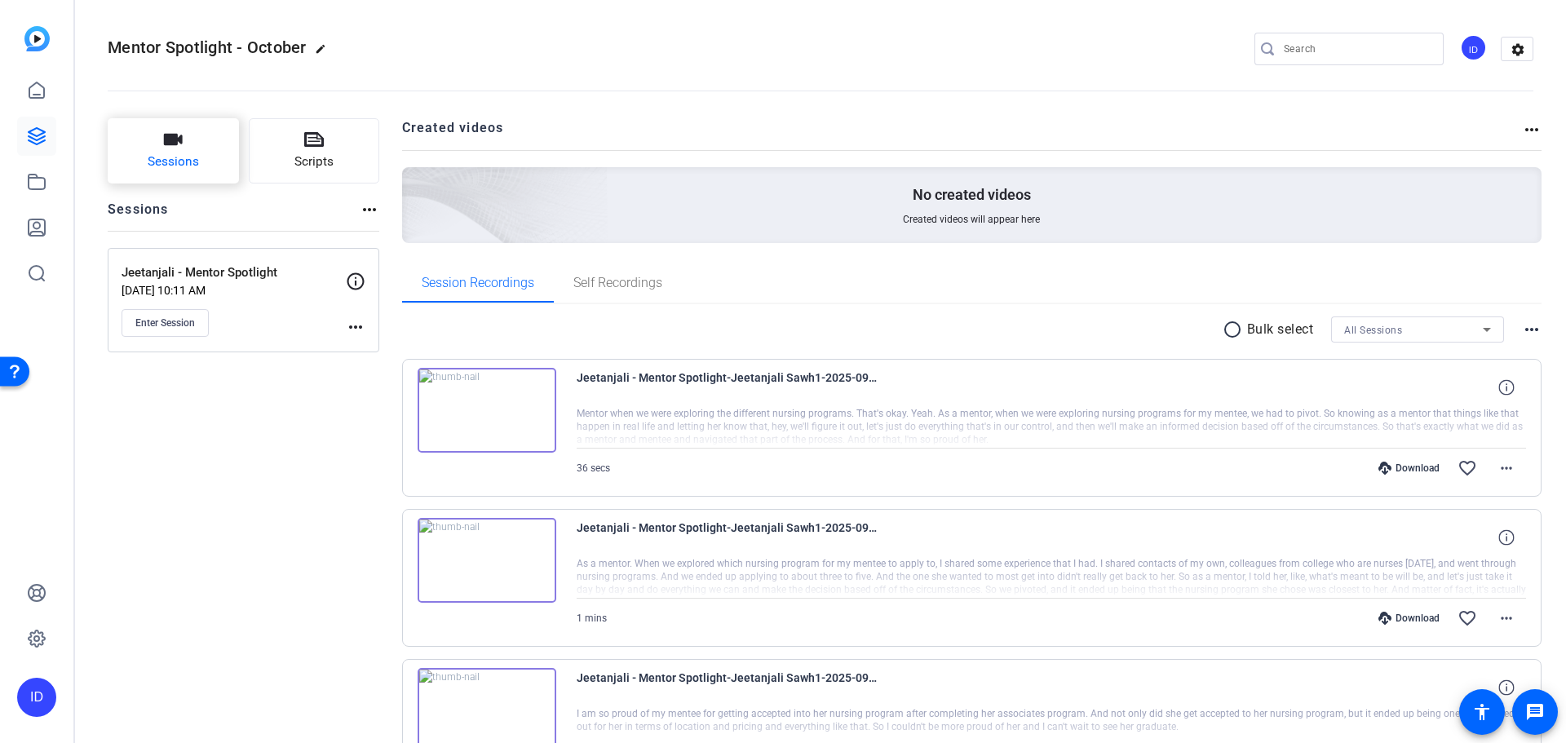
click at [193, 166] on span "Sessions" at bounding box center [173, 162] width 51 height 19
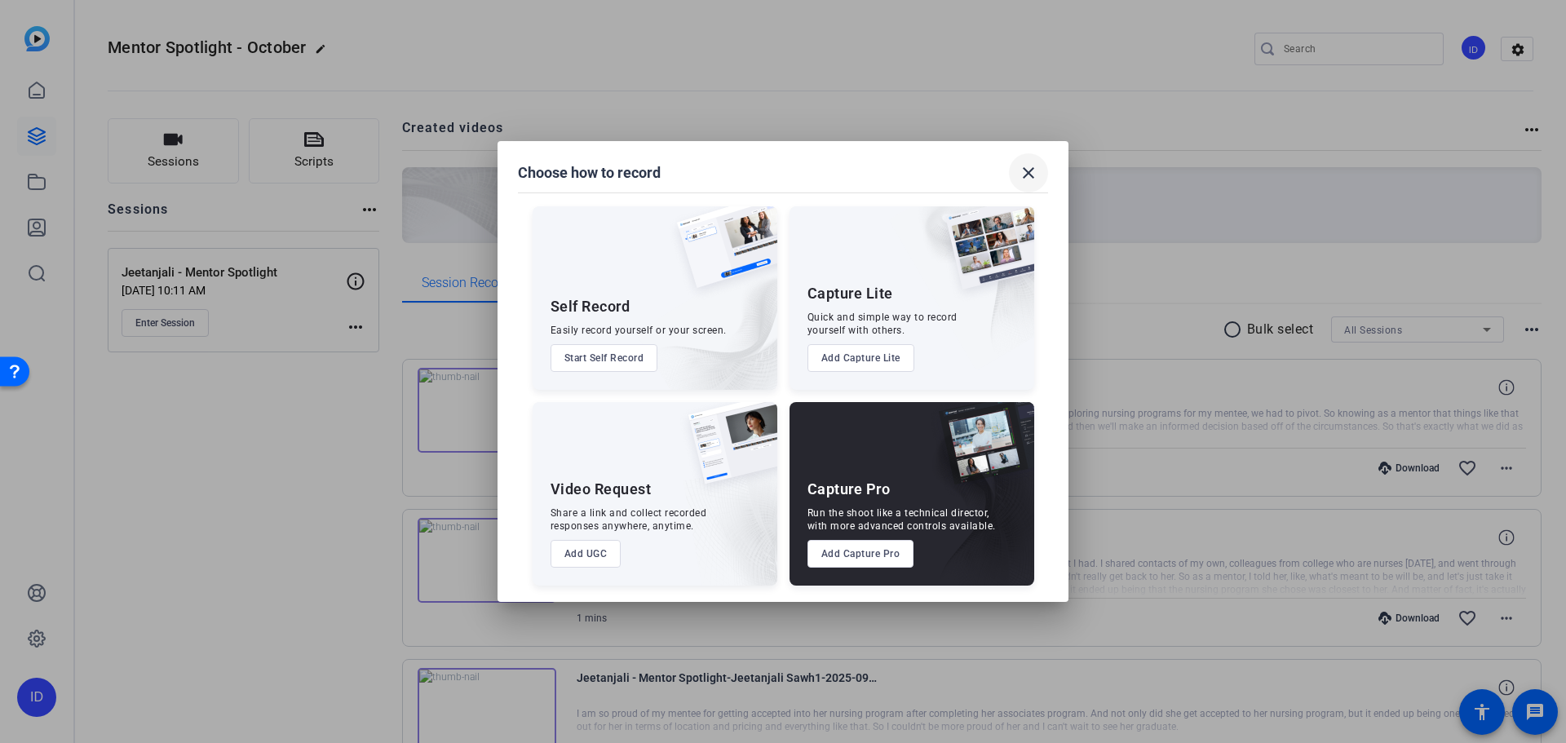
click at [1037, 175] on mat-icon "close" at bounding box center [1029, 173] width 20 height 20
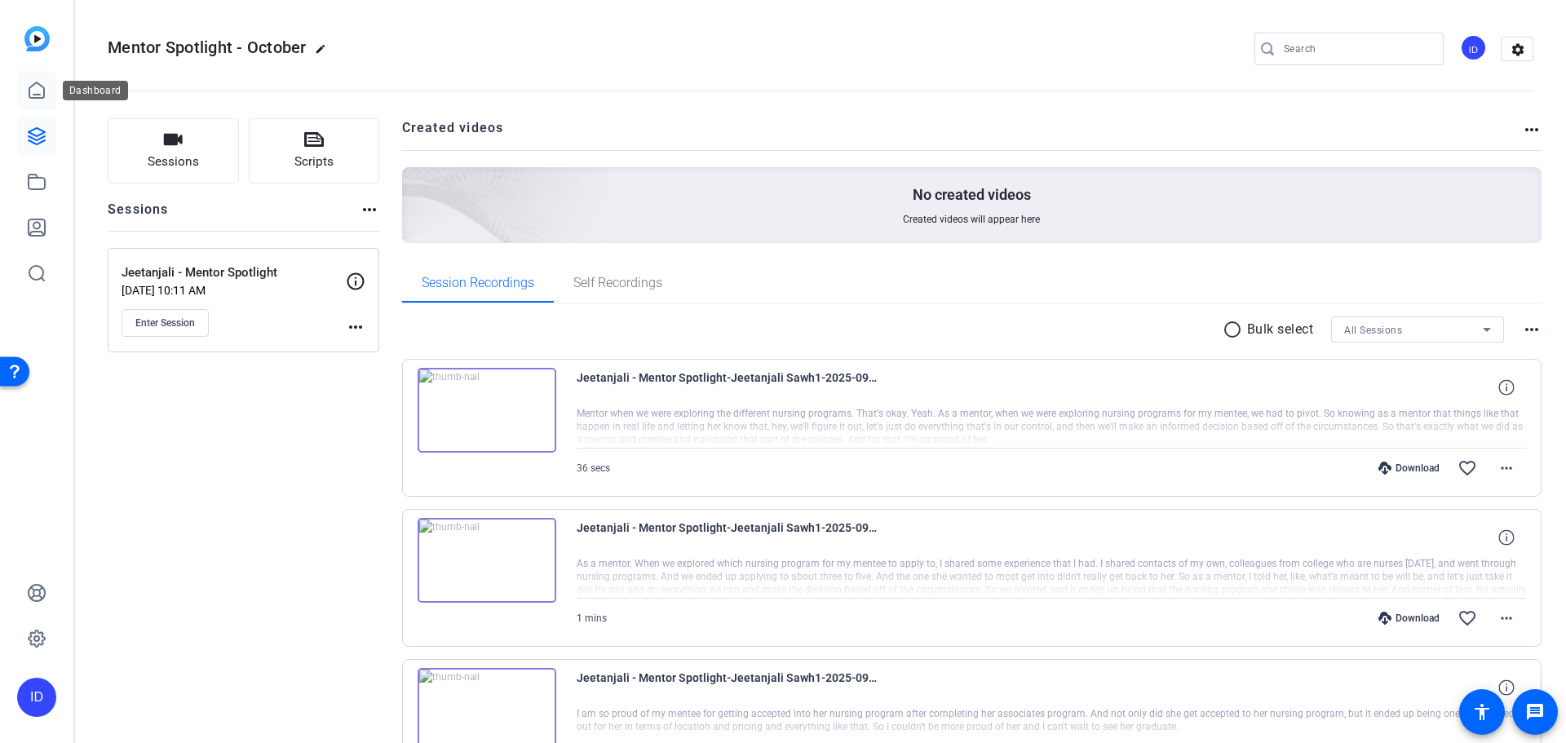
click at [38, 104] on link at bounding box center [36, 90] width 39 height 39
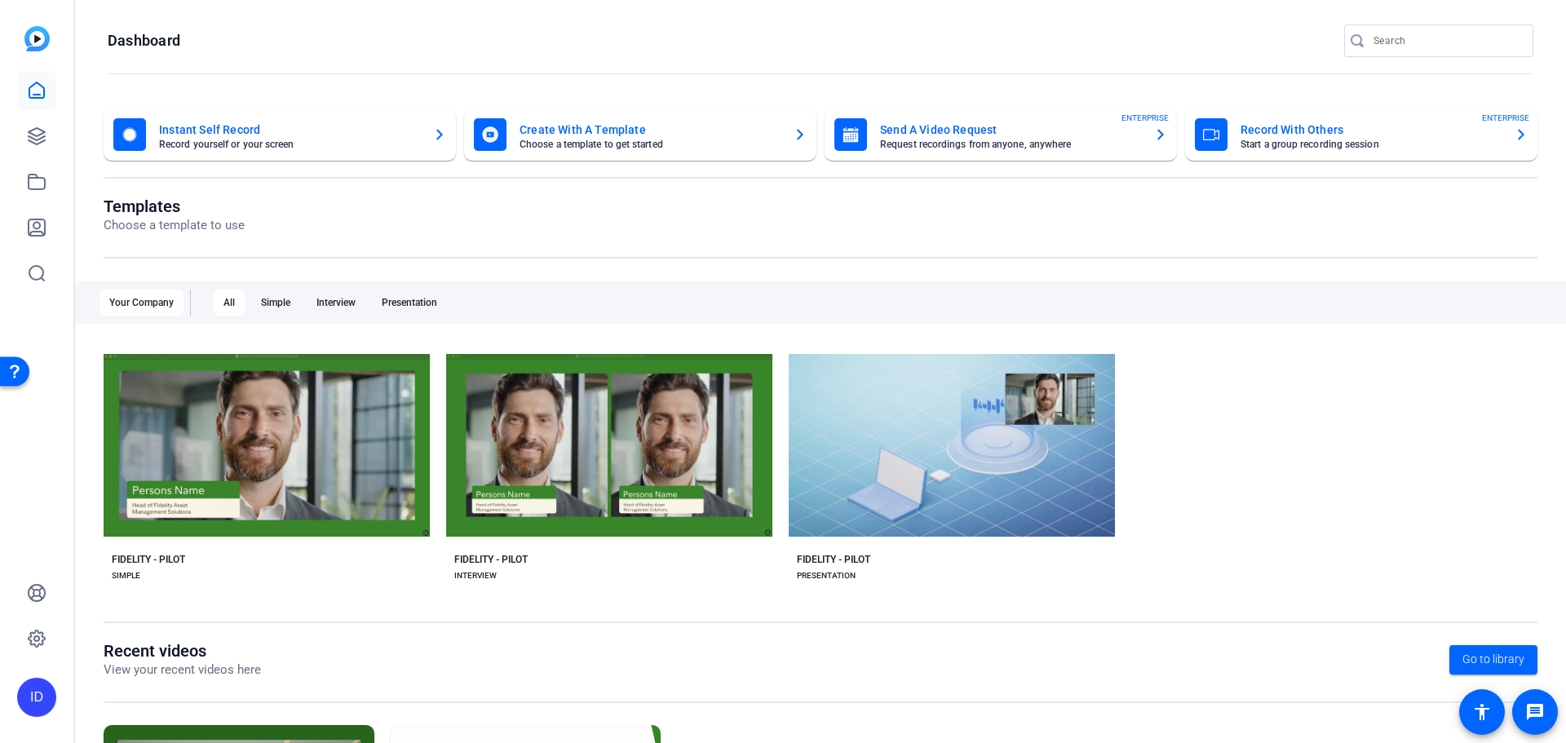
click at [555, 139] on div "Create With A Template Choose a template to get started" at bounding box center [650, 134] width 261 height 29
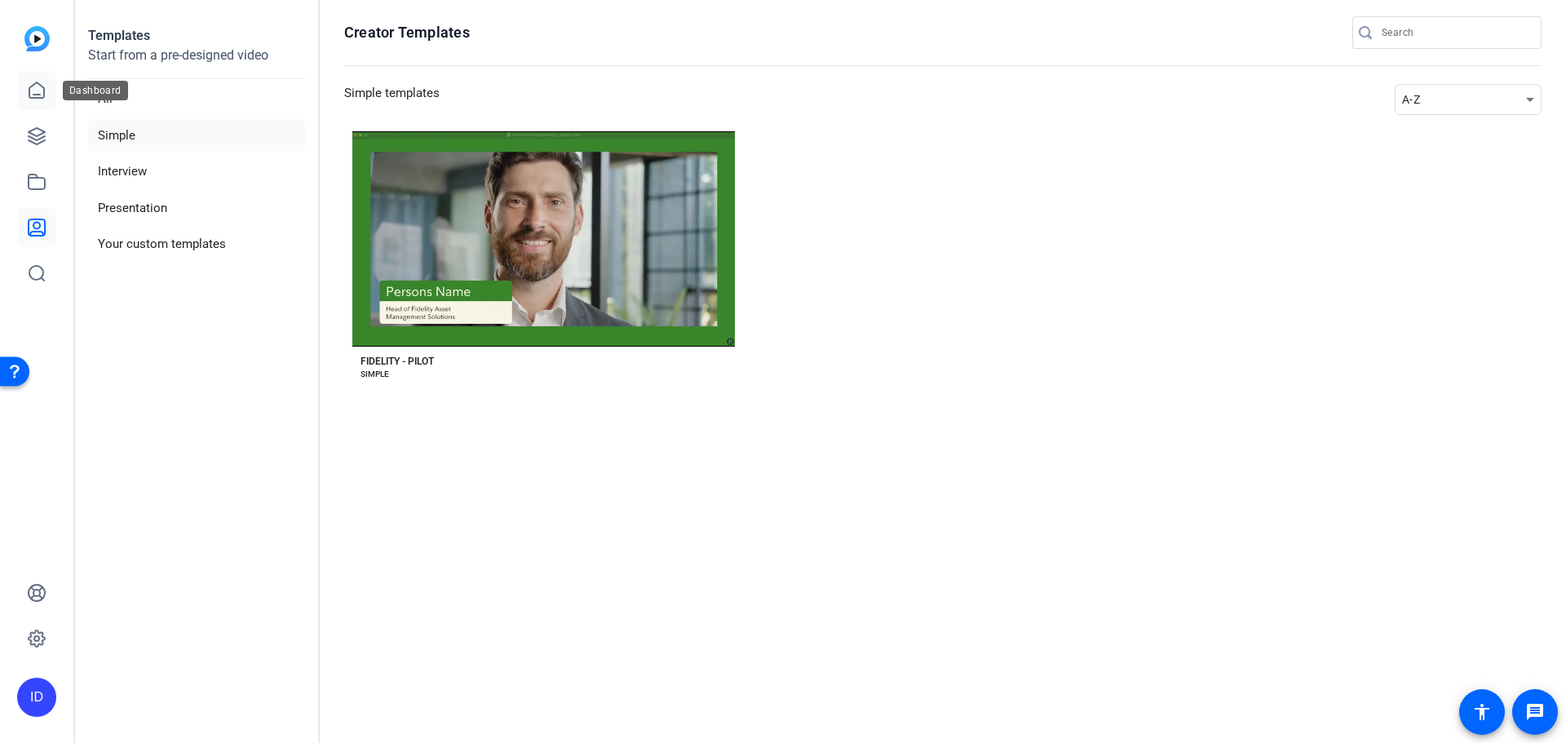
click at [23, 91] on link at bounding box center [36, 90] width 39 height 39
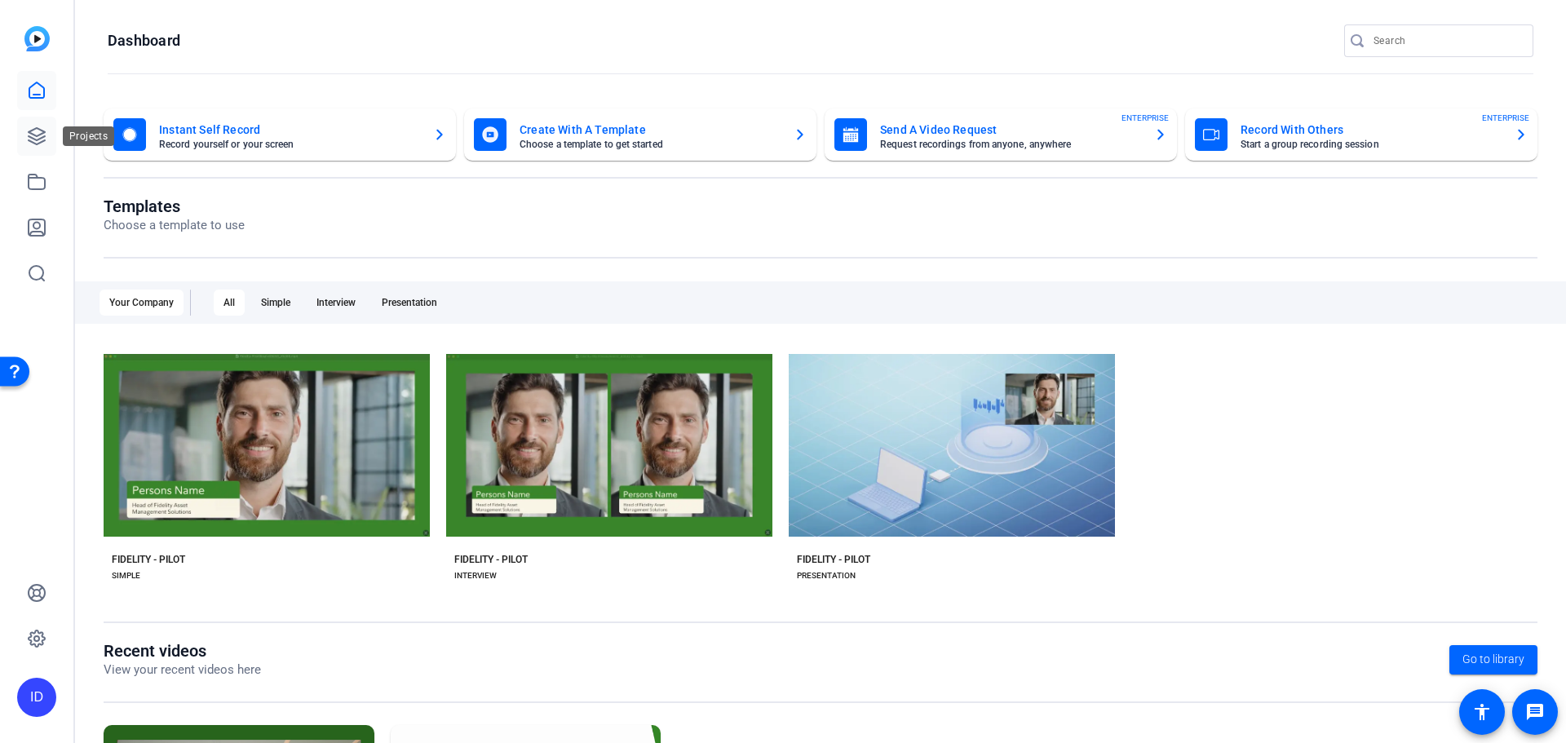
click at [35, 142] on icon at bounding box center [37, 136] width 20 height 20
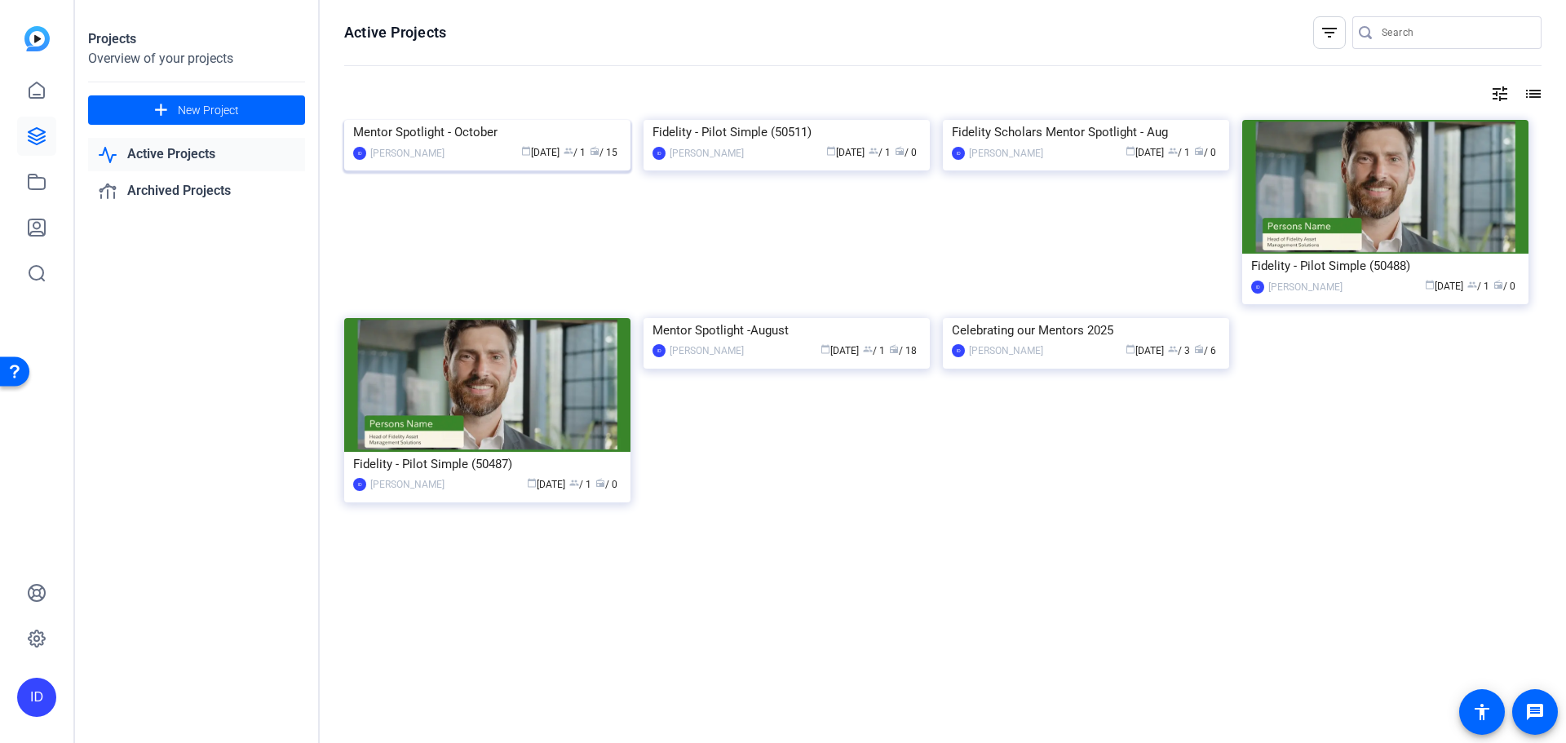
click at [451, 120] on img at bounding box center [487, 120] width 286 height 0
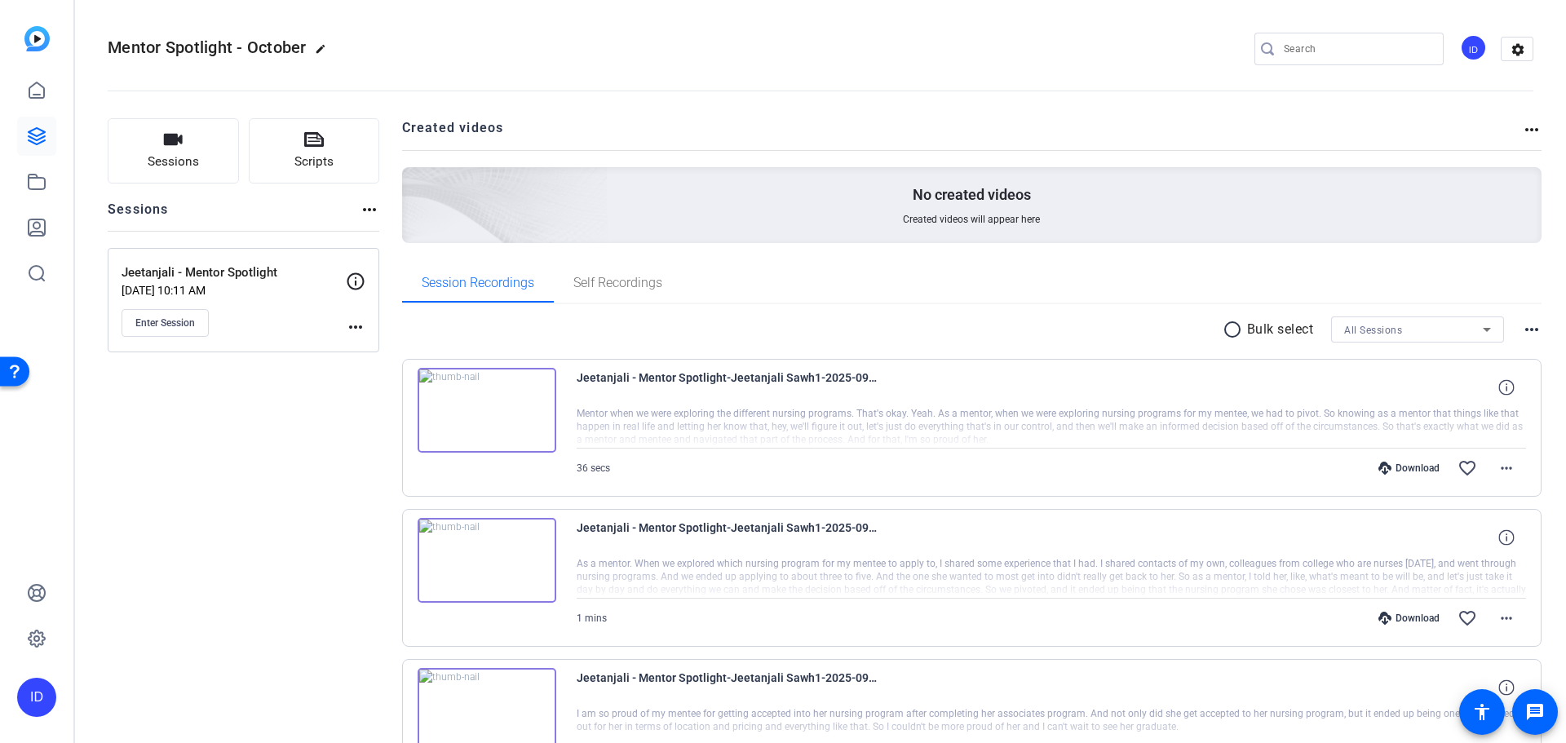
click at [366, 207] on mat-icon "more_horiz" at bounding box center [370, 210] width 20 height 20
click at [366, 207] on div at bounding box center [783, 371] width 1566 height 743
click at [1524, 130] on mat-icon "more_horiz" at bounding box center [1532, 130] width 20 height 20
drag, startPoint x: 1524, startPoint y: 130, endPoint x: 1358, endPoint y: 132, distance: 166.4
click at [1524, 129] on div at bounding box center [783, 371] width 1566 height 743
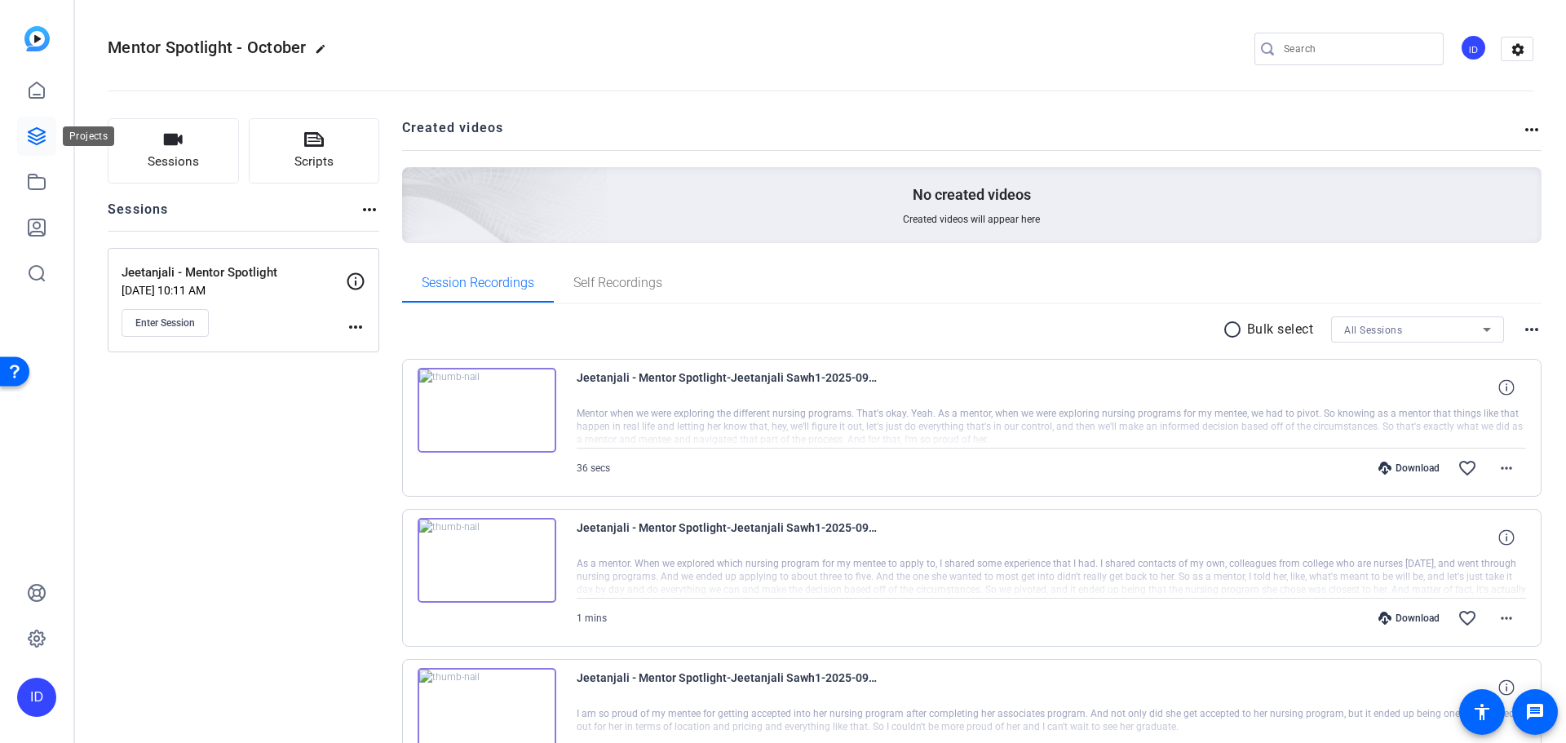
click at [50, 136] on link at bounding box center [36, 136] width 39 height 39
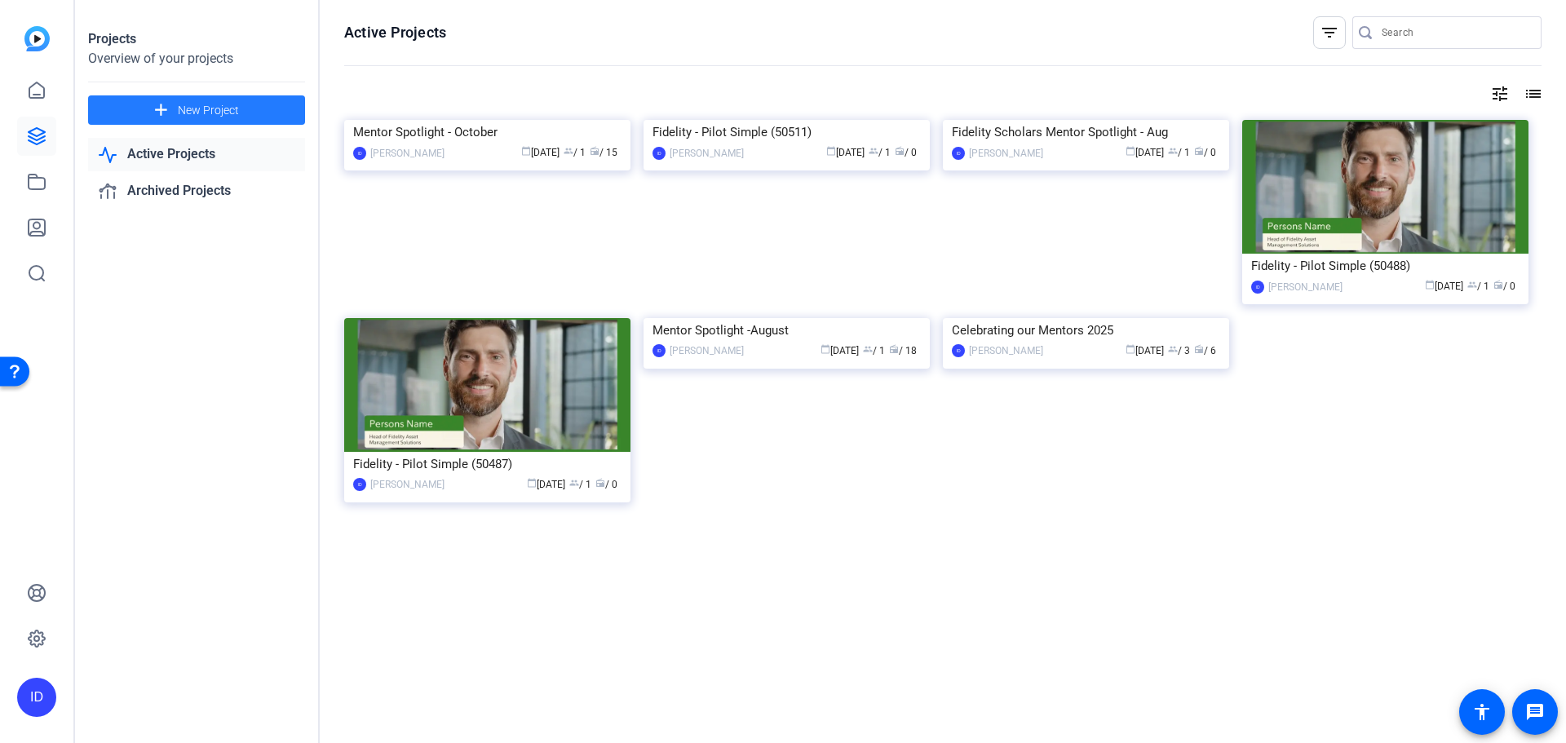
click at [254, 120] on span at bounding box center [196, 110] width 217 height 39
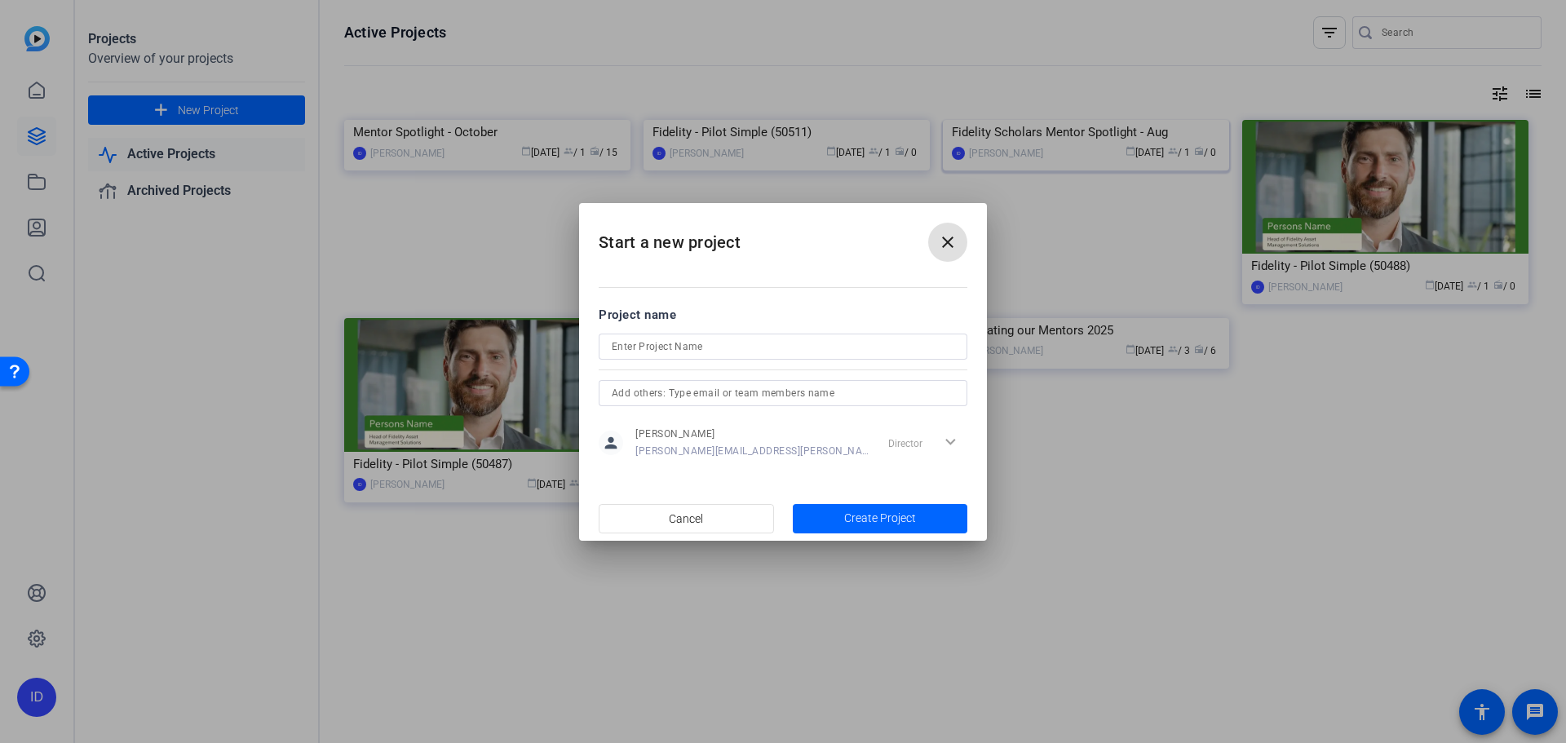
click at [949, 241] on mat-icon "close" at bounding box center [948, 242] width 20 height 20
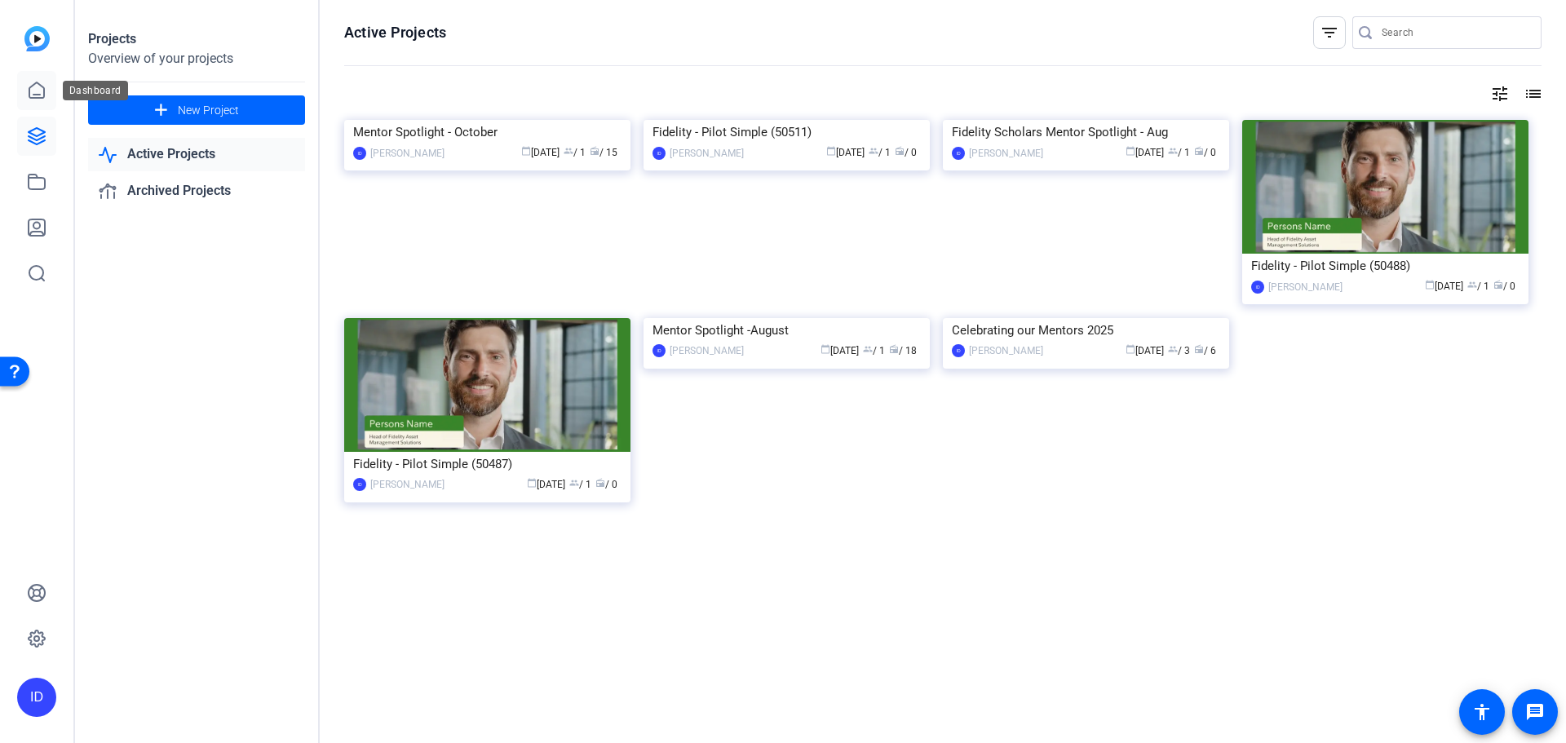
click at [17, 86] on link at bounding box center [36, 90] width 39 height 39
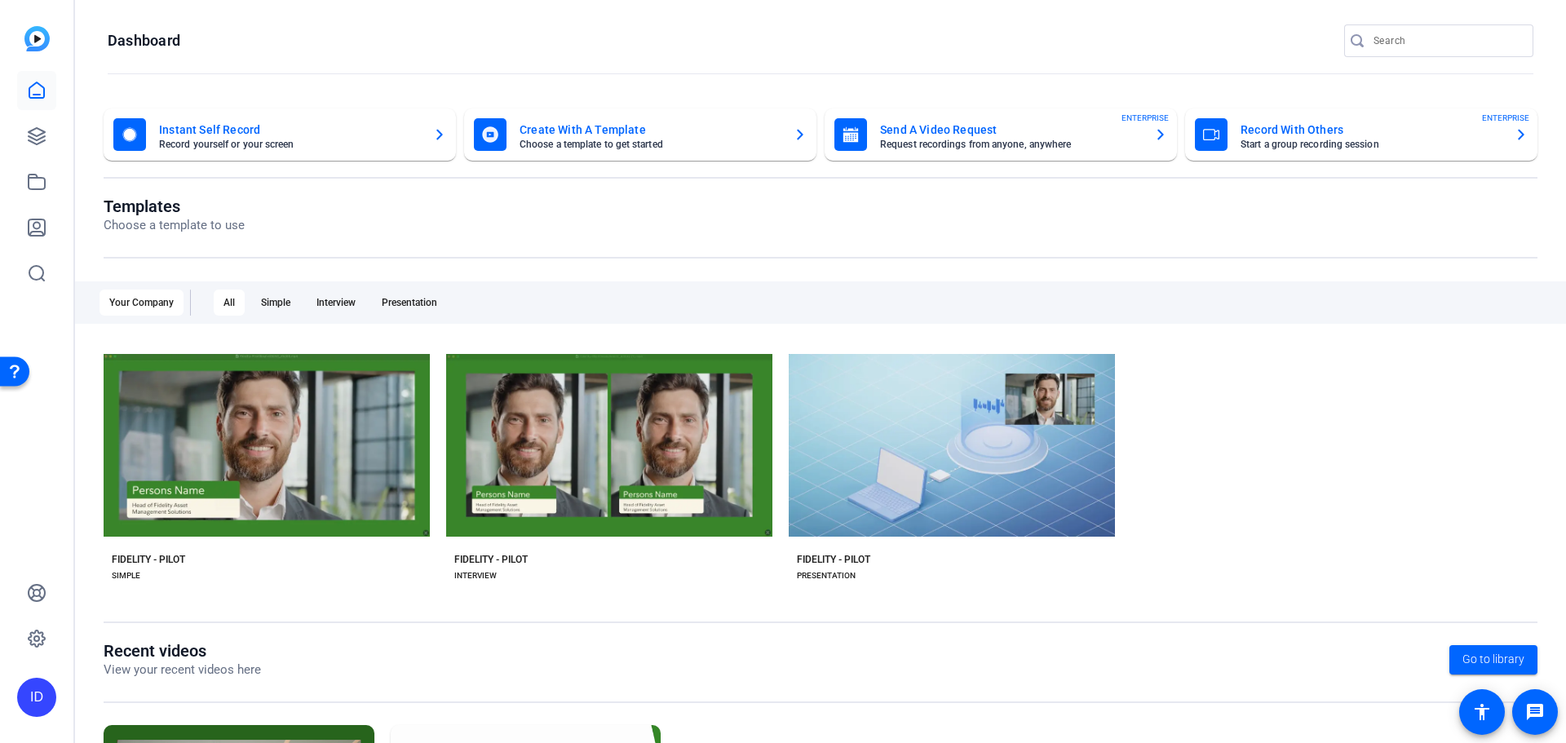
click at [564, 128] on mat-card-title "Create With A Template" at bounding box center [650, 130] width 261 height 20
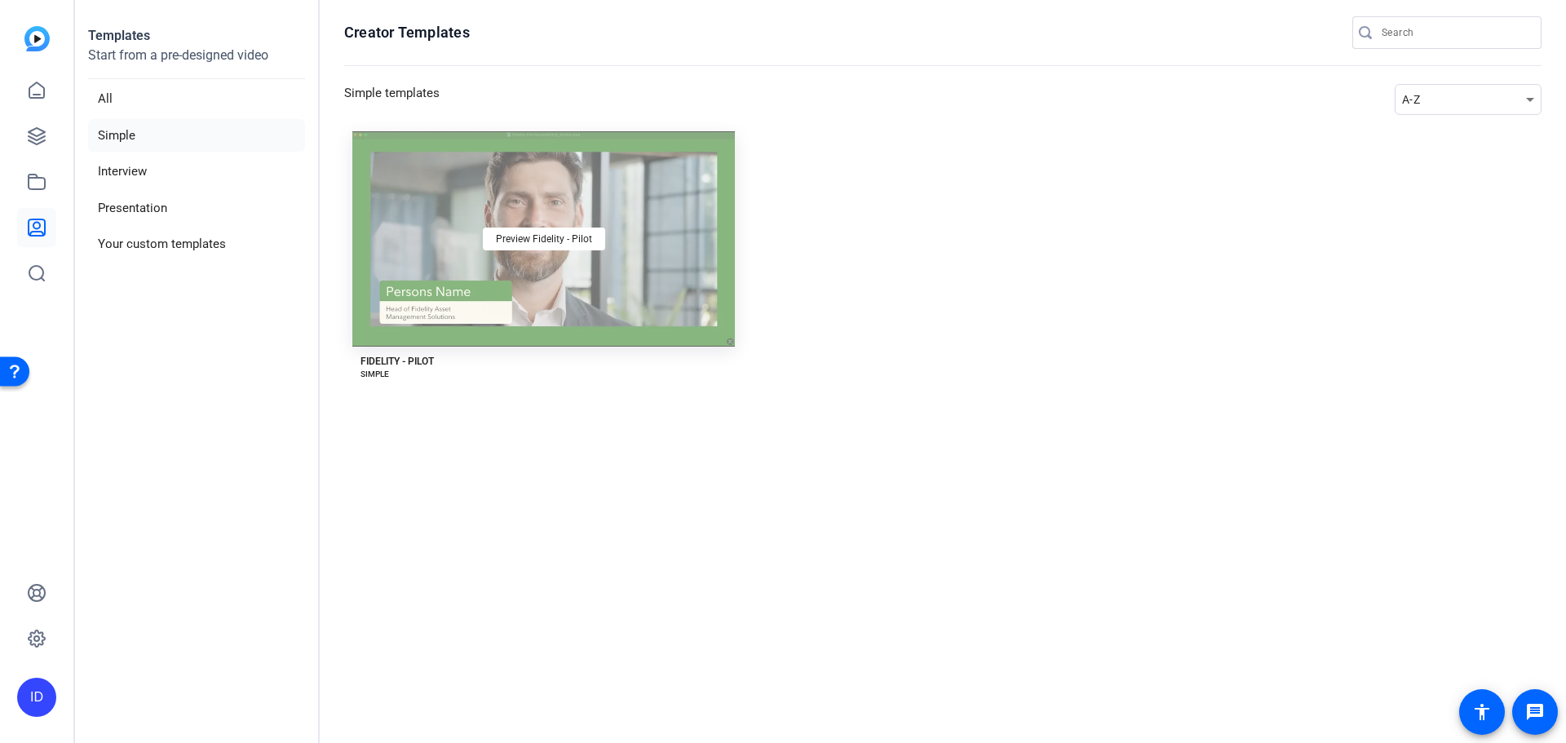
click at [515, 280] on div "Preview Fidelity - Pilot" at bounding box center [543, 238] width 383 height 215
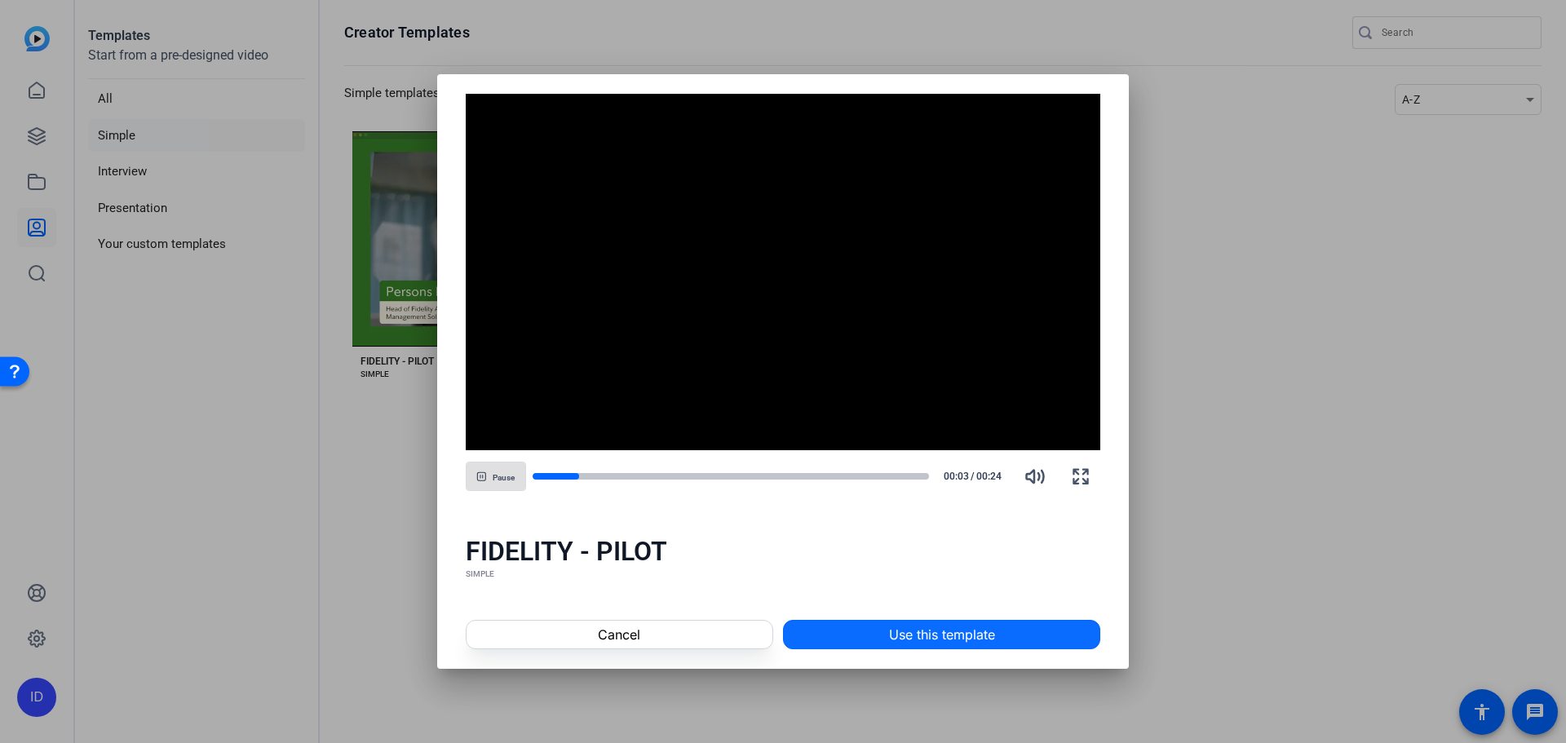
click at [936, 638] on span "Use this template" at bounding box center [942, 635] width 106 height 20
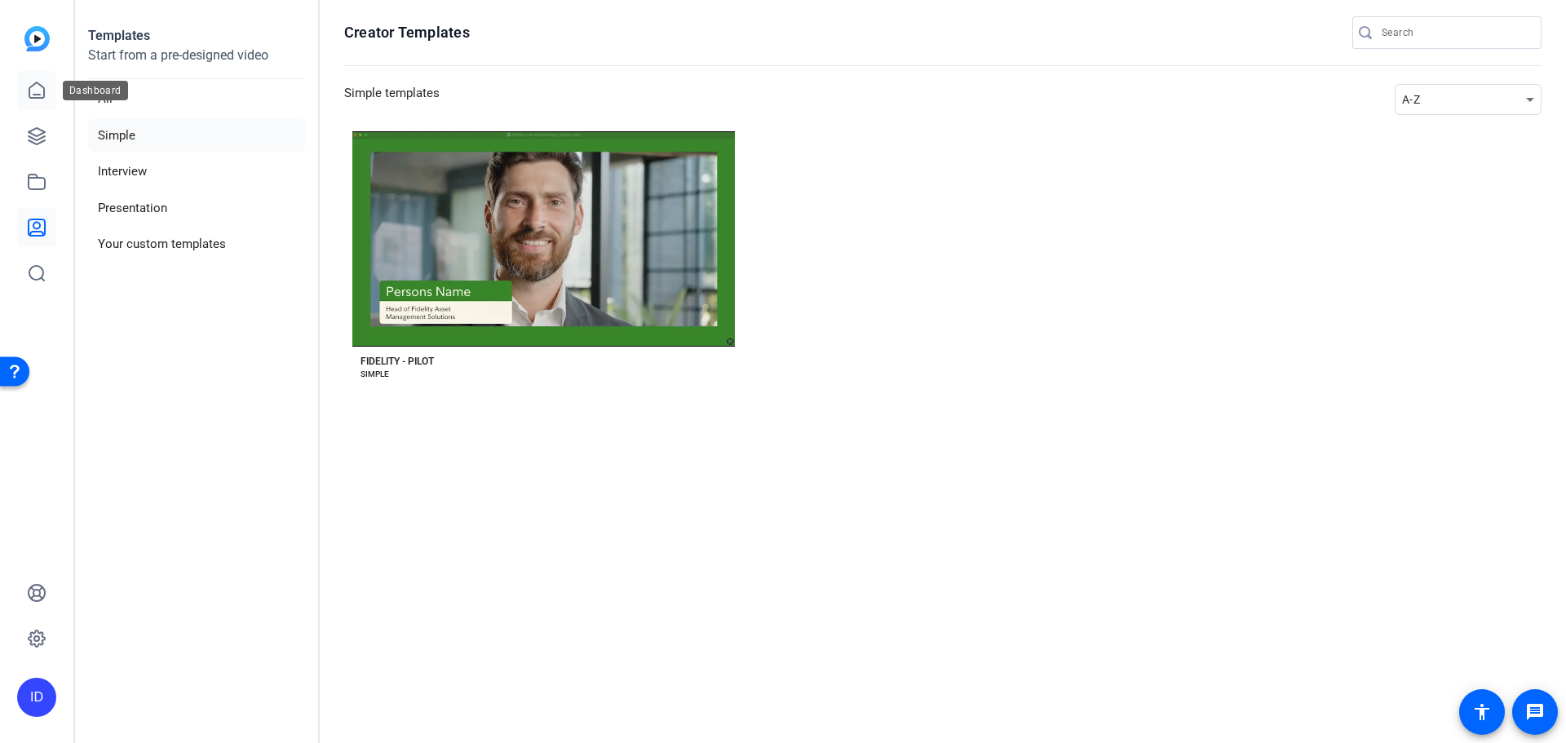
click at [47, 95] on link at bounding box center [36, 90] width 39 height 39
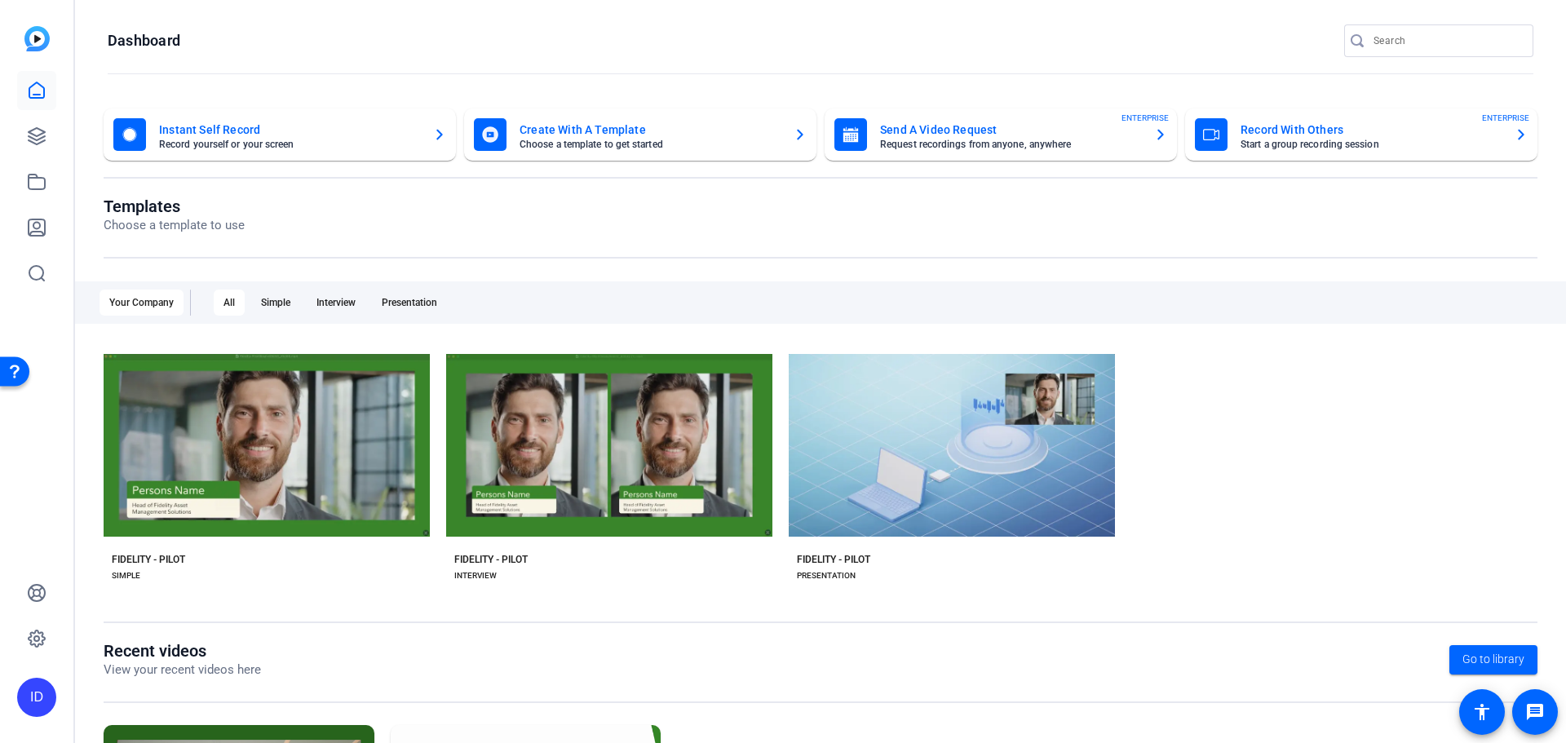
click at [551, 134] on mat-card-title "Create With A Template" at bounding box center [650, 130] width 261 height 20
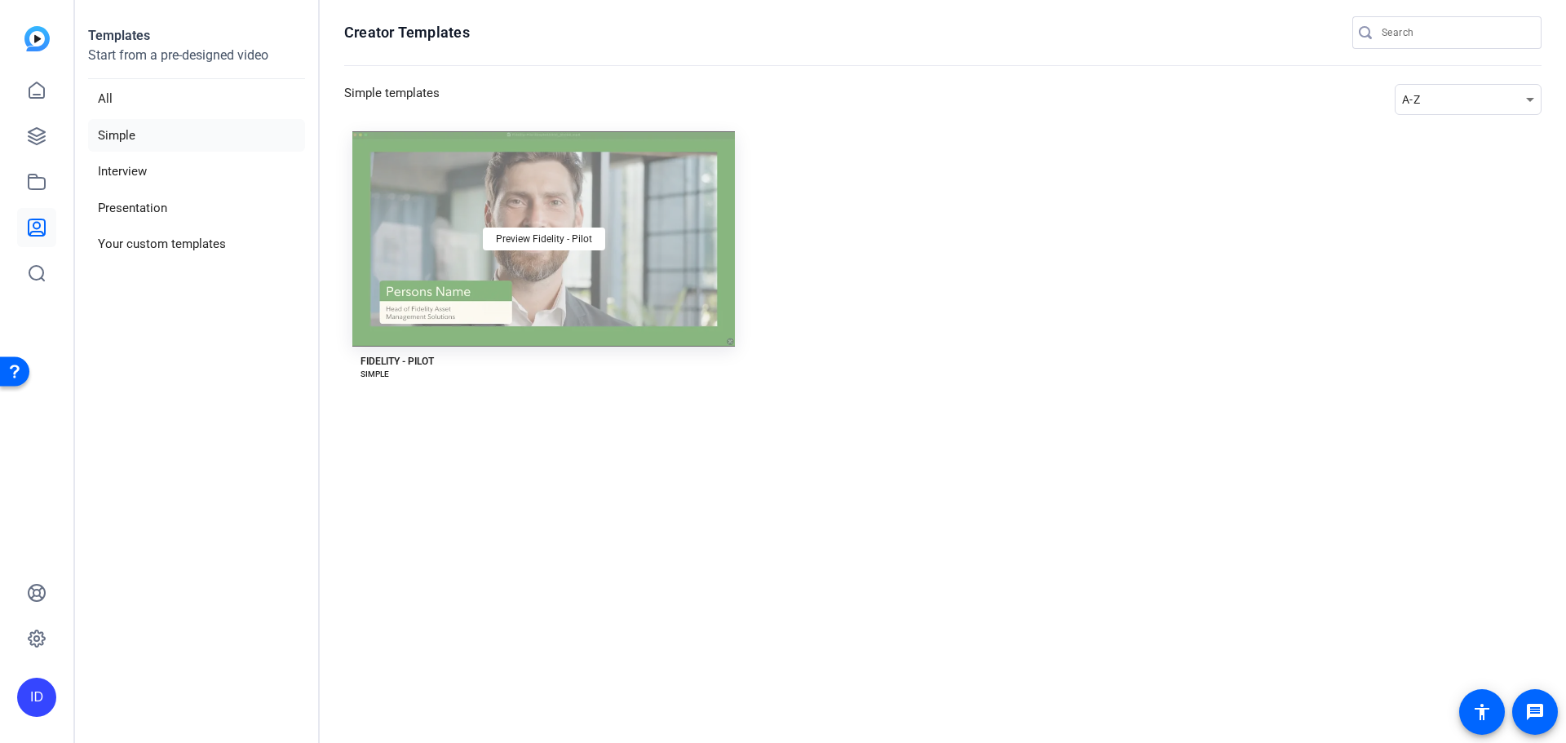
click at [485, 287] on div "Preview Fidelity - Pilot" at bounding box center [543, 238] width 383 height 215
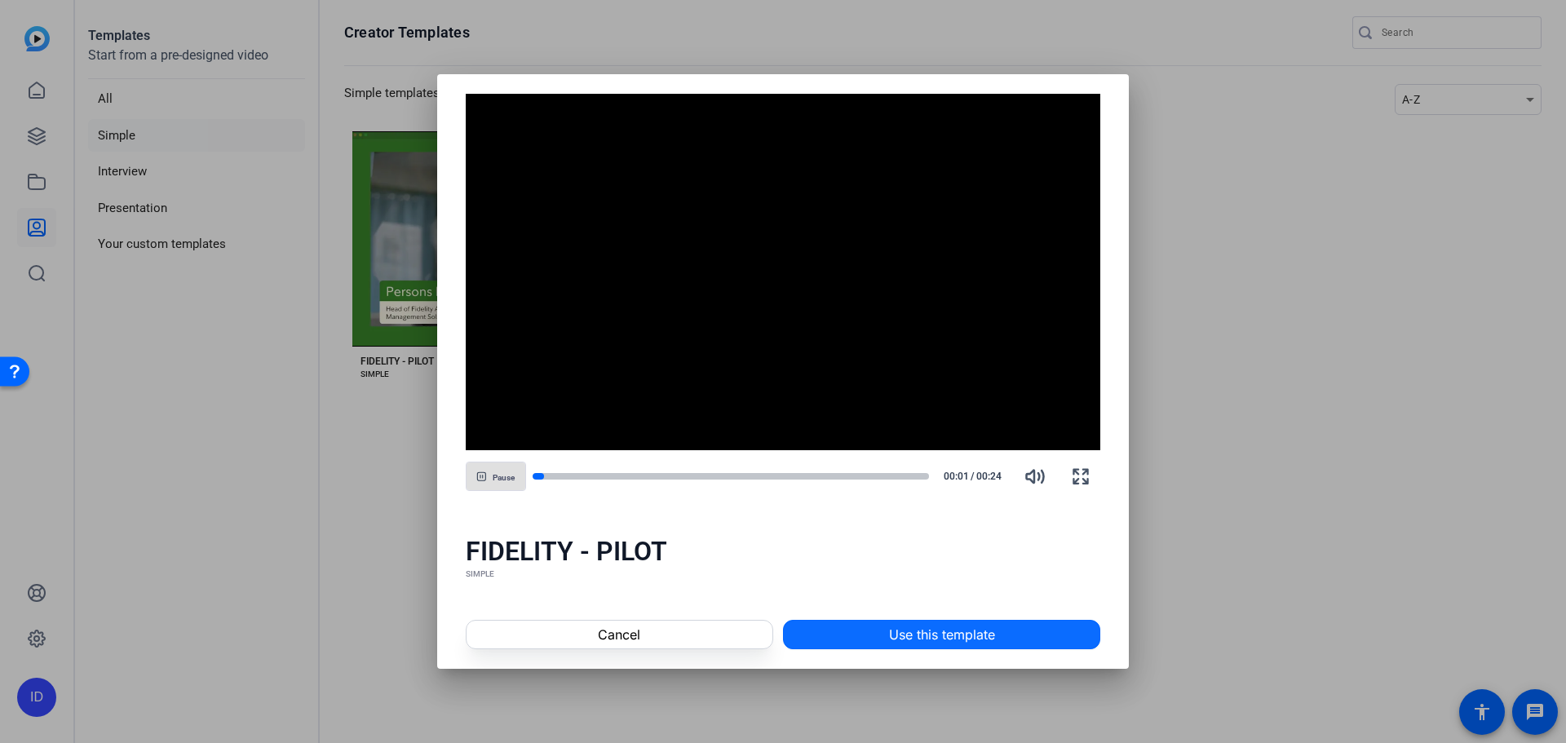
click at [896, 631] on span "Use this template" at bounding box center [942, 635] width 106 height 20
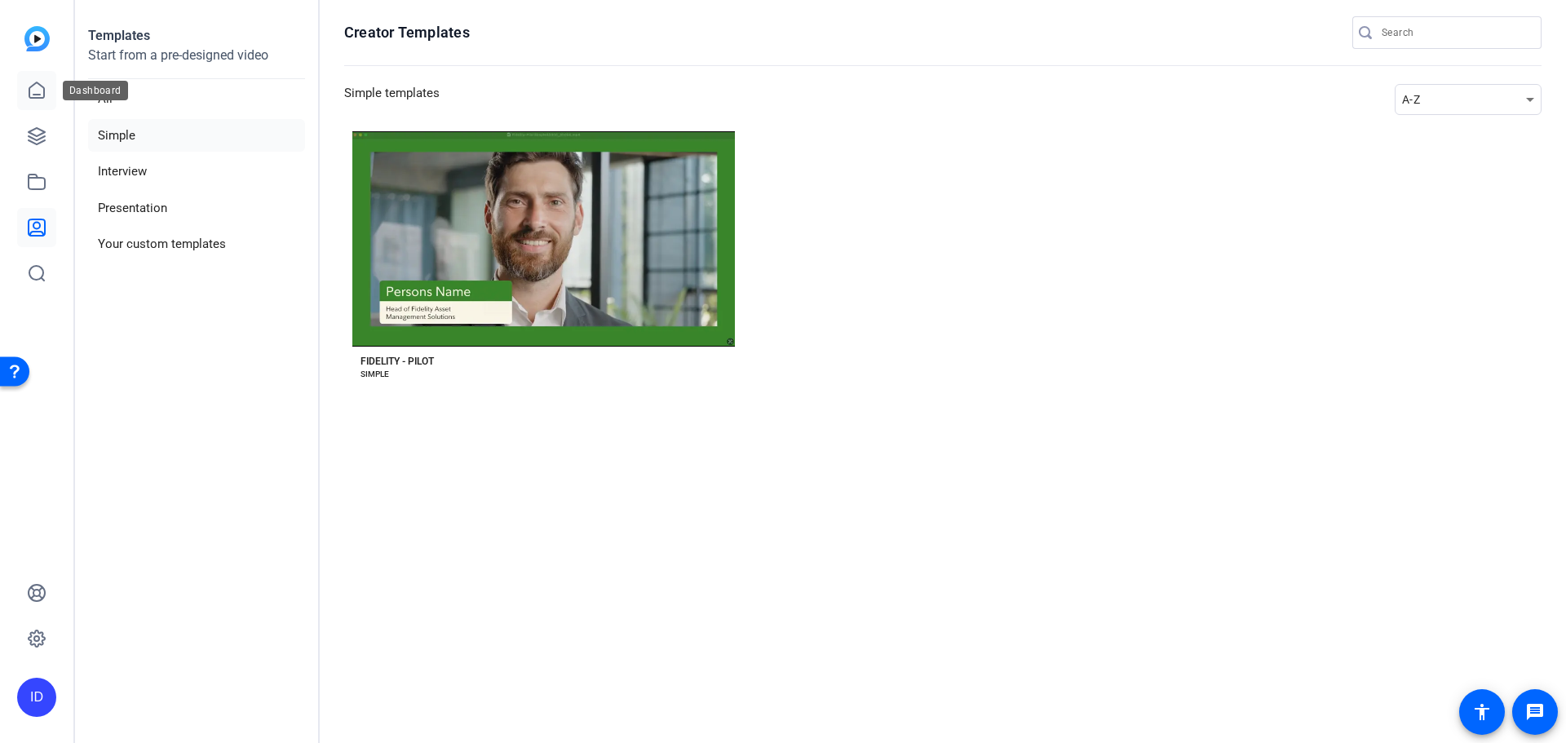
click at [32, 82] on icon at bounding box center [37, 91] width 20 height 20
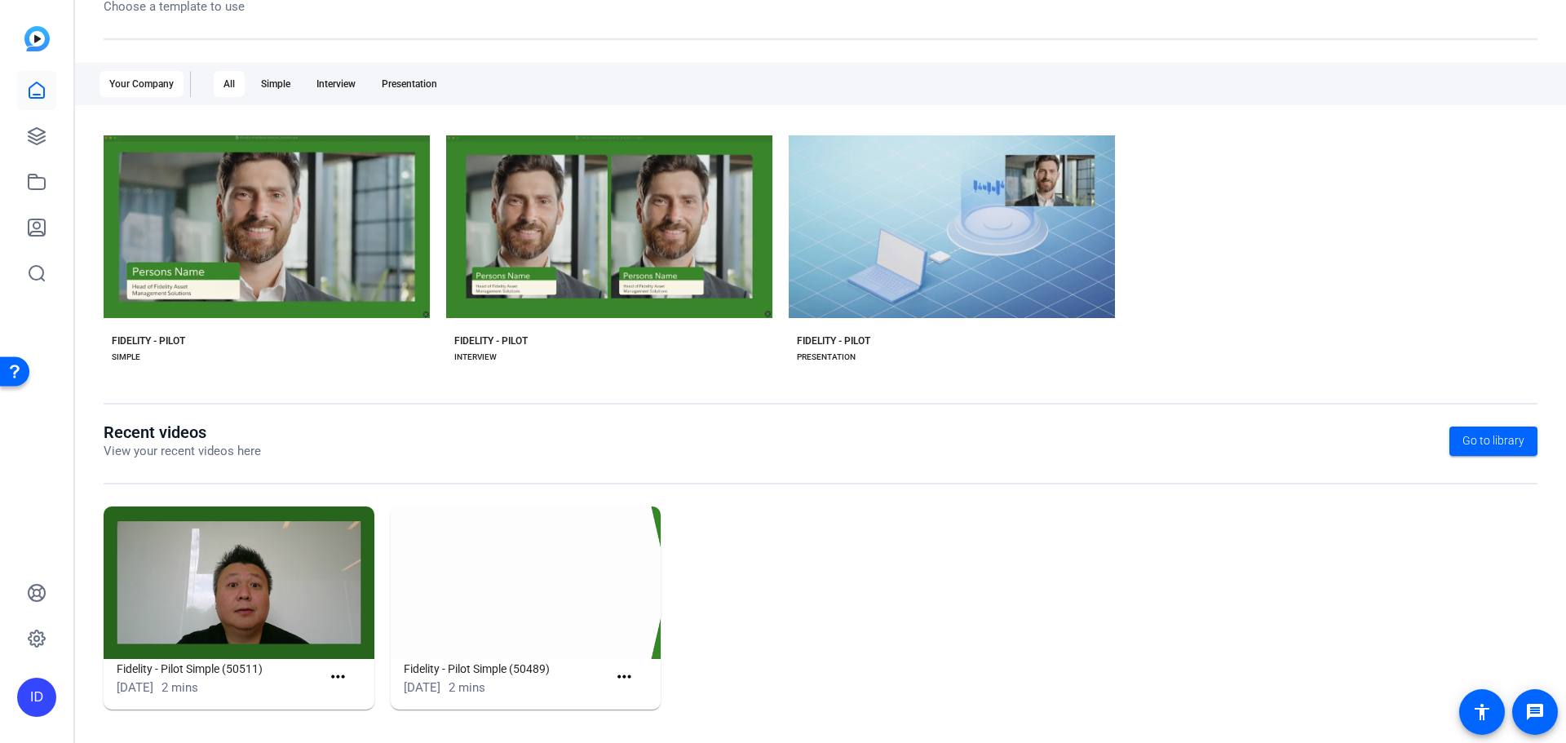
scroll to position [221, 0]
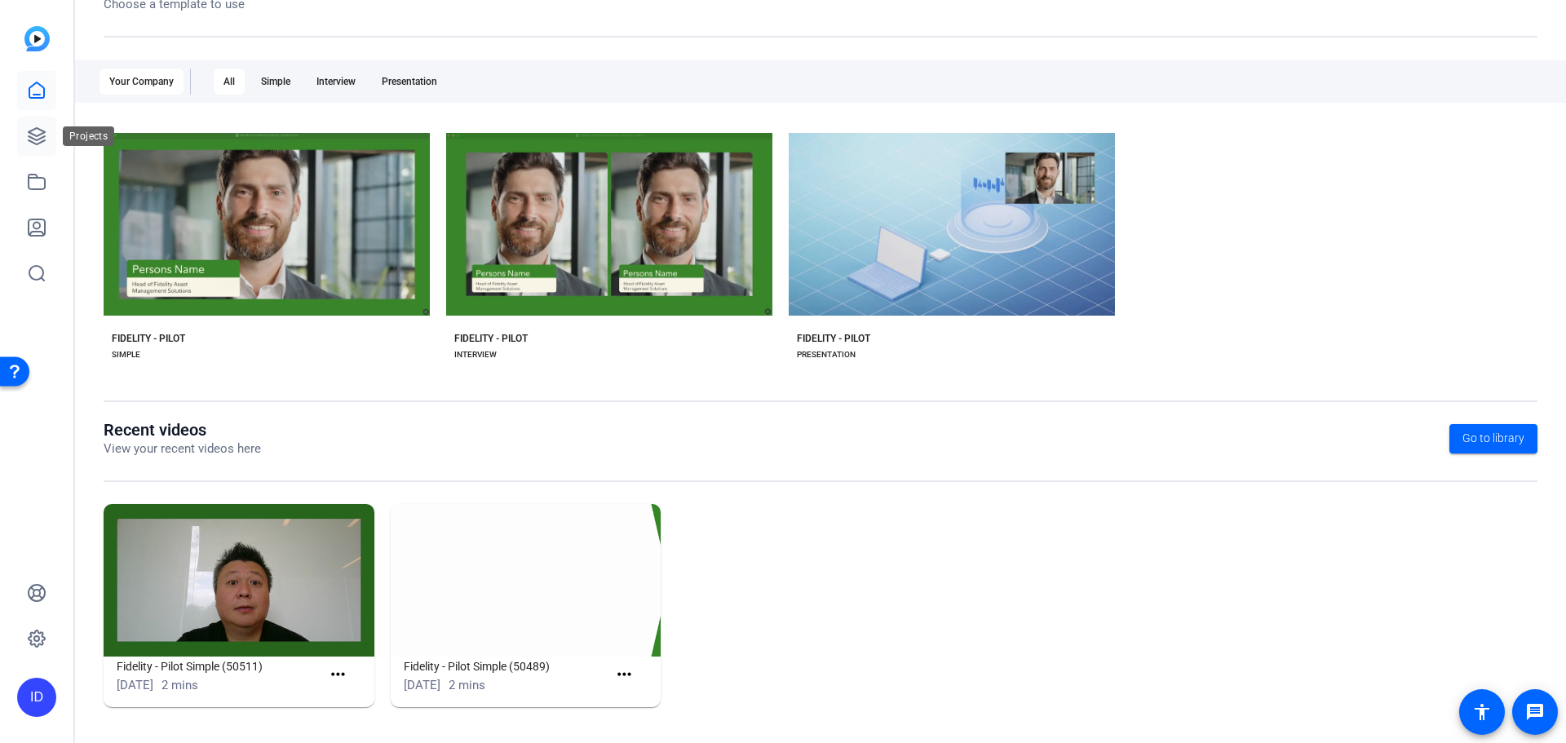
click at [33, 151] on link at bounding box center [36, 136] width 39 height 39
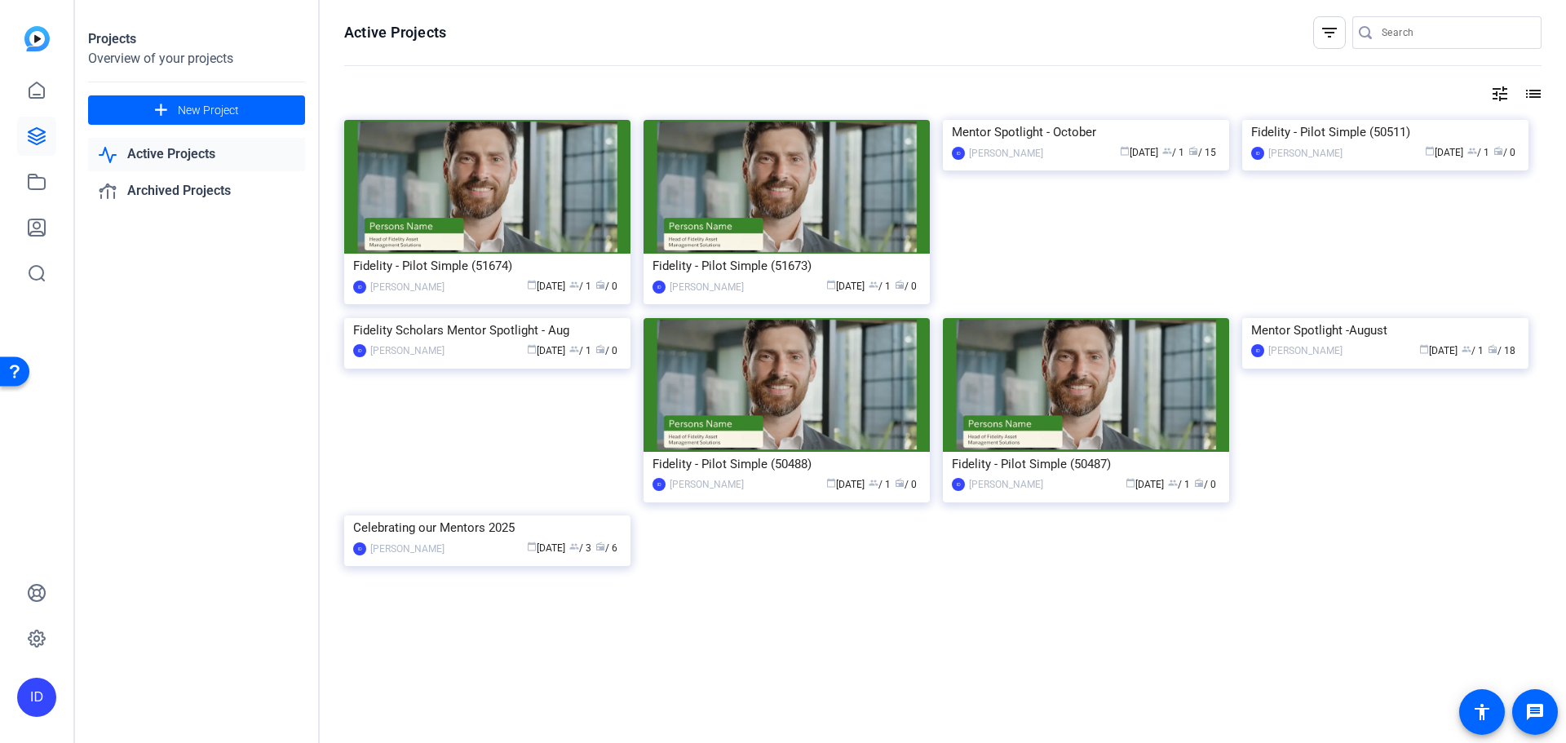
click at [164, 150] on link "Active Projects" at bounding box center [196, 154] width 217 height 33
click at [967, 120] on img at bounding box center [1086, 120] width 286 height 0
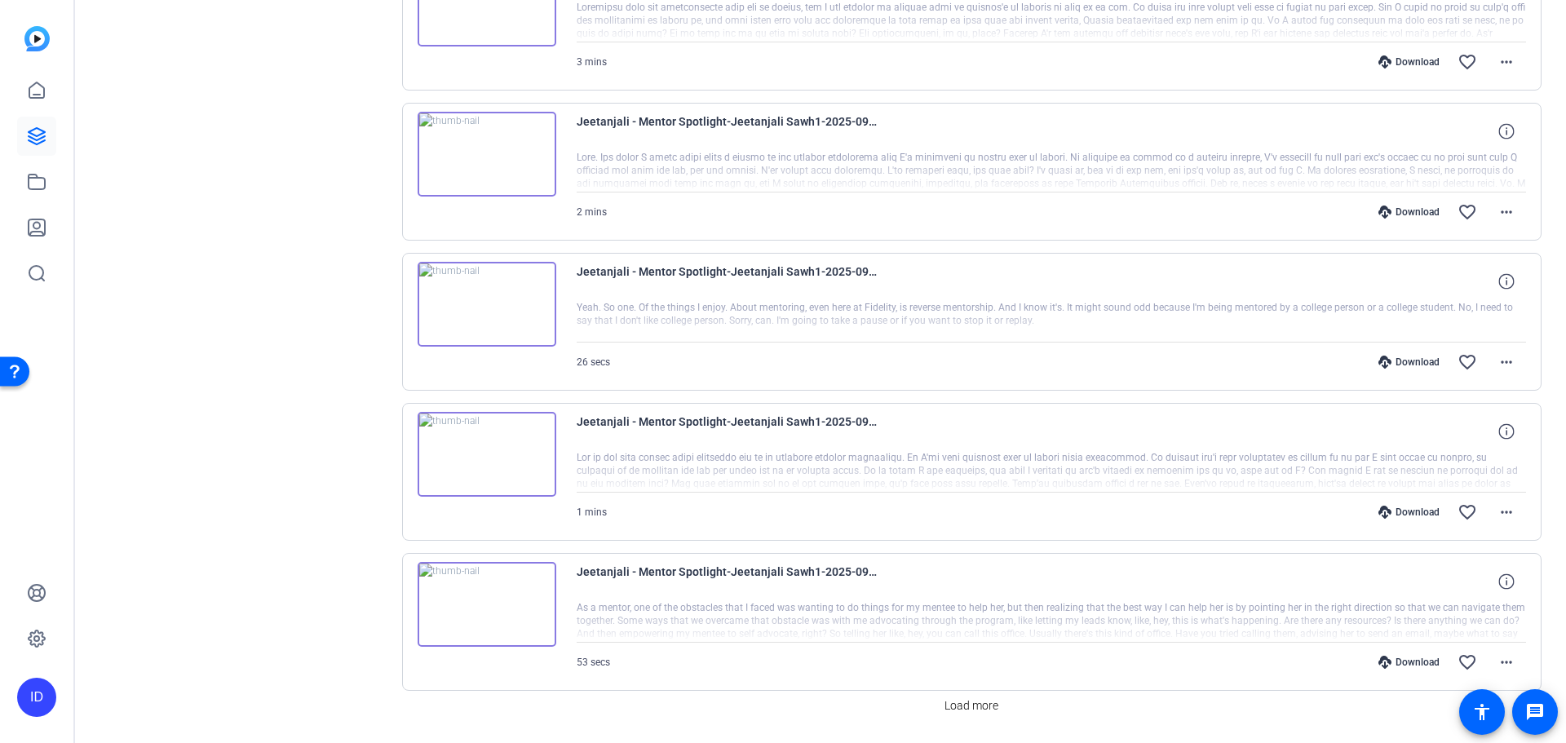
scroll to position [1206, 0]
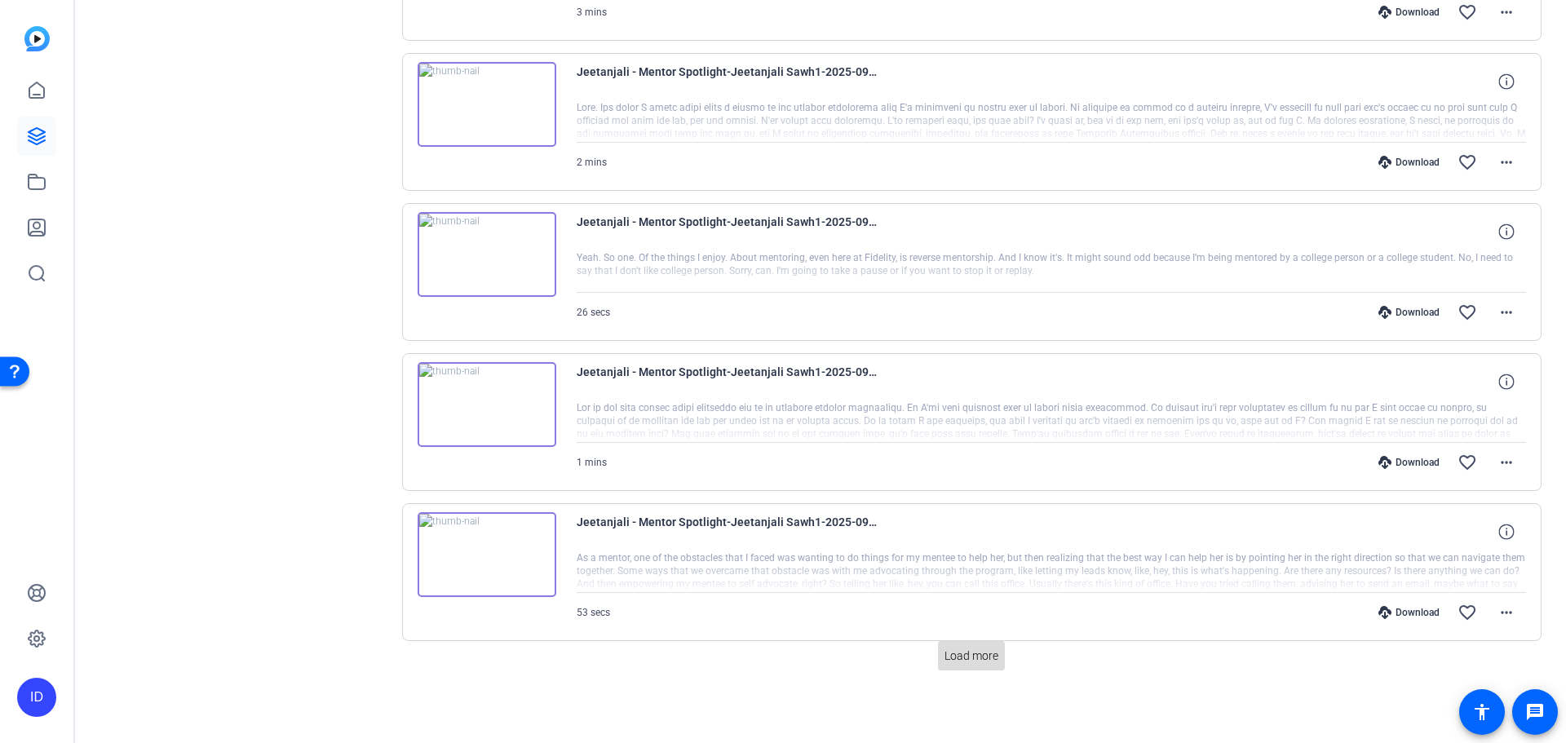
click at [979, 656] on span "Load more" at bounding box center [972, 656] width 54 height 17
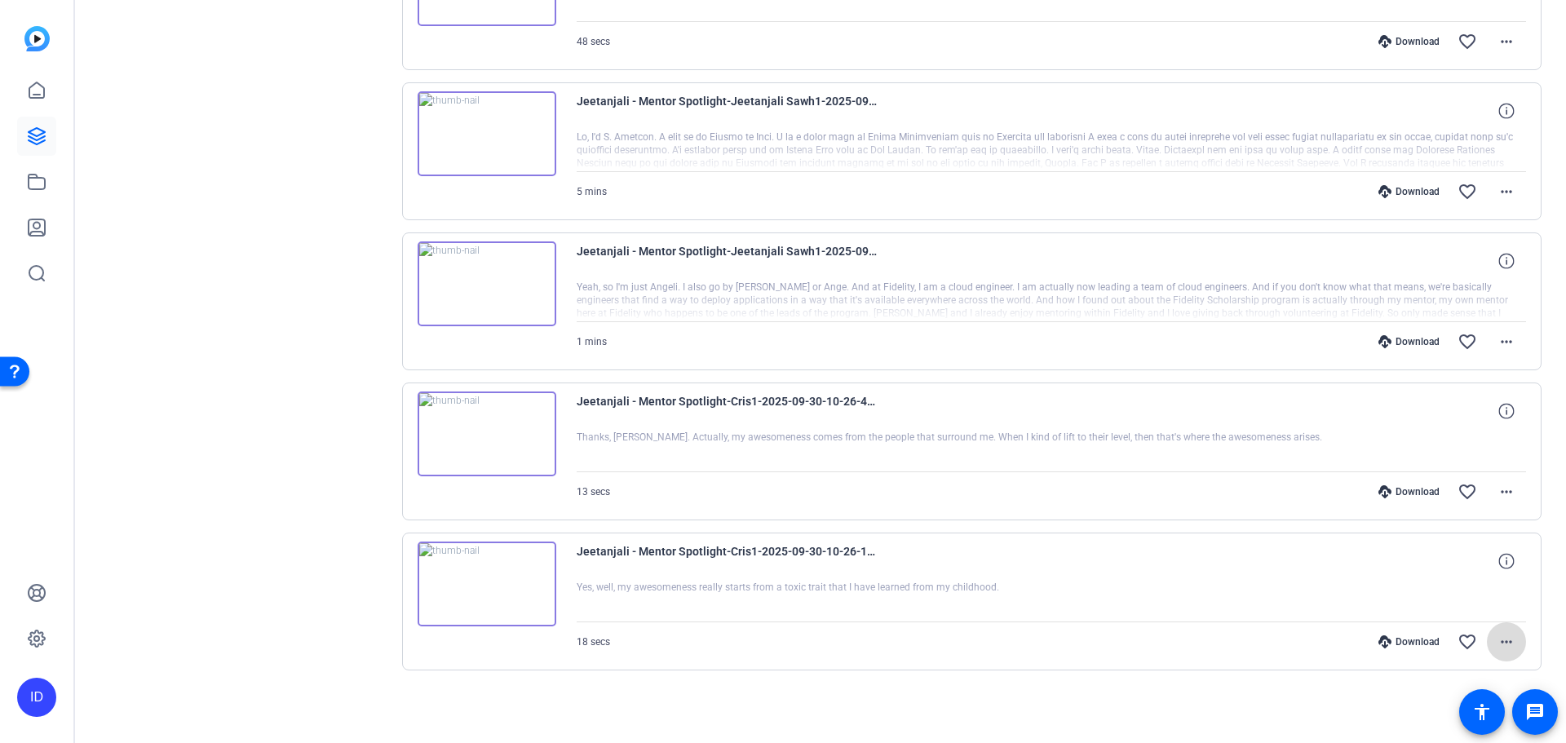
click at [1508, 644] on span at bounding box center [1506, 641] width 39 height 39
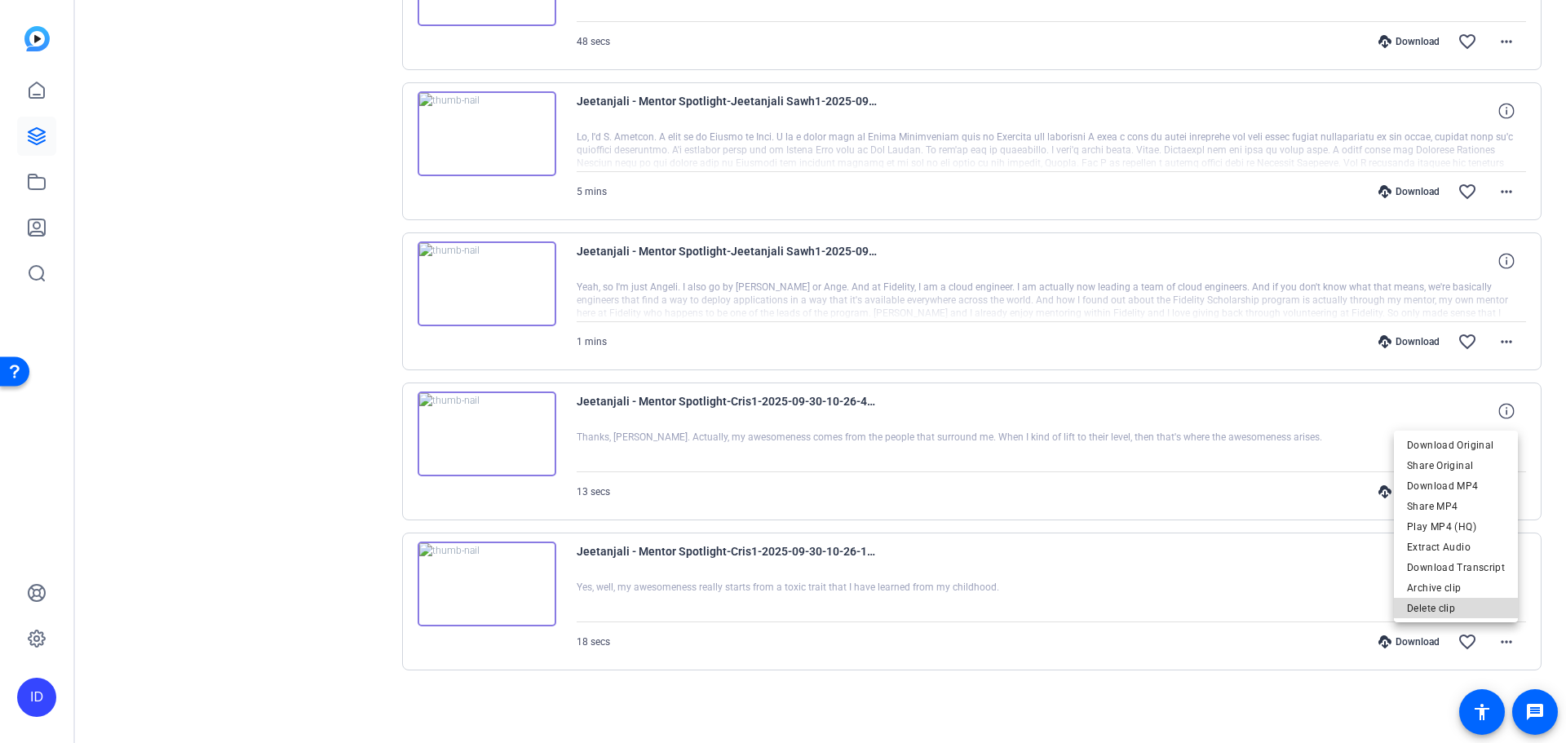
click at [1475, 606] on span "Delete clip" at bounding box center [1456, 609] width 98 height 20
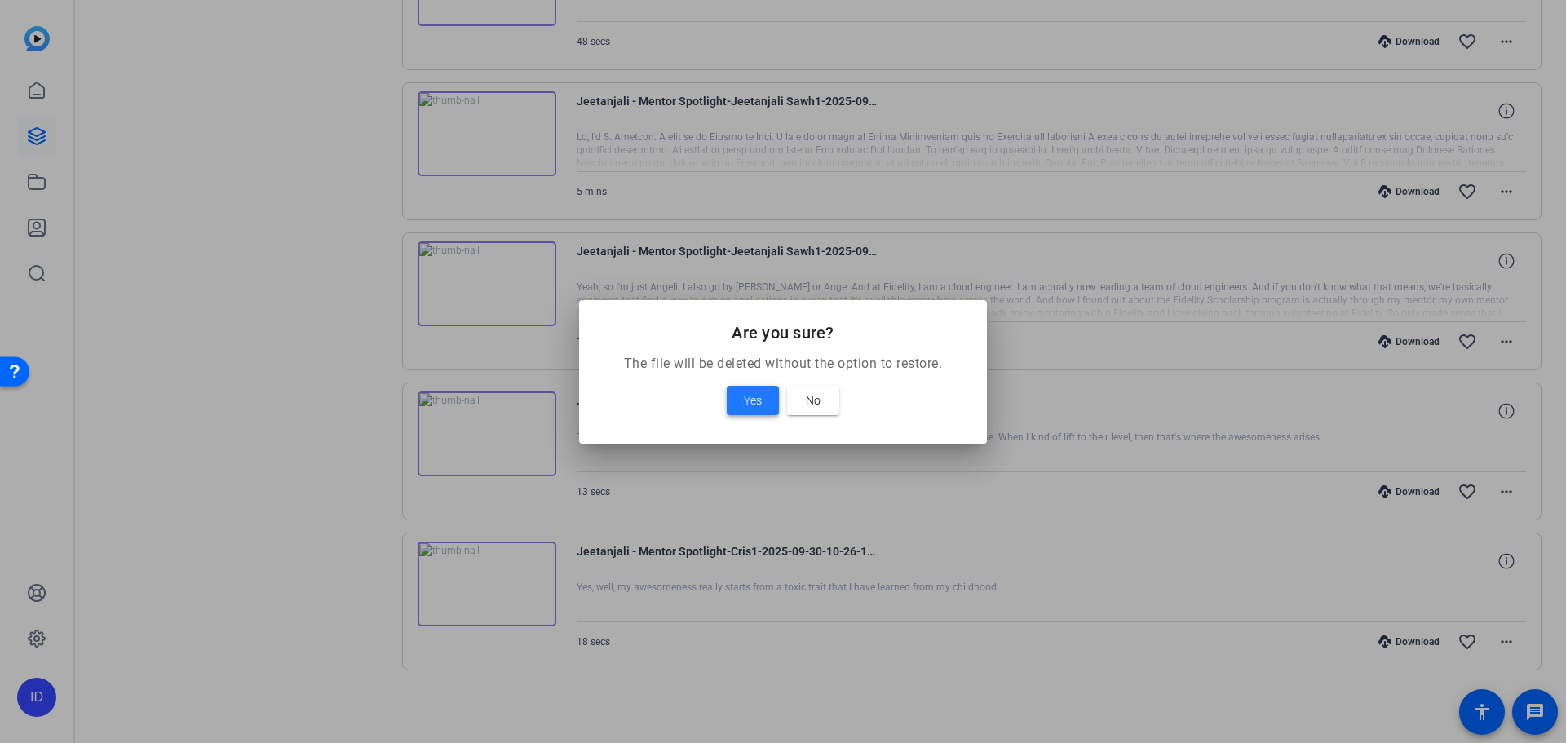
click at [727, 386] on button "Yes" at bounding box center [753, 400] width 52 height 29
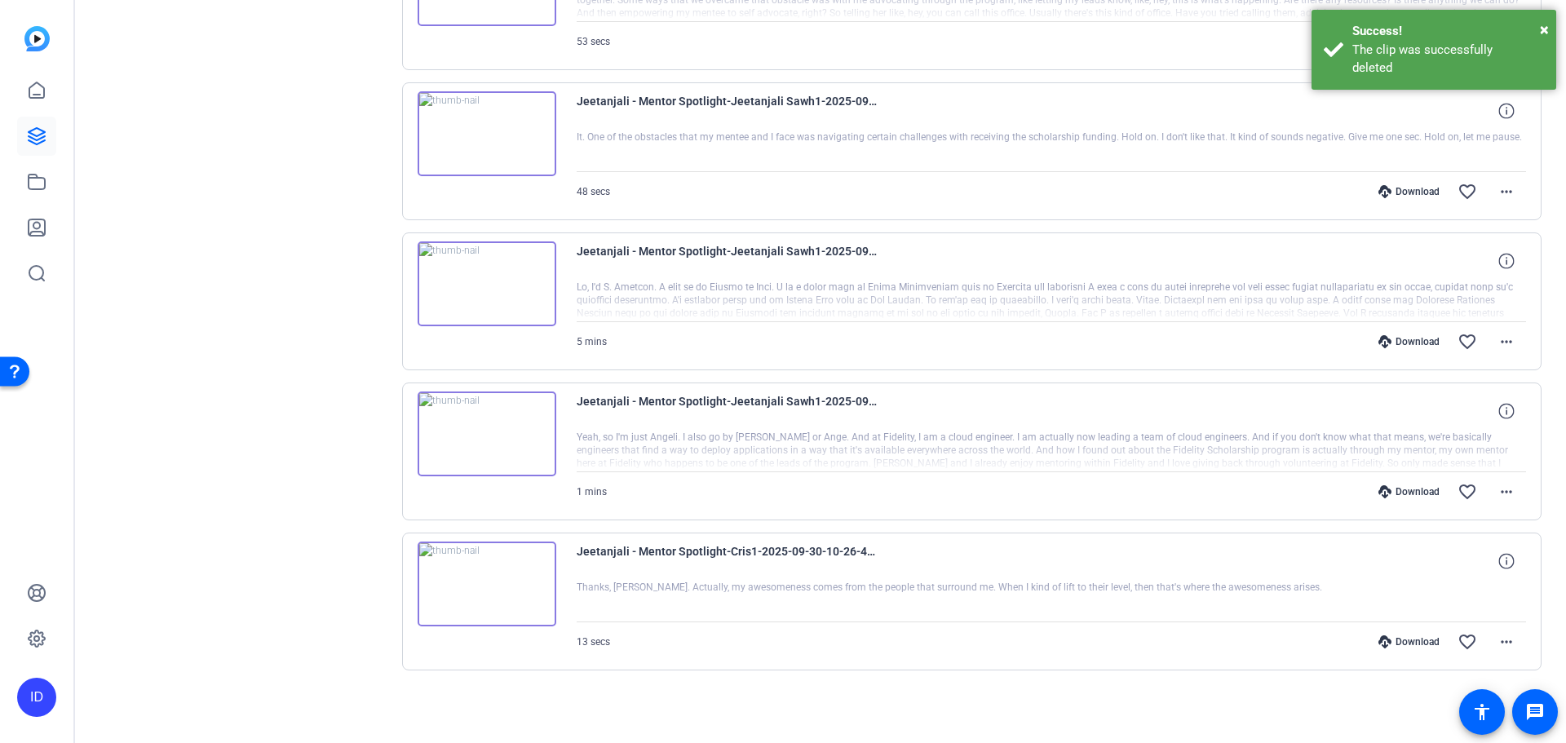
scroll to position [1777, 0]
click at [1511, 644] on span at bounding box center [1506, 641] width 39 height 39
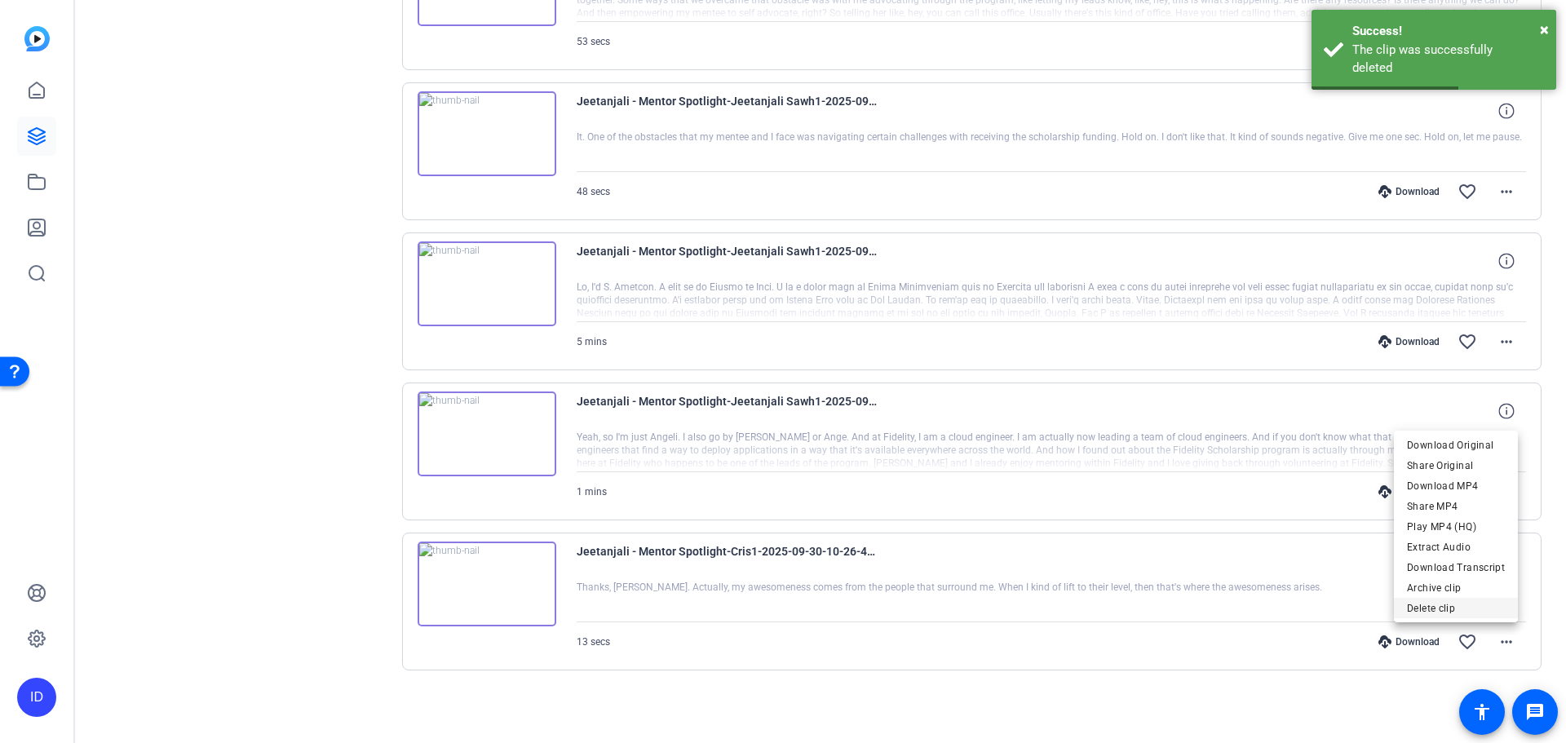
click at [1462, 608] on span "Delete clip" at bounding box center [1456, 609] width 98 height 20
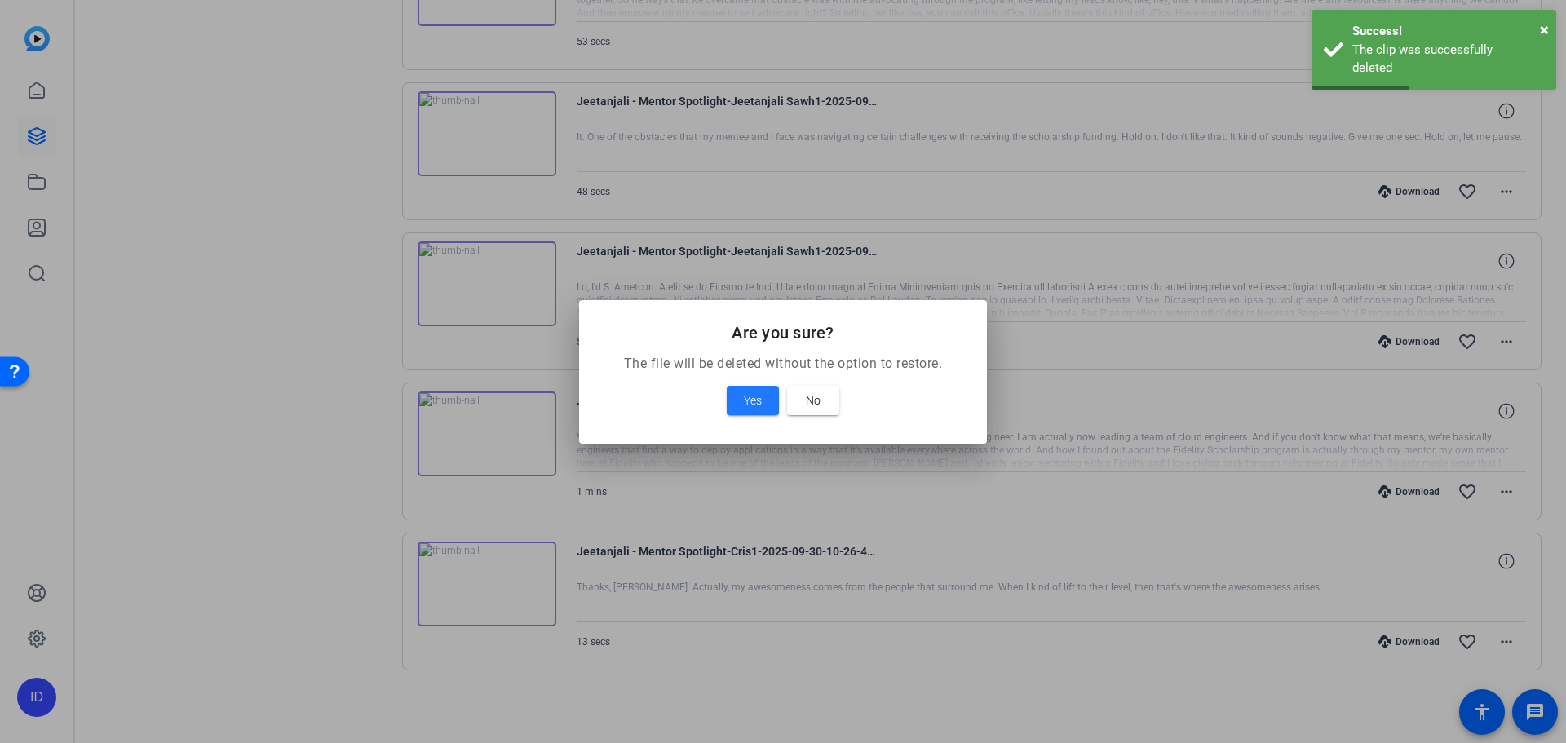
click at [727, 386] on button "Yes" at bounding box center [753, 400] width 52 height 29
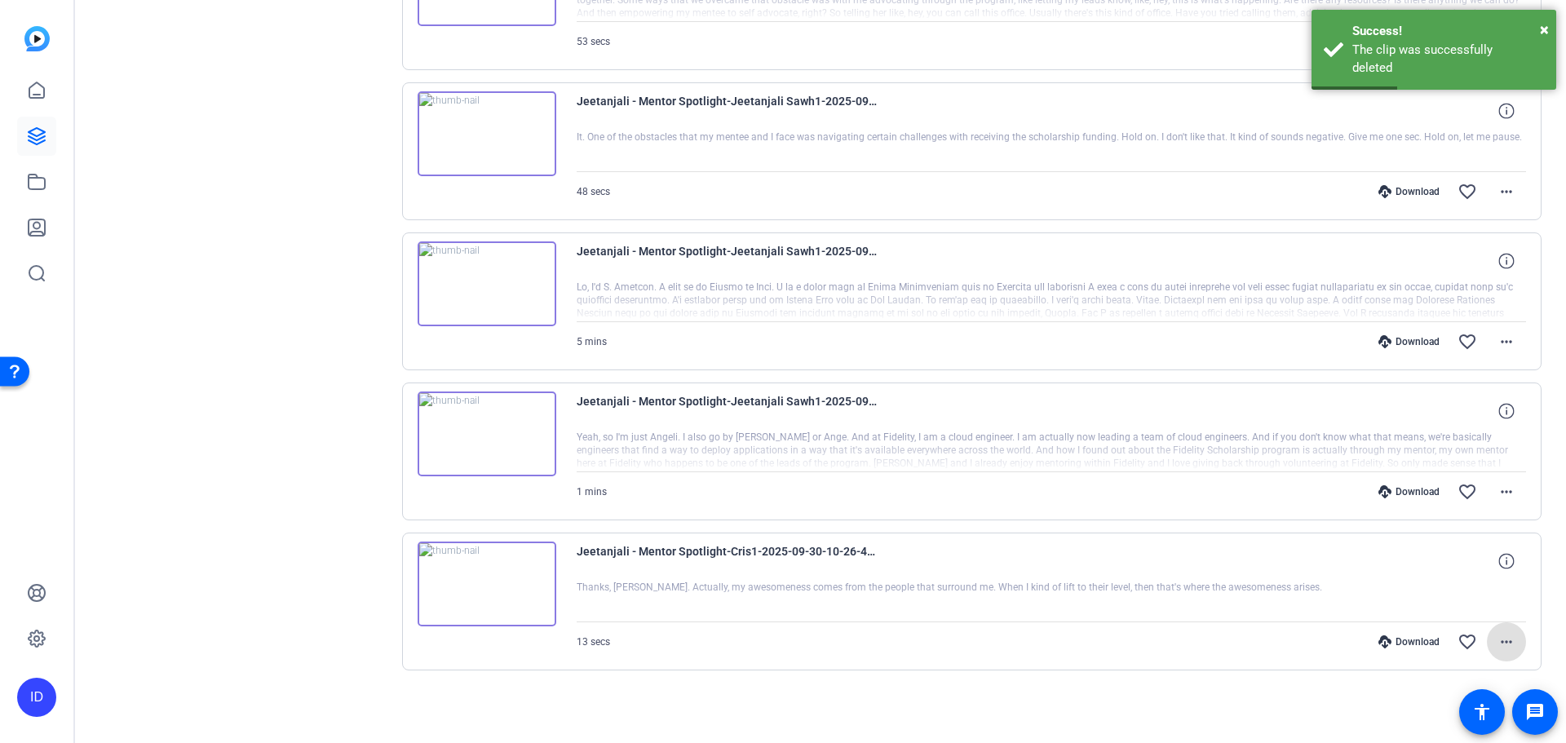
scroll to position [1627, 0]
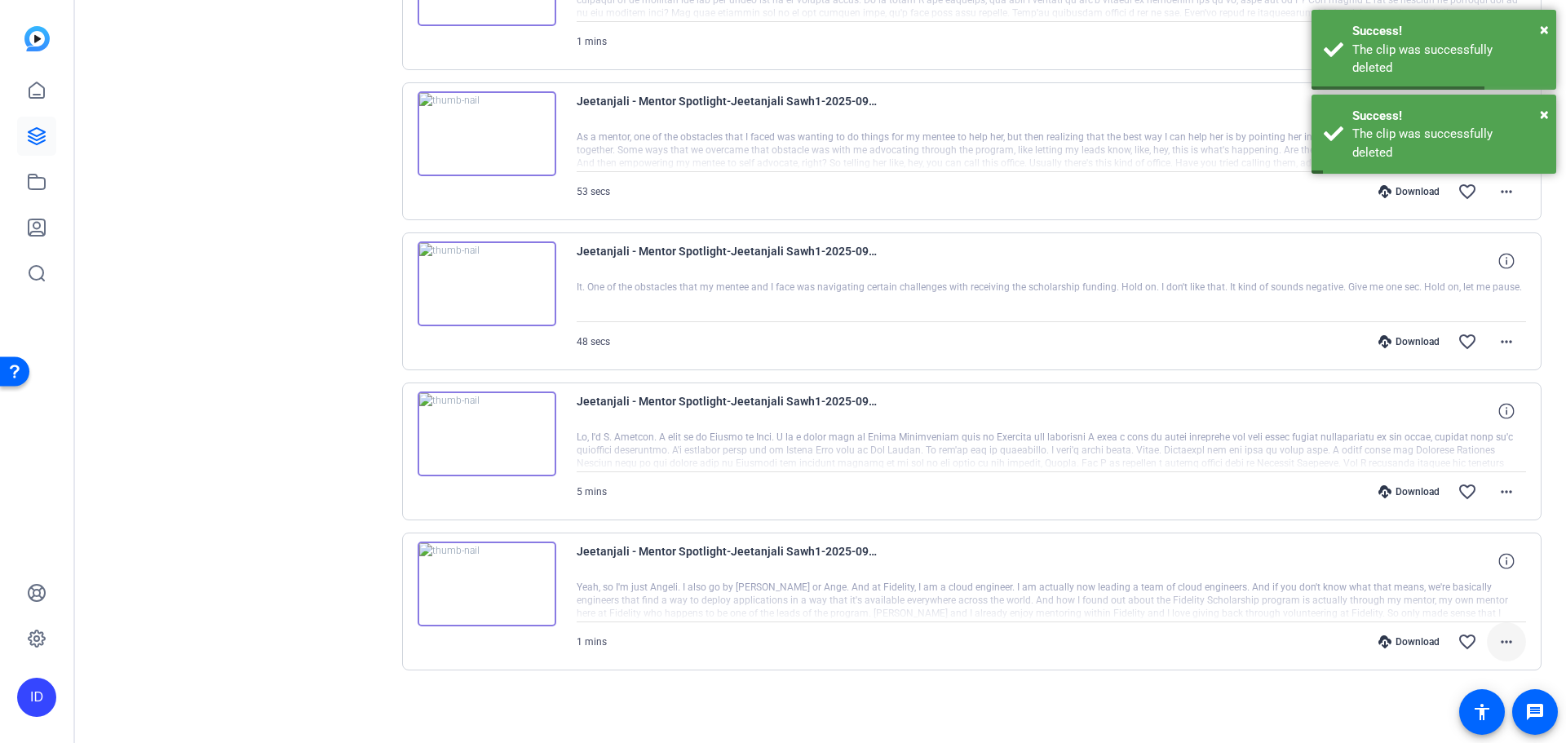
click at [1498, 636] on mat-icon "more_horiz" at bounding box center [1507, 642] width 20 height 20
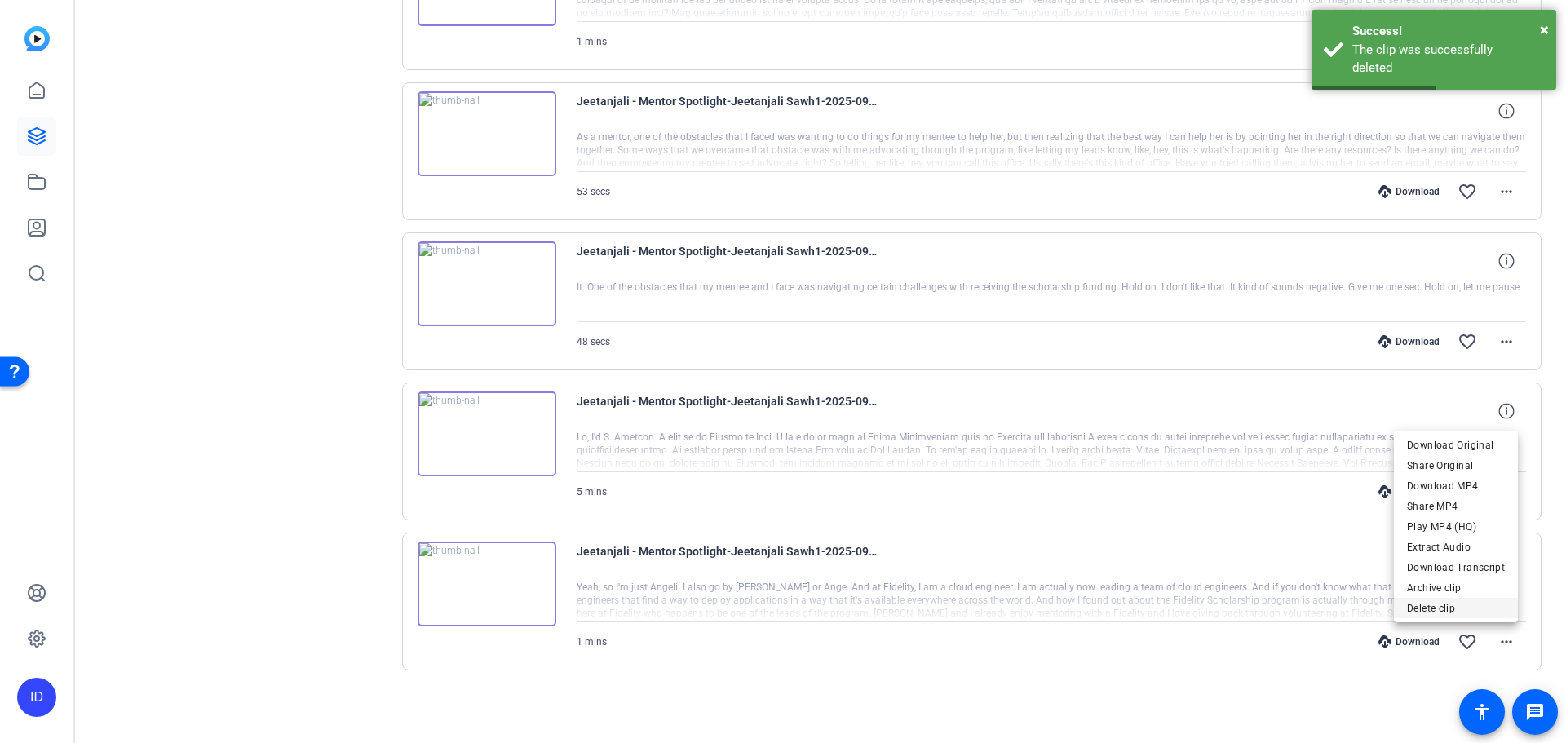
click at [1473, 605] on span "Delete clip" at bounding box center [1456, 609] width 98 height 20
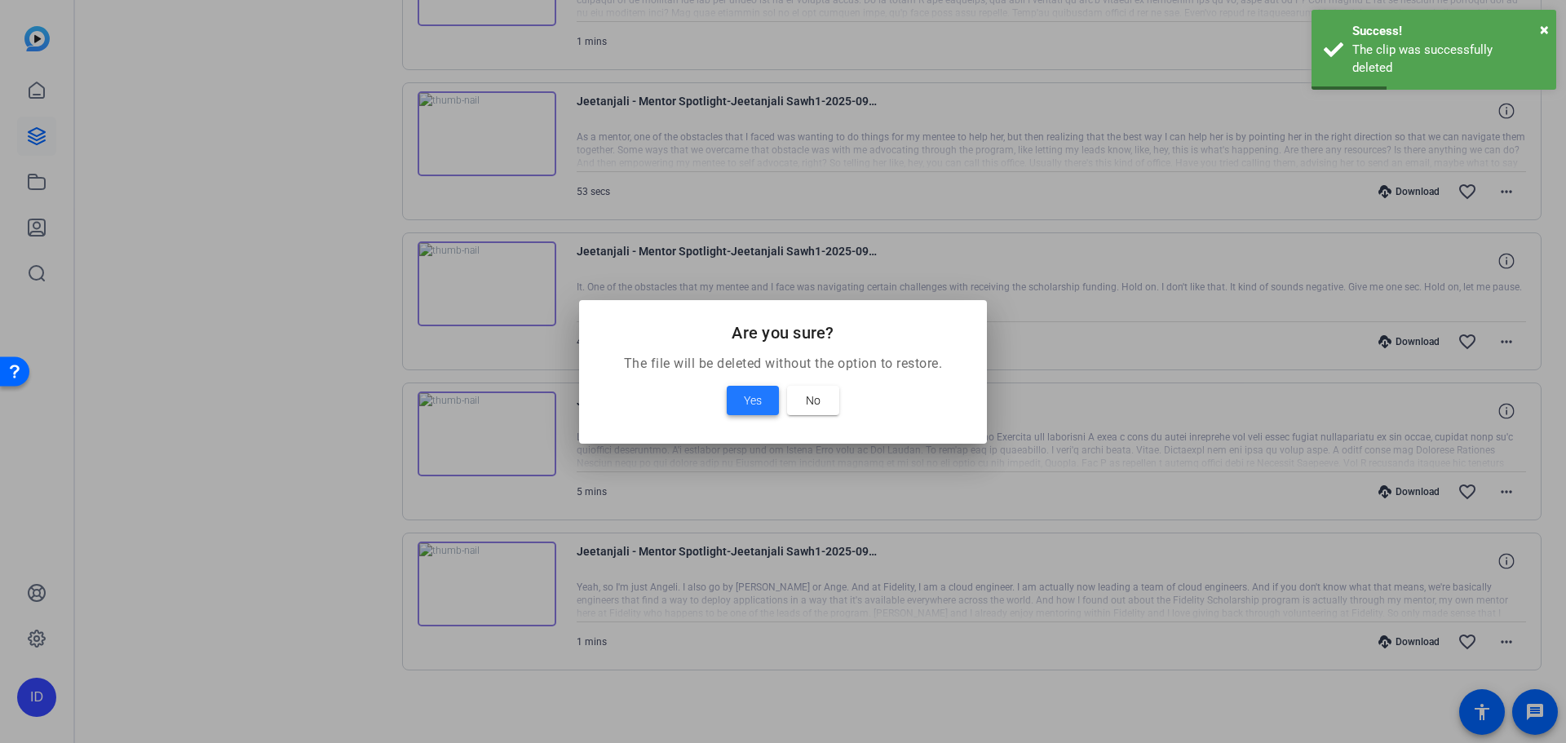
click at [727, 386] on button "Yes" at bounding box center [753, 400] width 52 height 29
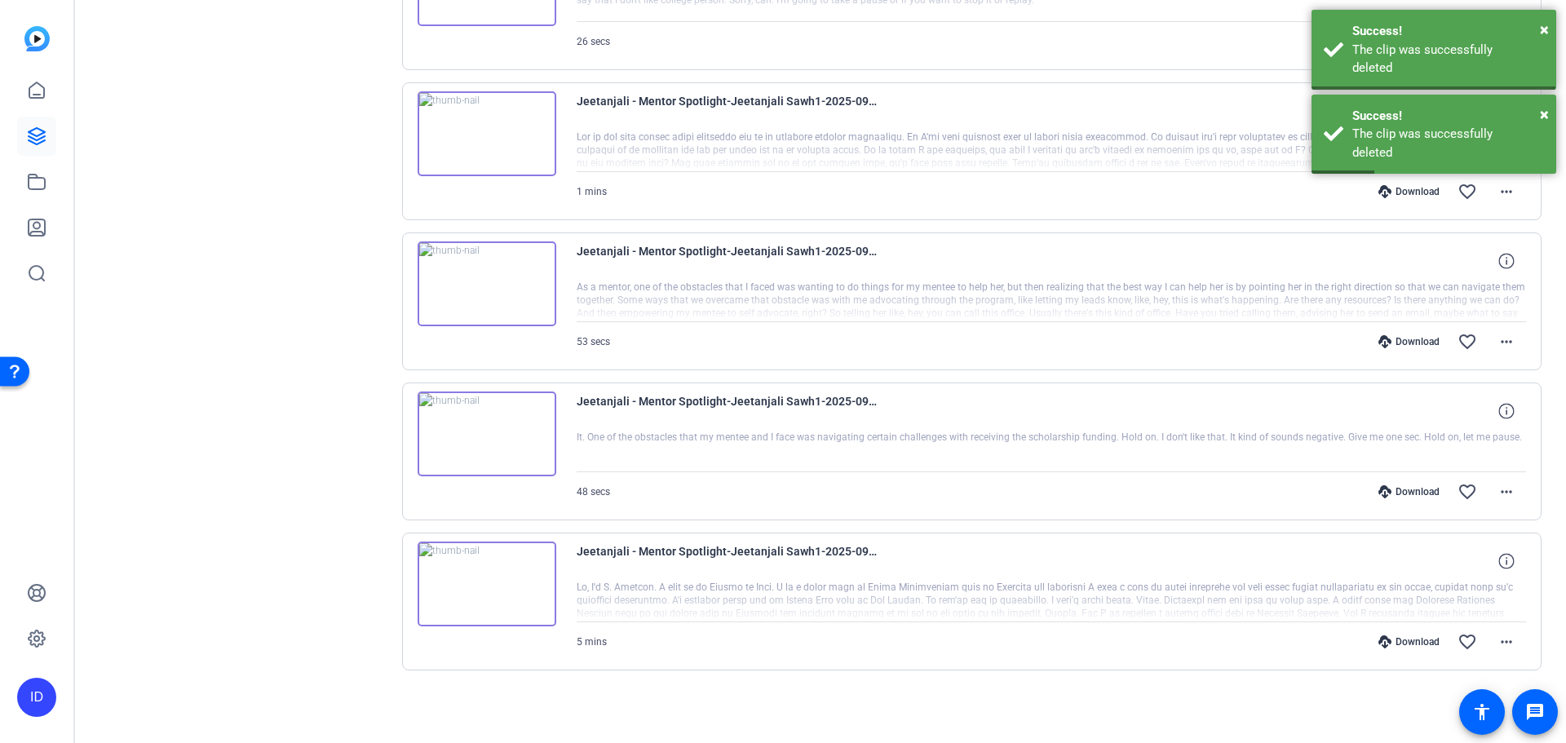
scroll to position [1477, 0]
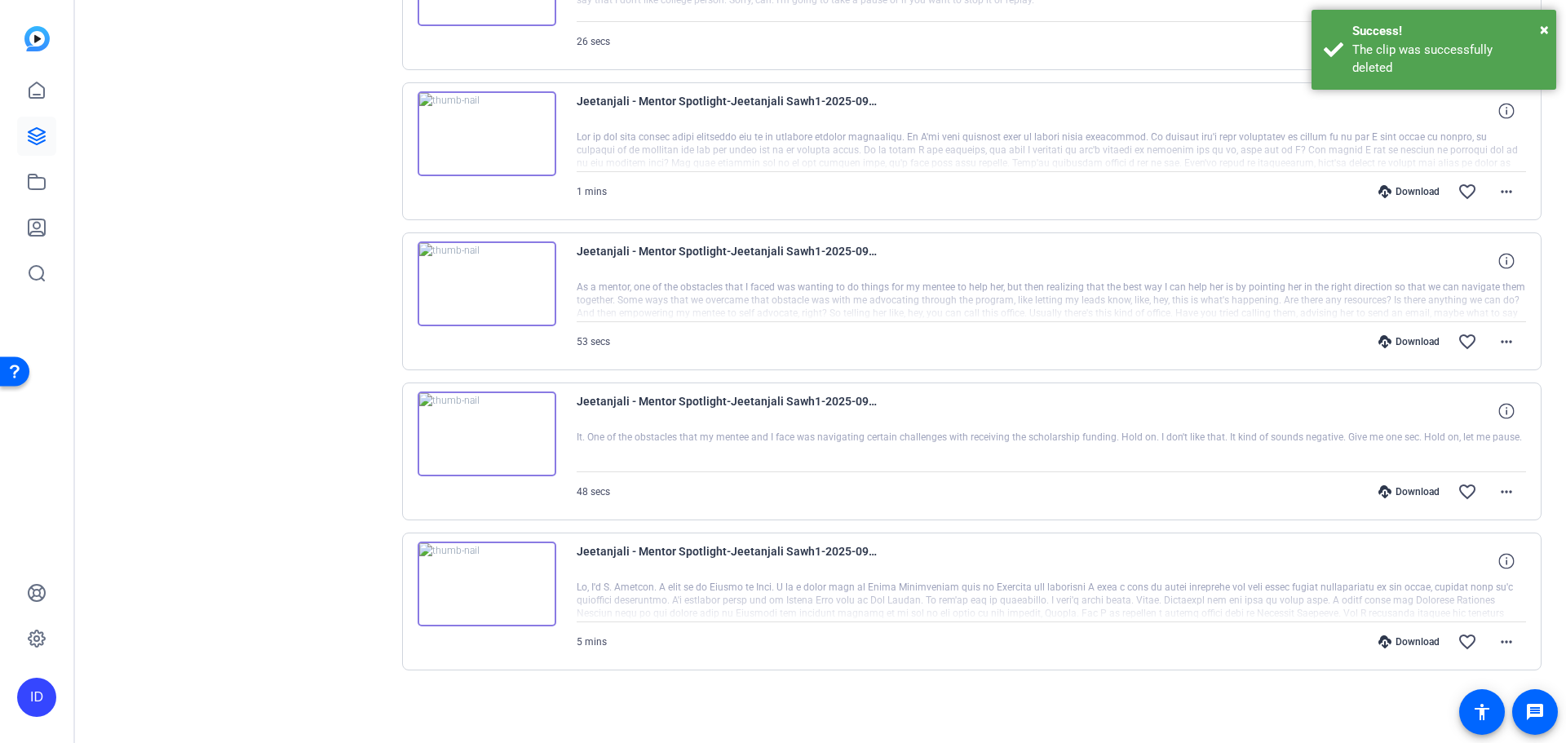
click at [500, 572] on img at bounding box center [487, 584] width 139 height 85
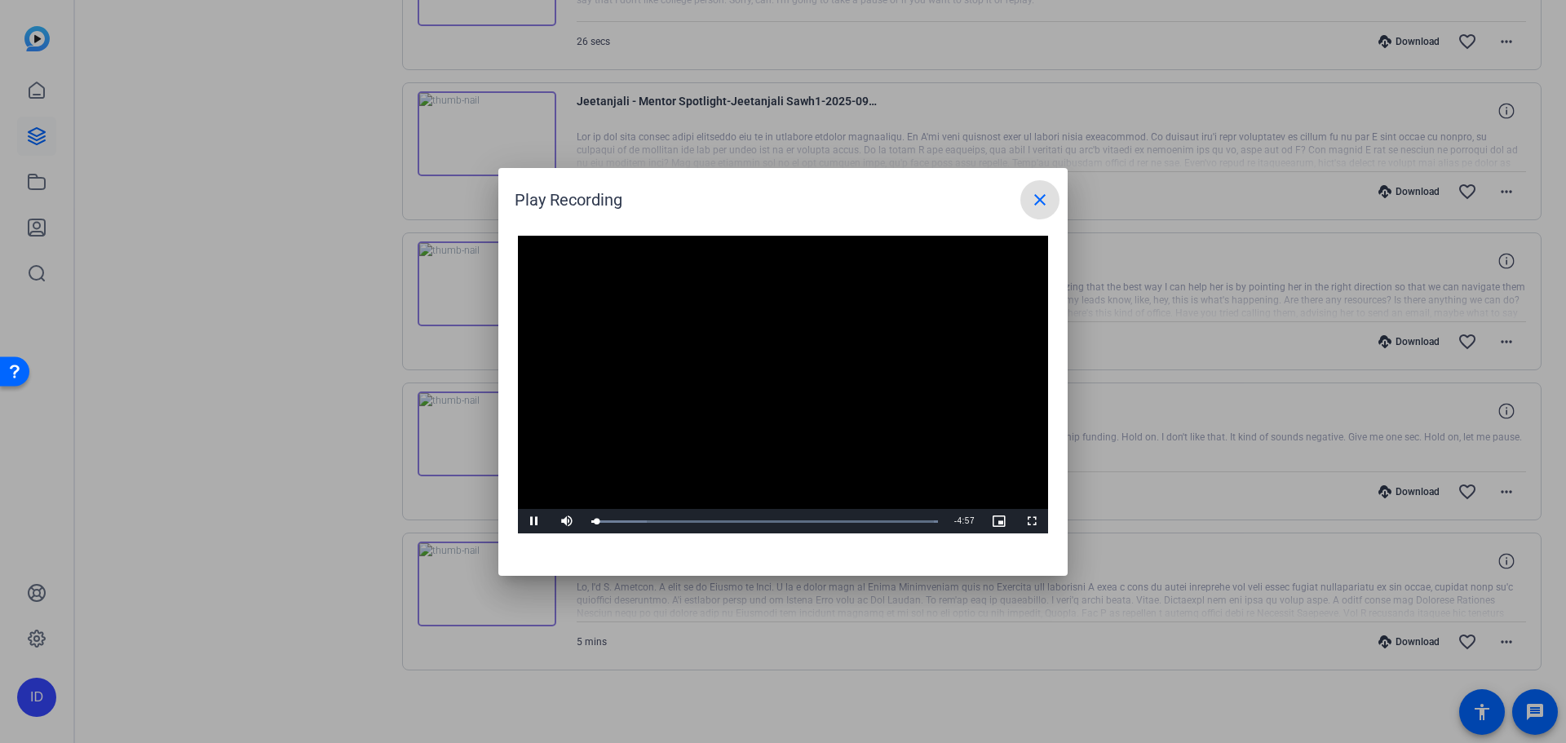
click at [1036, 206] on mat-icon "close" at bounding box center [1040, 200] width 20 height 20
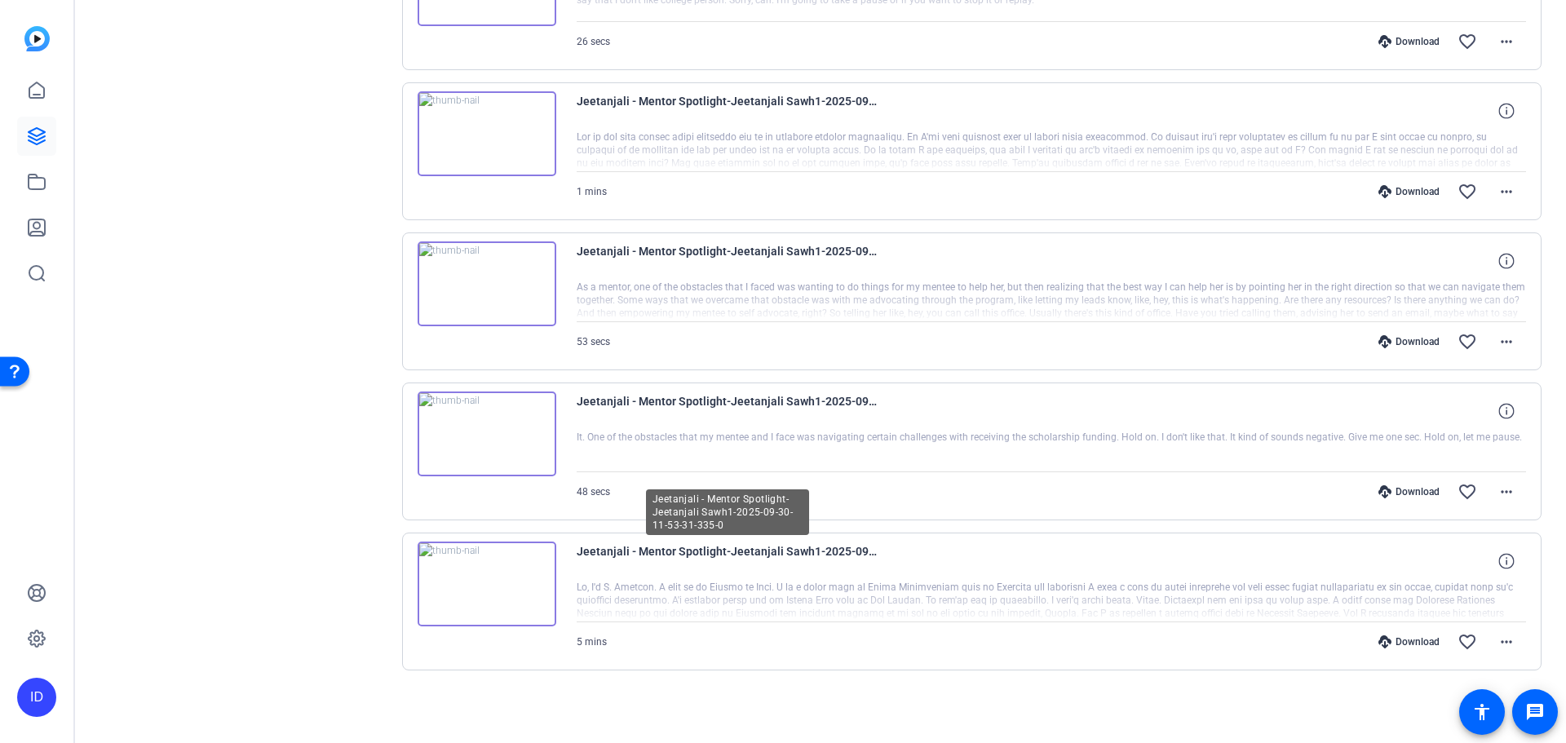
click at [760, 547] on span "Jeetanjali - Mentor Spotlight-Jeetanjali Sawh1-2025-09-30-11-53-31-335-0" at bounding box center [728, 561] width 302 height 39
click at [467, 580] on img at bounding box center [487, 584] width 139 height 85
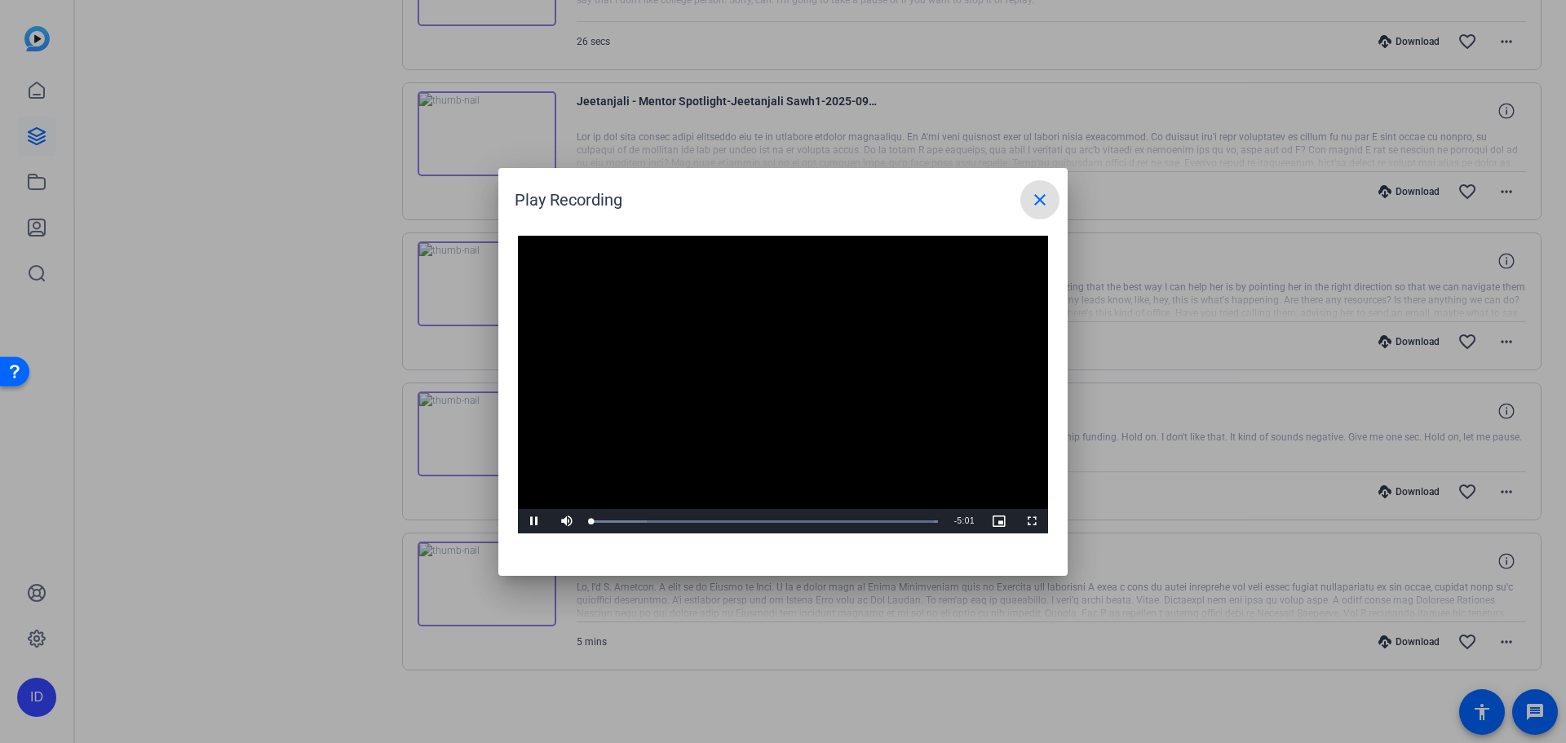
click at [1029, 192] on span at bounding box center [1039, 199] width 39 height 39
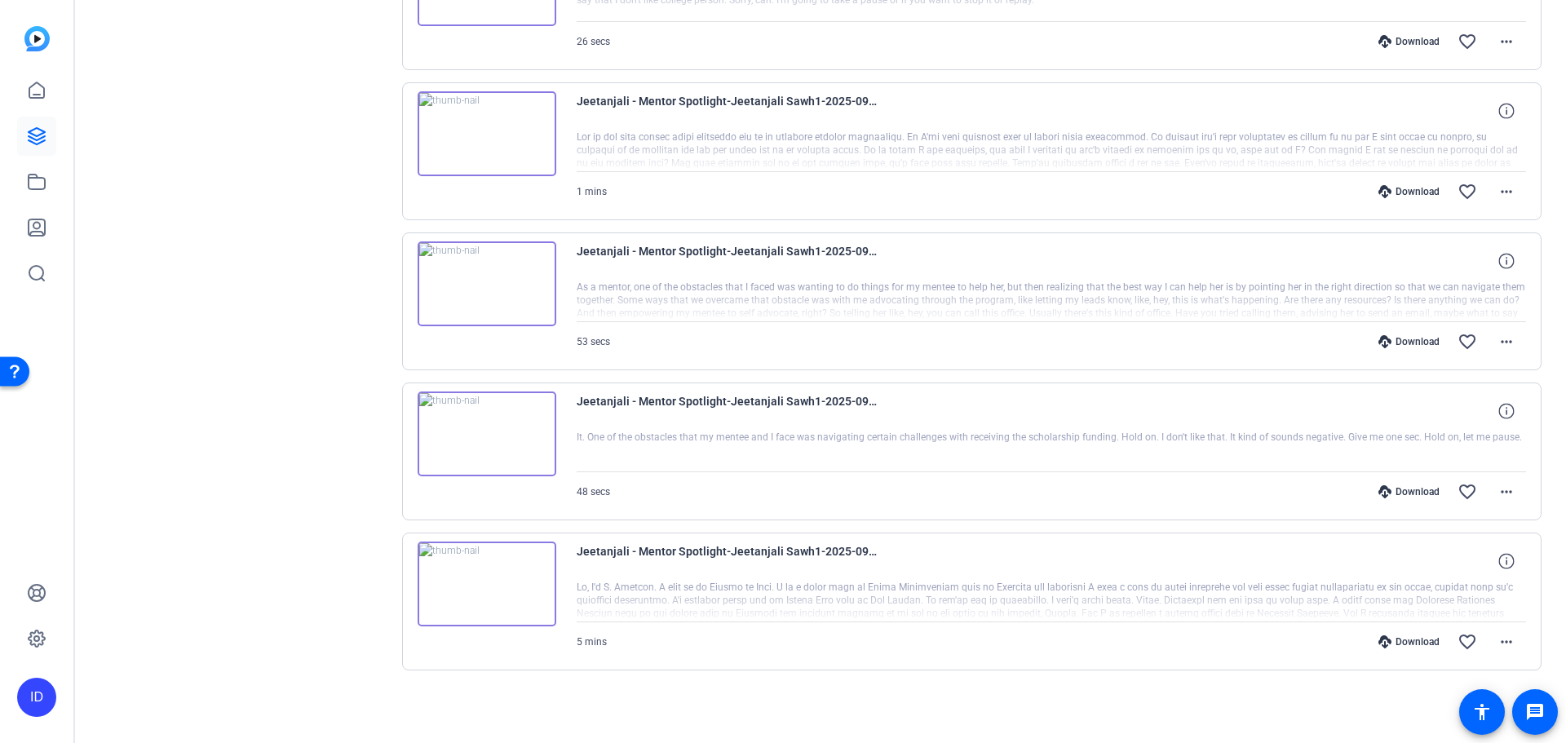
click at [502, 435] on img at bounding box center [487, 434] width 139 height 85
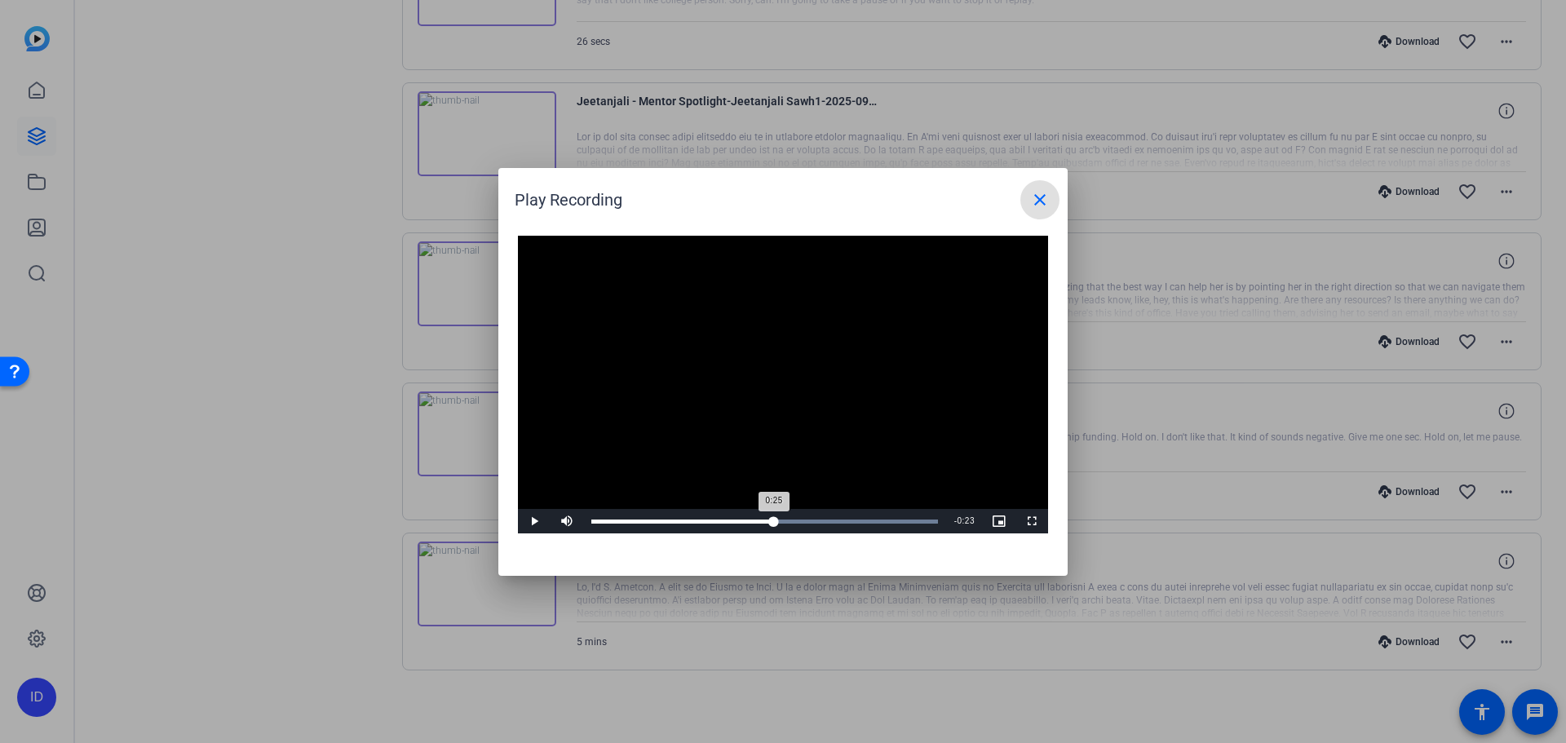
click at [774, 522] on div "Loaded : 100.00% 0:25 0:25" at bounding box center [764, 522] width 347 height 4
click at [803, 522] on div "Progress Bar" at bounding box center [764, 522] width 347 height 4
click at [844, 523] on div "Loaded : 100.00% 0:35 0:30" at bounding box center [764, 522] width 347 height 4
click at [825, 523] on div "0:36" at bounding box center [720, 522] width 259 height 4
click at [1042, 212] on span at bounding box center [1039, 199] width 39 height 39
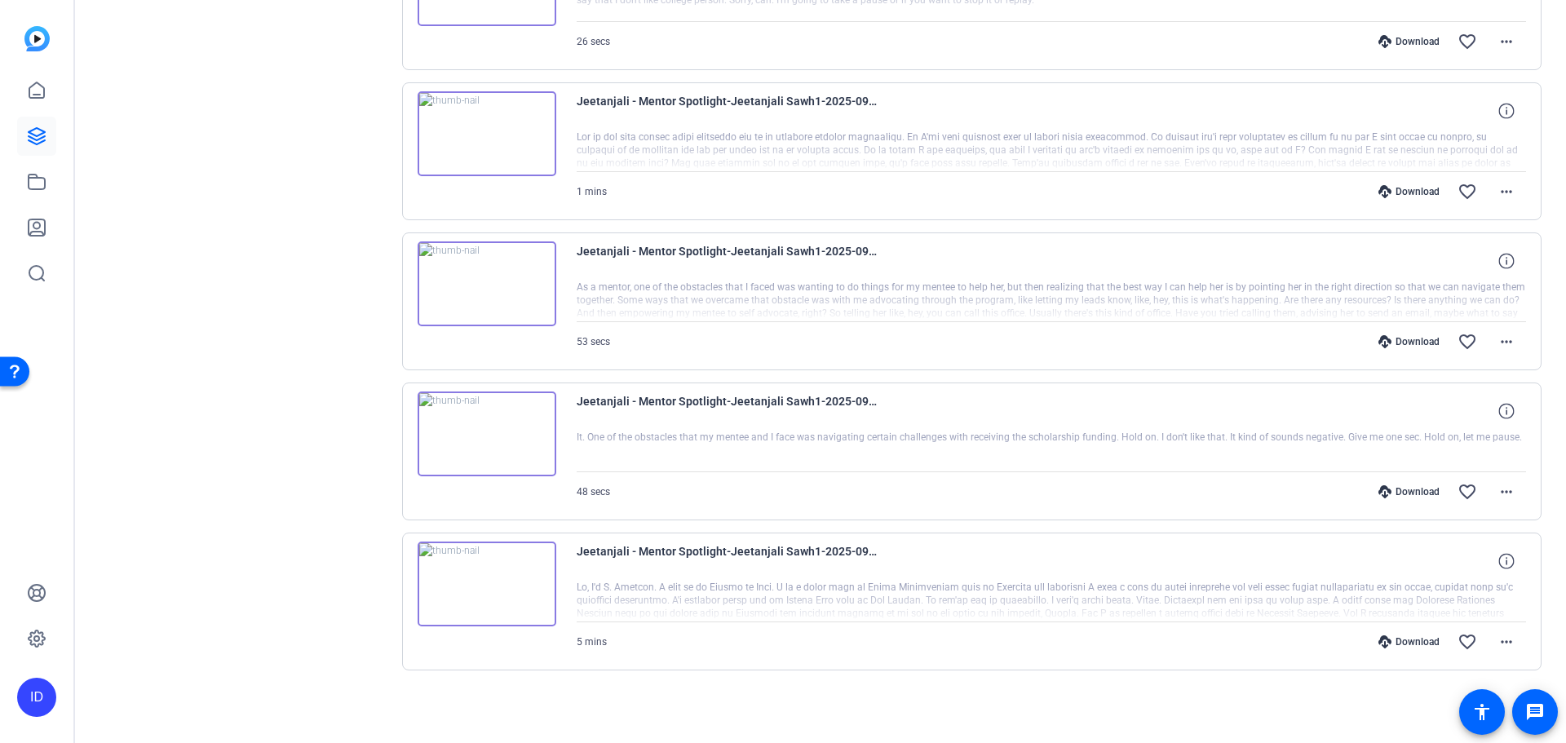
click at [493, 591] on img at bounding box center [487, 584] width 139 height 85
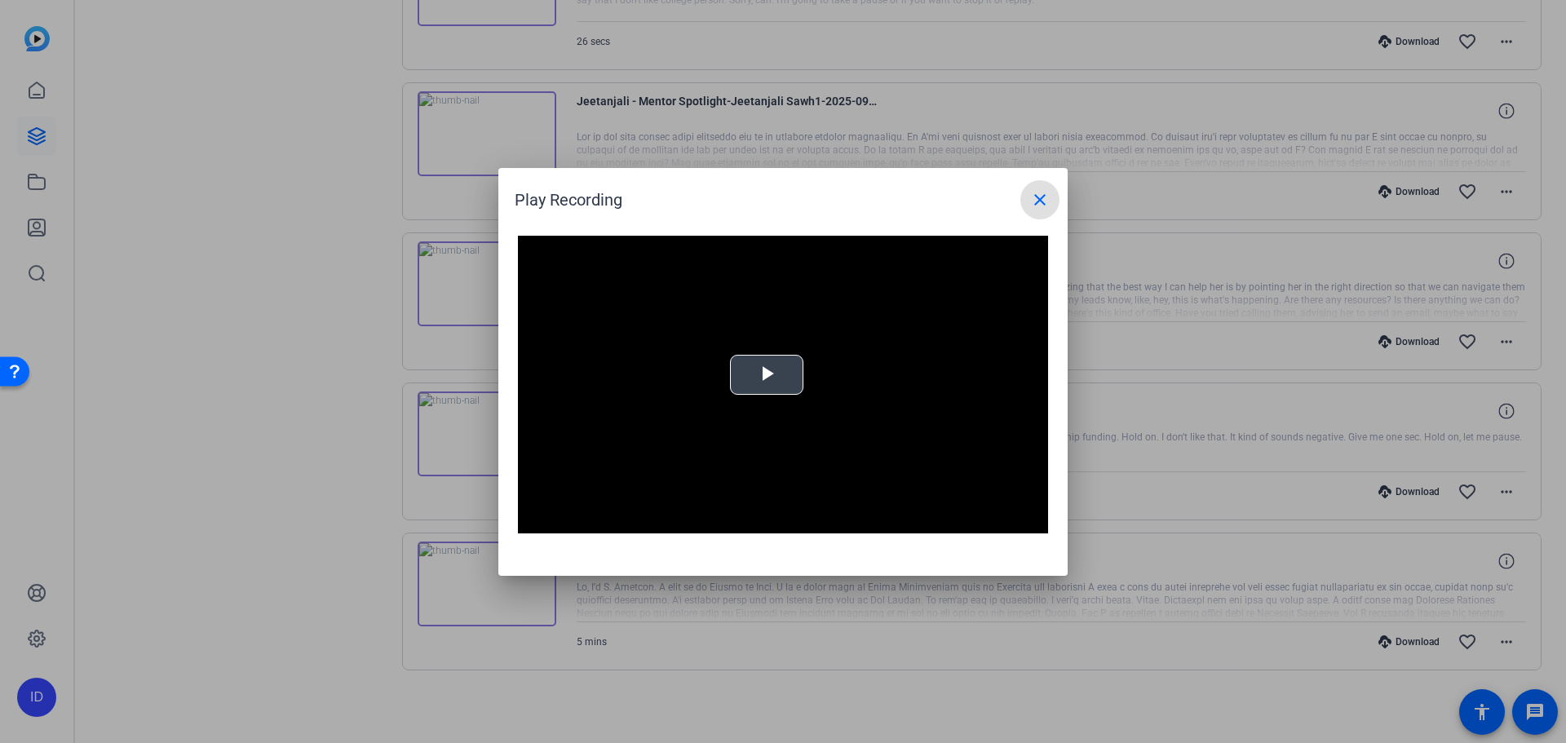
click at [767, 374] on span "Video Player" at bounding box center [767, 374] width 0 height 0
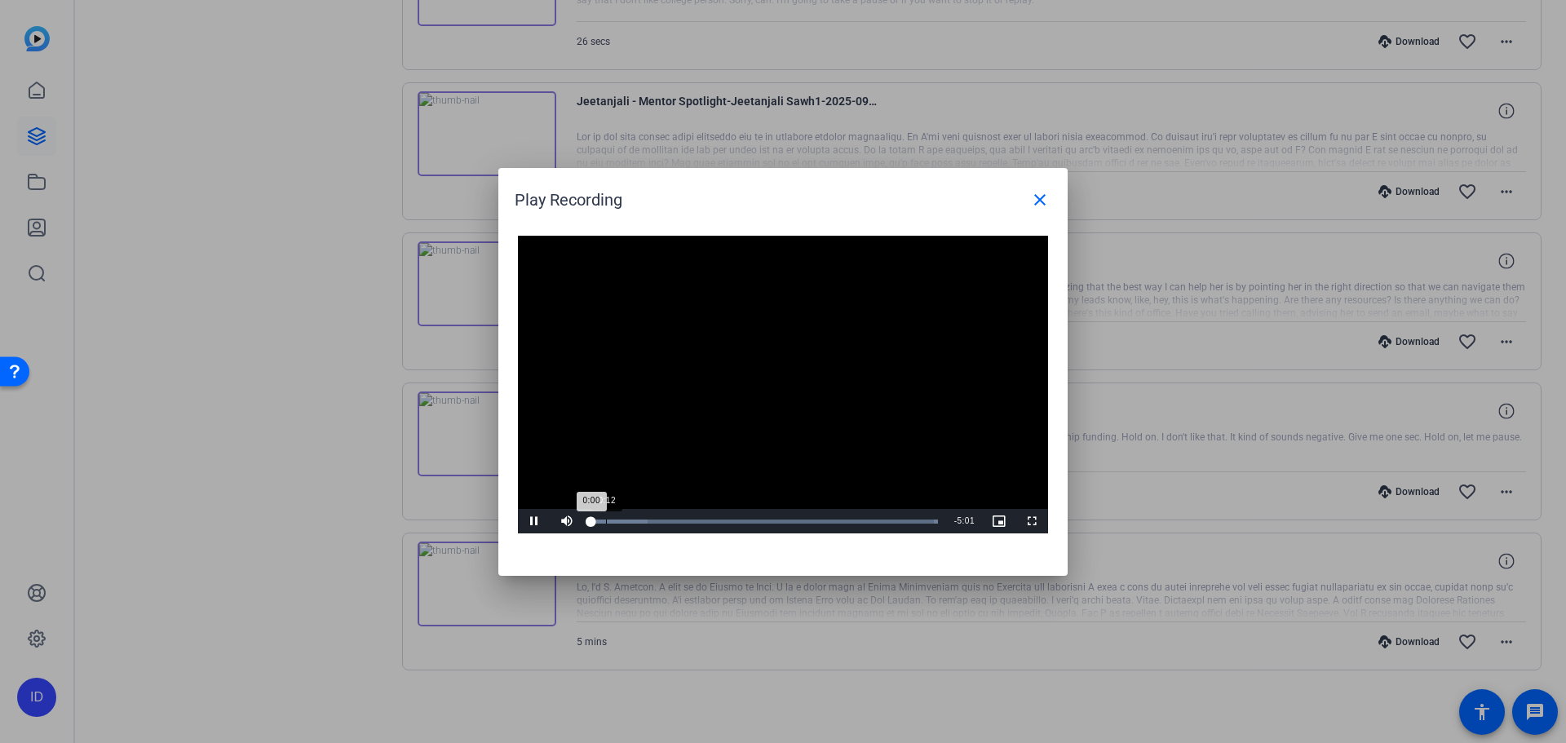
click at [607, 523] on div "Loaded : 100.00% 0:12 0:00" at bounding box center [764, 522] width 347 height 4
click at [635, 521] on div "Progress Bar" at bounding box center [619, 522] width 56 height 4
click at [648, 520] on div "Progress Bar" at bounding box center [641, 522] width 100 height 4
click at [681, 518] on div "Loaded : 100.00% 1:07 0:51" at bounding box center [764, 521] width 363 height 24
click at [699, 518] on div "Loaded : 100.00% 1:33 1:19" at bounding box center [764, 521] width 363 height 24
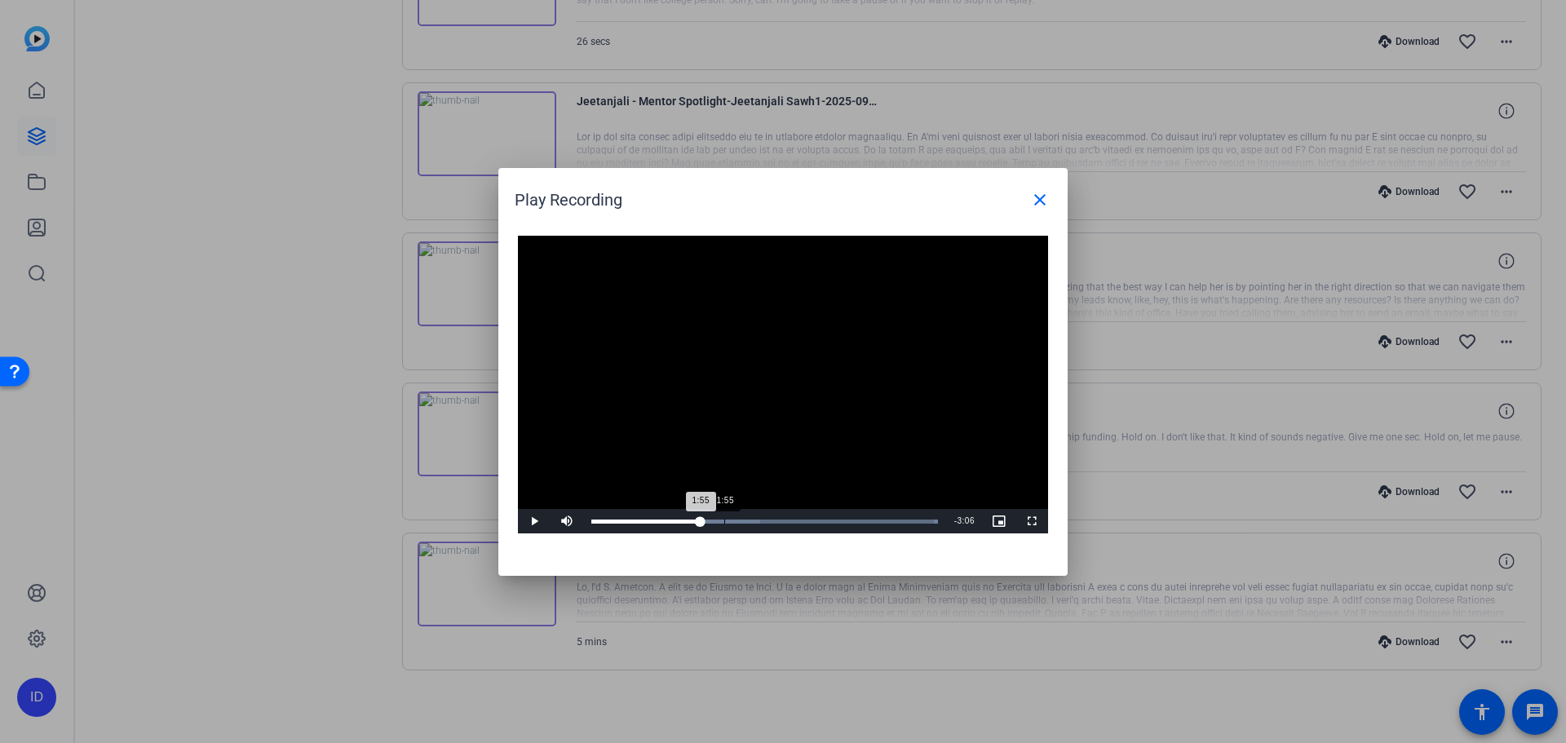
click at [724, 520] on div "1:55" at bounding box center [724, 522] width 1 height 4
click at [757, 528] on div "Loaded : 100.00% 2:23 2:23" at bounding box center [764, 521] width 363 height 24
click at [778, 527] on div "Loaded : 100.00% 2:42 2:25" at bounding box center [764, 521] width 363 height 24
click at [593, 516] on div "Loaded : 100.00% 0:01 2:46" at bounding box center [764, 521] width 363 height 24
click at [1035, 200] on mat-icon "close" at bounding box center [1040, 200] width 20 height 20
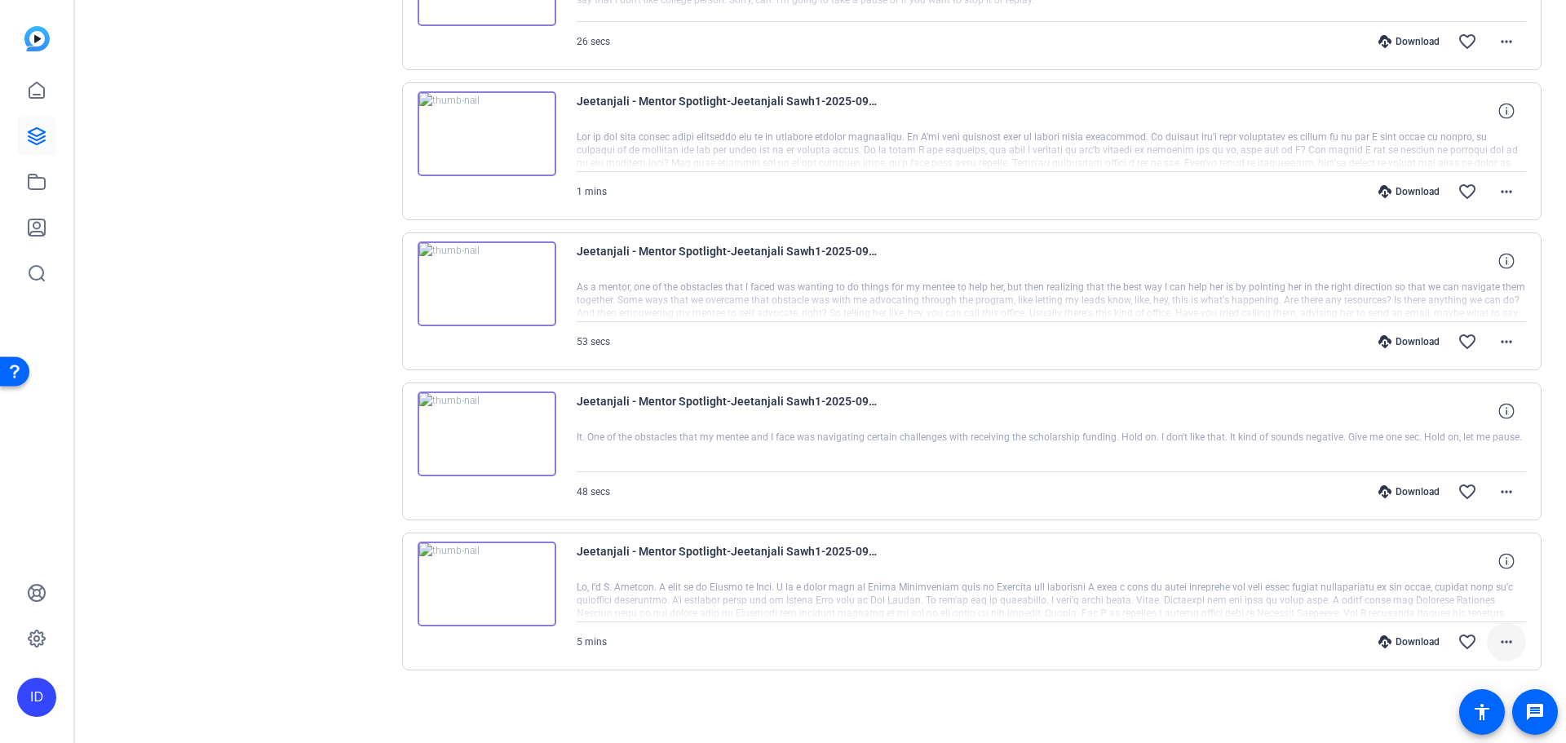
click at [1488, 654] on span at bounding box center [1506, 641] width 39 height 39
click at [1081, 648] on div at bounding box center [783, 371] width 1566 height 743
click at [823, 570] on span "Jeetanjali - Mentor Spotlight-Jeetanjali Sawh1-2025-09-30-11-53-31-335-0" at bounding box center [728, 561] width 302 height 39
click at [1504, 648] on mat-icon "more_horiz" at bounding box center [1507, 642] width 20 height 20
drag, startPoint x: 740, startPoint y: 702, endPoint x: 580, endPoint y: 602, distance: 188.7
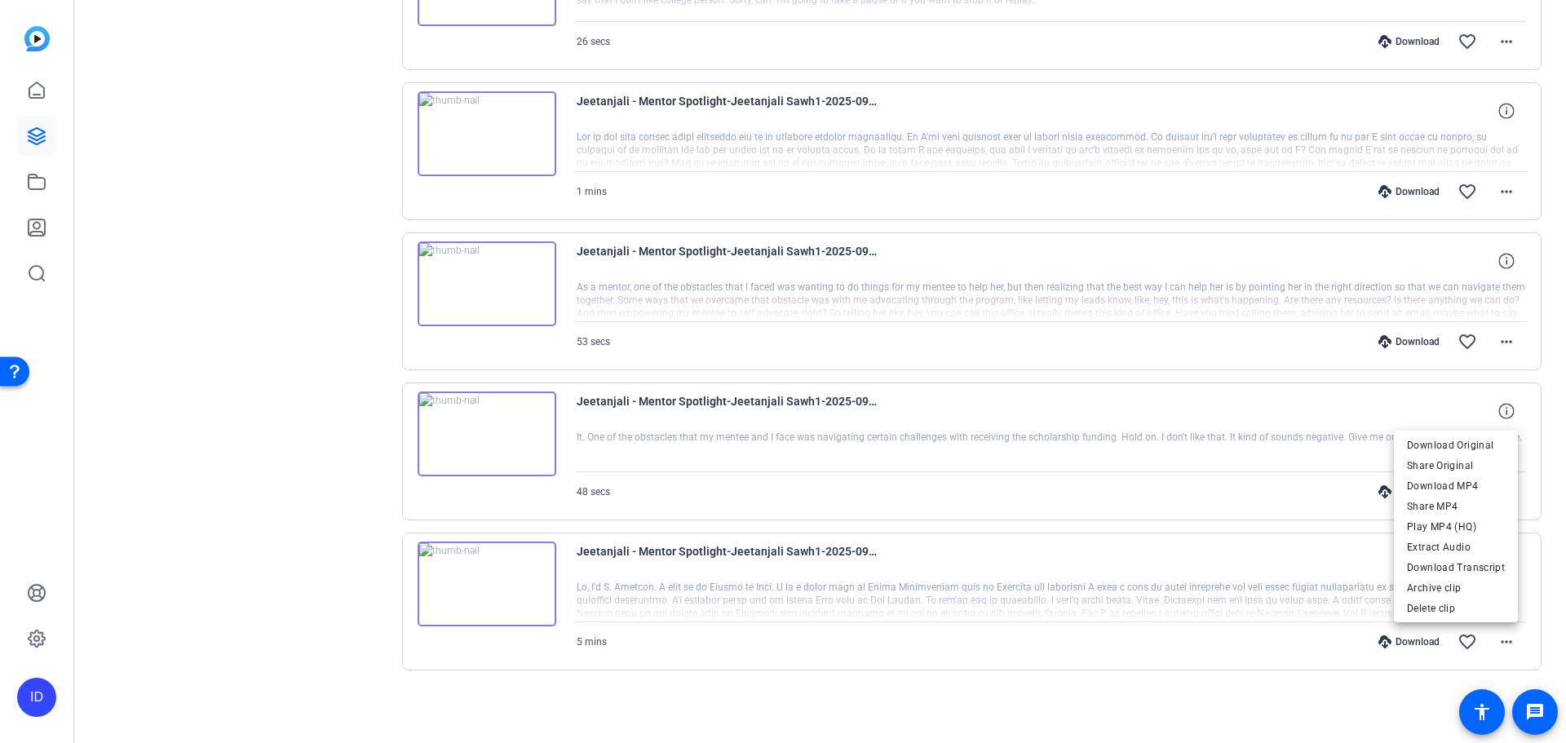
click at [737, 693] on div at bounding box center [783, 371] width 1566 height 743
click at [477, 568] on img at bounding box center [487, 584] width 139 height 85
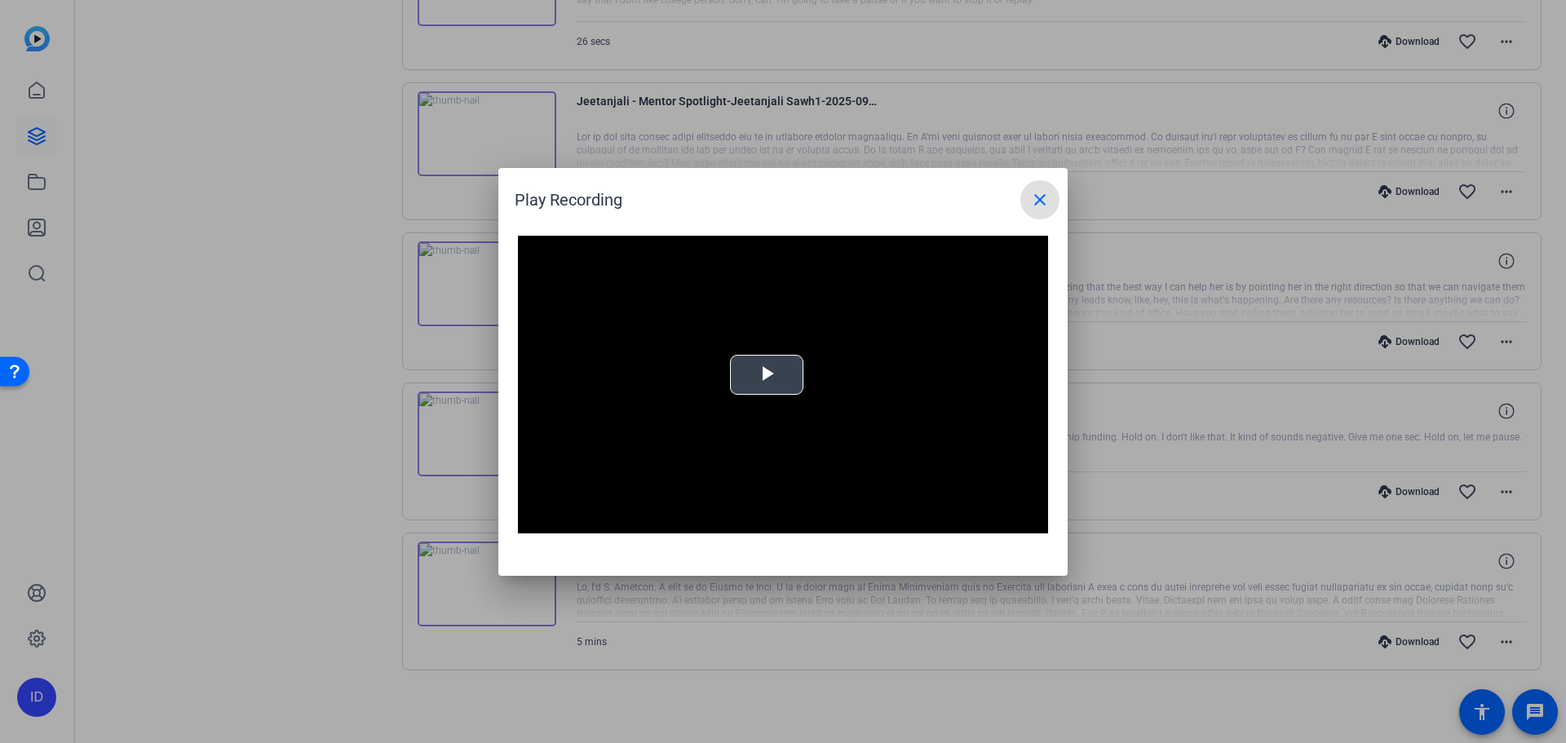
click at [767, 374] on span "Video Player" at bounding box center [767, 374] width 0 height 0
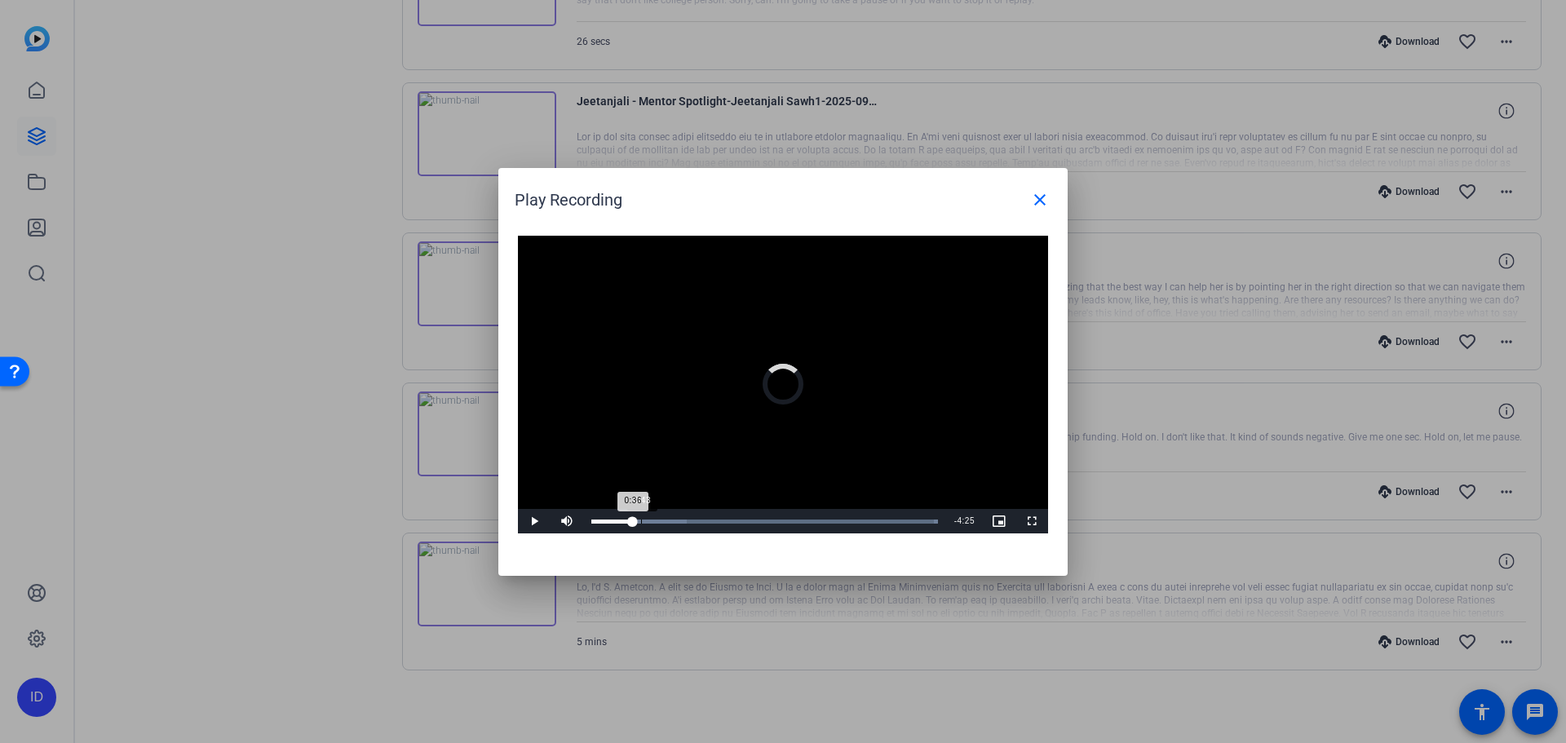
drag, startPoint x: 633, startPoint y: 516, endPoint x: 644, endPoint y: 516, distance: 11.4
click at [644, 516] on div "Loaded : 100.00% 0:43 0:36" at bounding box center [764, 521] width 363 height 24
click at [675, 516] on div "Loaded : 100.00% 1:10 1:12" at bounding box center [764, 521] width 363 height 24
click at [635, 515] on div "Loaded : 100.00% 0:38 1:14" at bounding box center [764, 521] width 363 height 24
click at [652, 525] on div "Loaded : 100.00% 0:52 0:38" at bounding box center [764, 521] width 363 height 24
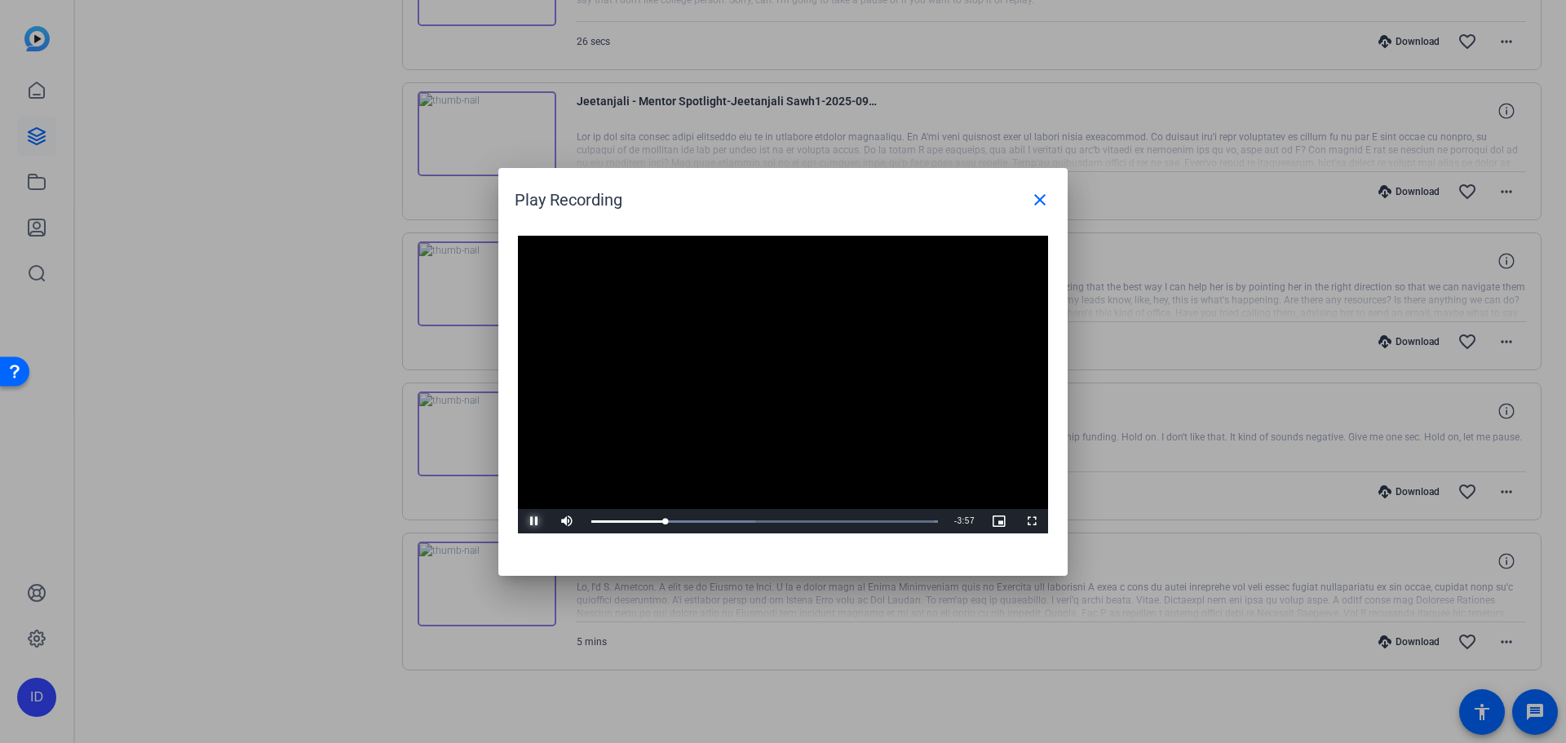
click at [536, 521] on span "Video Player" at bounding box center [534, 521] width 33 height 0
click at [520, 521] on span "Video Player" at bounding box center [534, 521] width 33 height 0
click at [530, 521] on span "Video Player" at bounding box center [534, 521] width 33 height 0
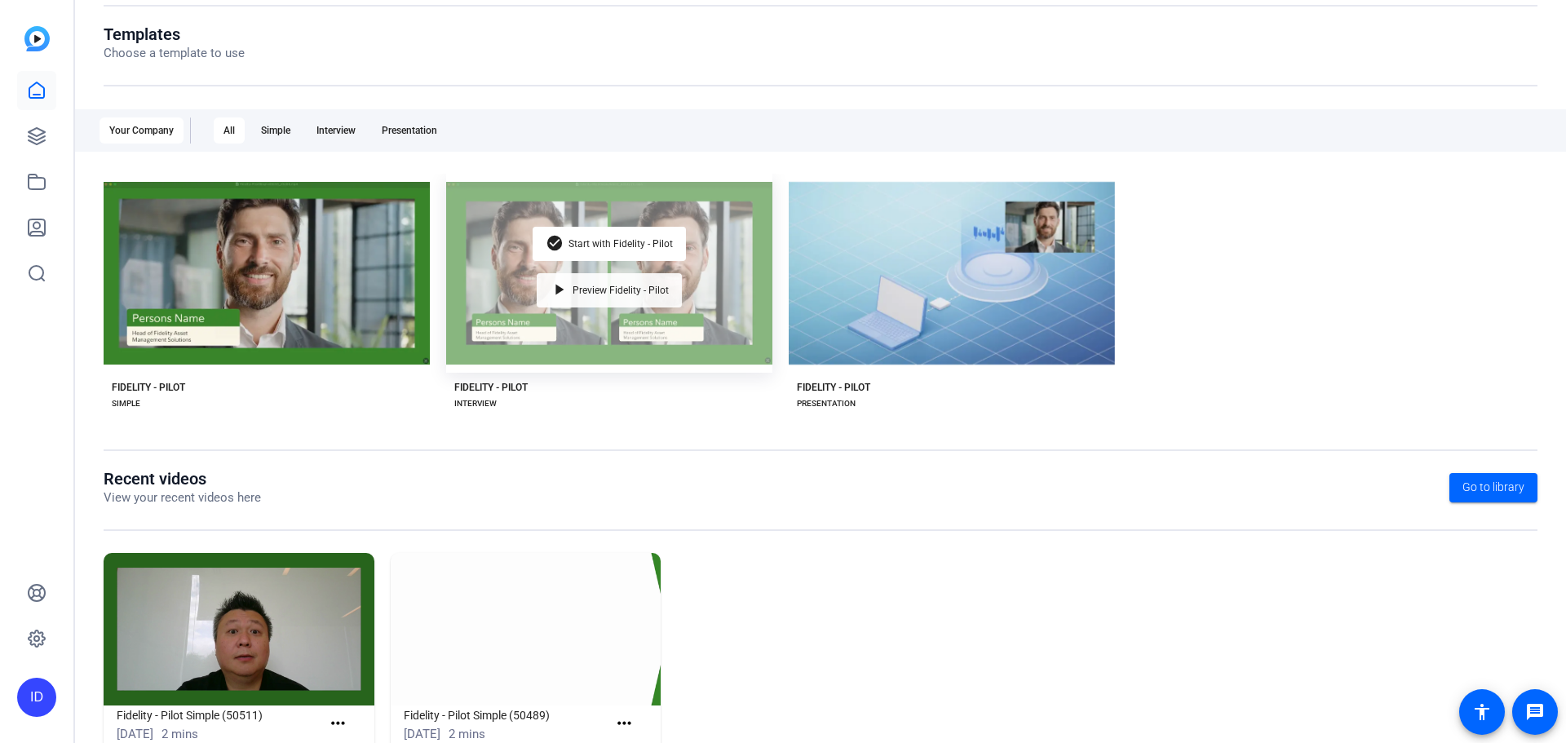
scroll to position [221, 0]
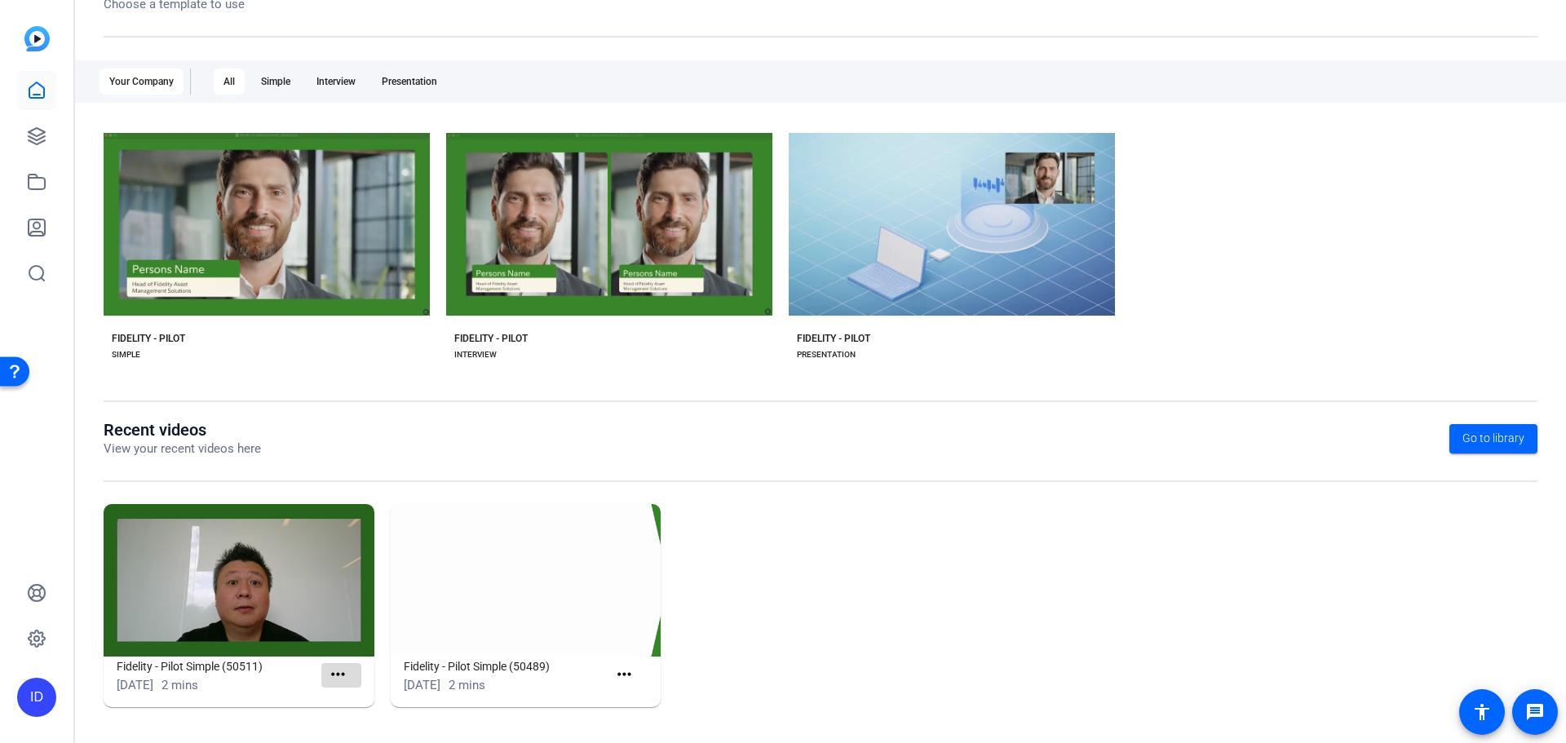
click at [332, 674] on mat-icon "more_horiz" at bounding box center [338, 675] width 20 height 20
click at [296, 659] on div at bounding box center [783, 371] width 1566 height 743
click at [295, 642] on img at bounding box center [239, 580] width 271 height 153
click at [208, 684] on div "Fidelity - Pilot Simple (50511)" at bounding box center [219, 691] width 153 height 20
click at [217, 662] on h1 "Fidelity - Pilot Simple (50511)" at bounding box center [219, 667] width 205 height 20
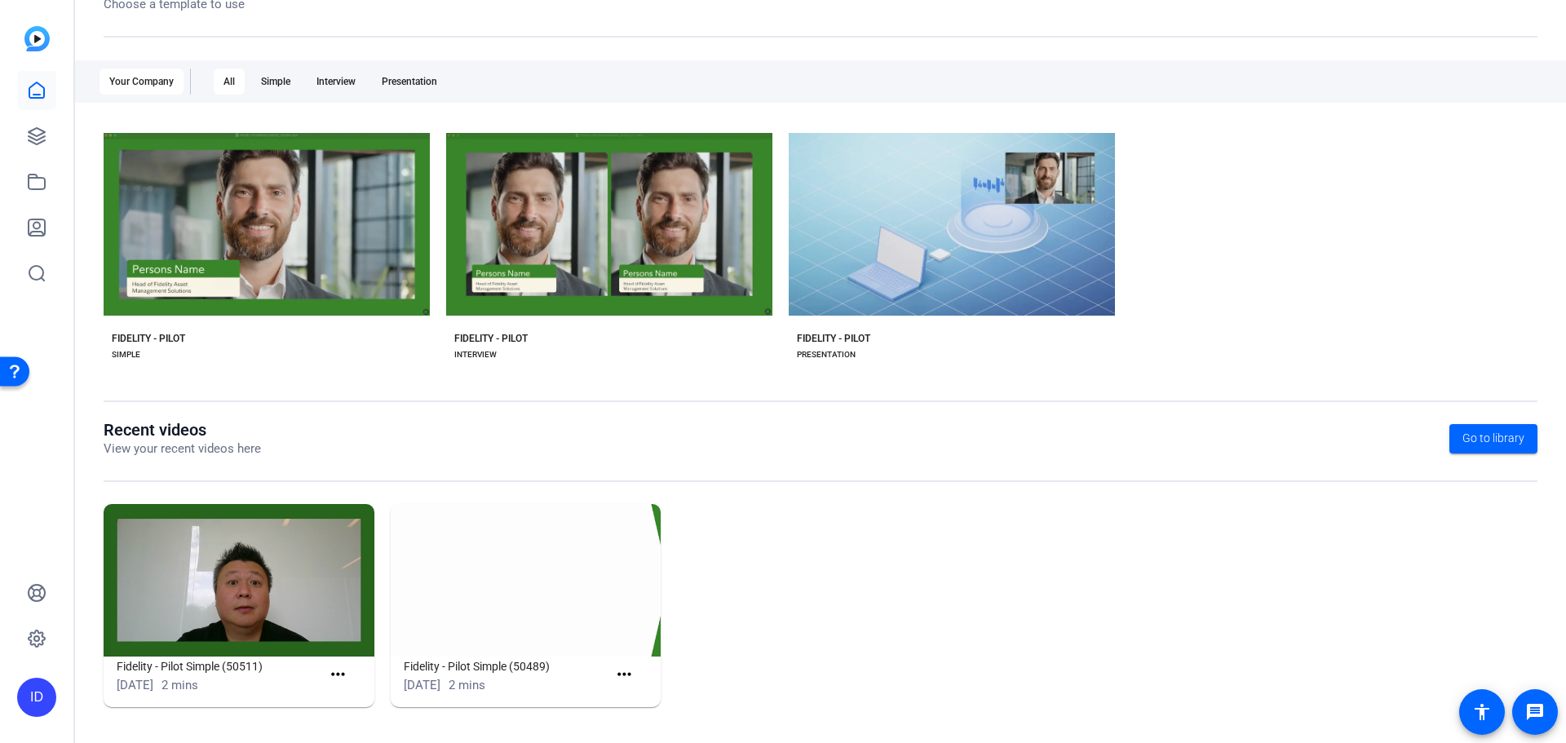
click at [229, 577] on img at bounding box center [239, 580] width 271 height 153
click at [261, 684] on div "Fidelity - Pilot Simple (50511)" at bounding box center [219, 691] width 153 height 20
click at [323, 675] on span at bounding box center [341, 675] width 40 height 39
click at [332, 674] on mat-icon "more_horiz" at bounding box center [338, 675] width 20 height 20
click at [360, 708] on span "View" at bounding box center [371, 699] width 65 height 20
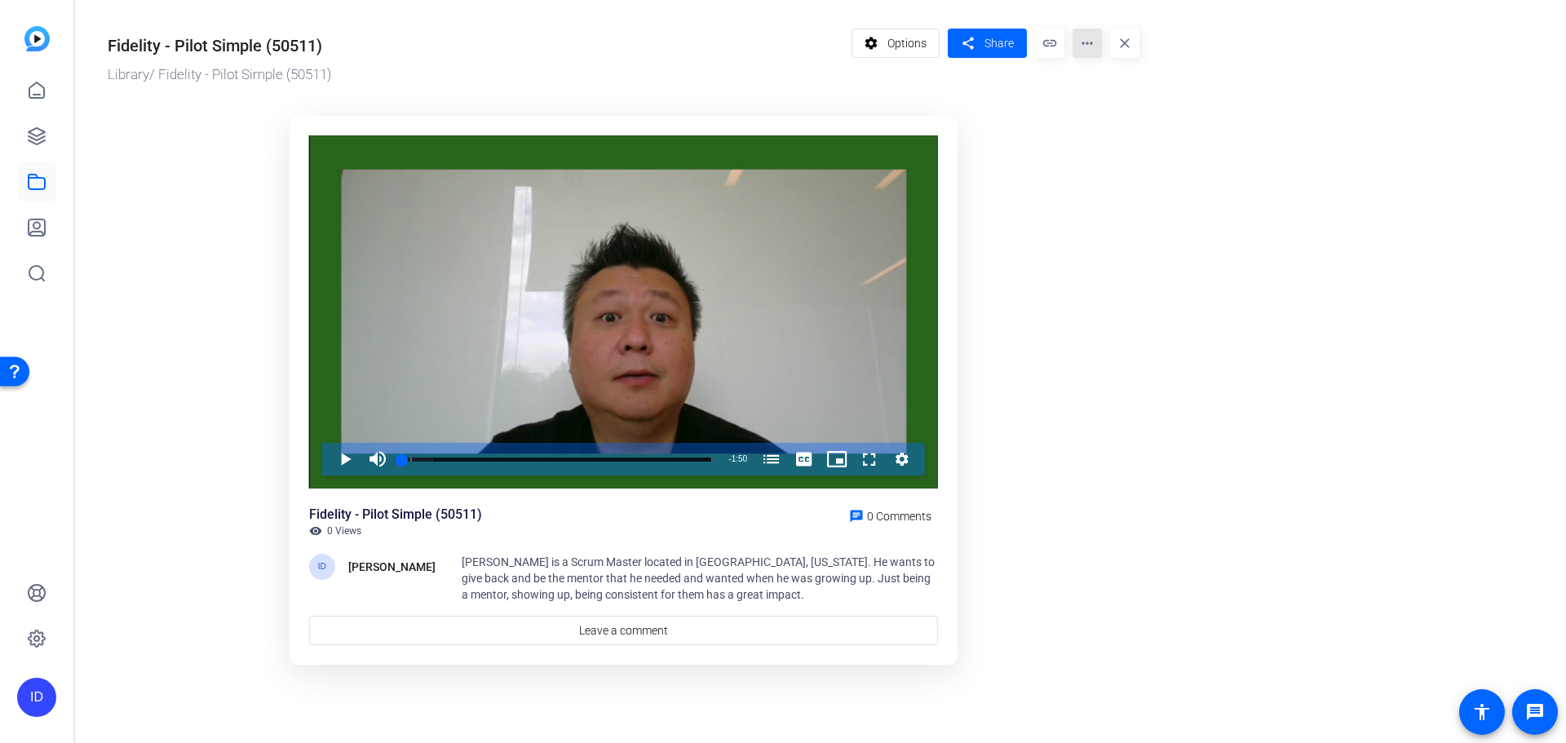
click at [1091, 47] on mat-icon "more_horiz" at bounding box center [1087, 43] width 29 height 29
click at [1108, 89] on span "Edit in Creator" at bounding box center [1120, 93] width 68 height 20
